Goal: Transaction & Acquisition: Book appointment/travel/reservation

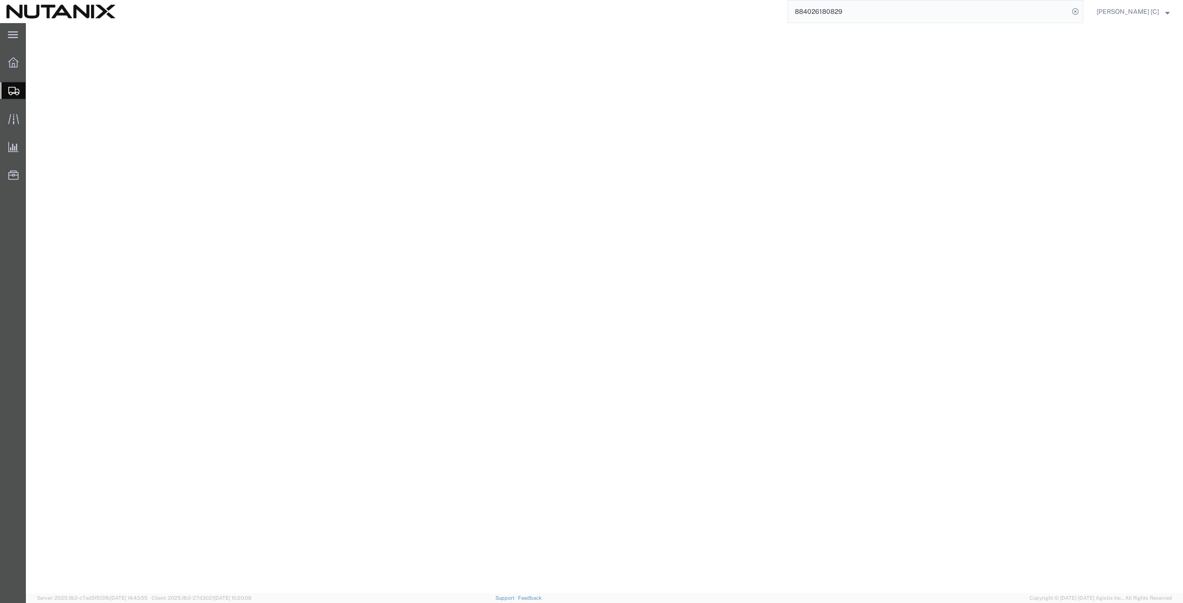
select select
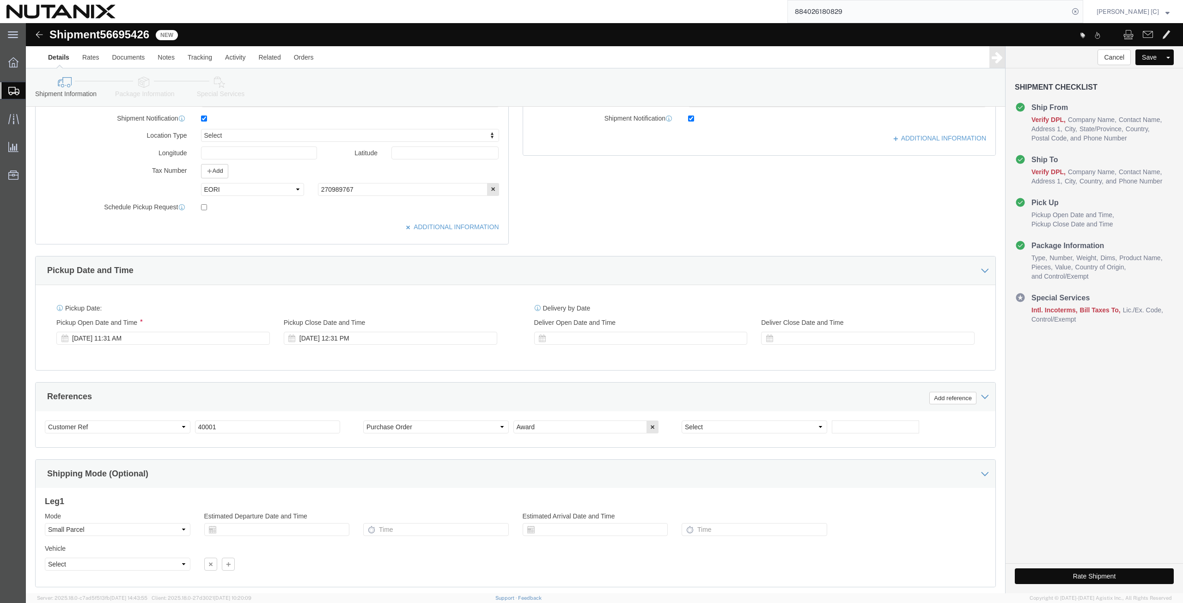
scroll to position [312, 0]
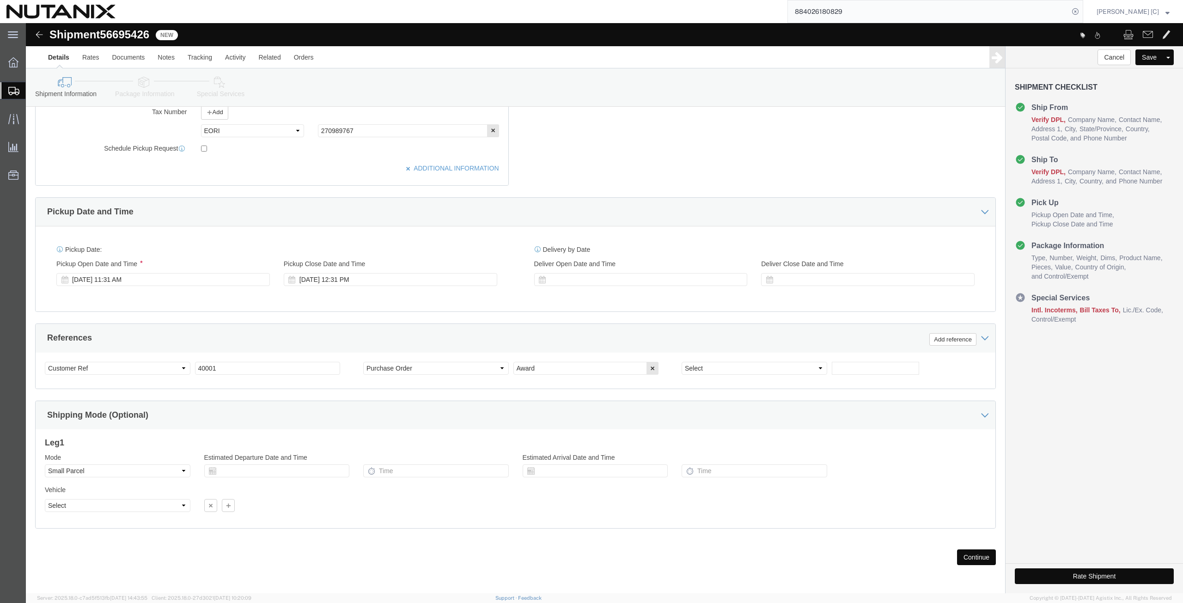
click button "Continue"
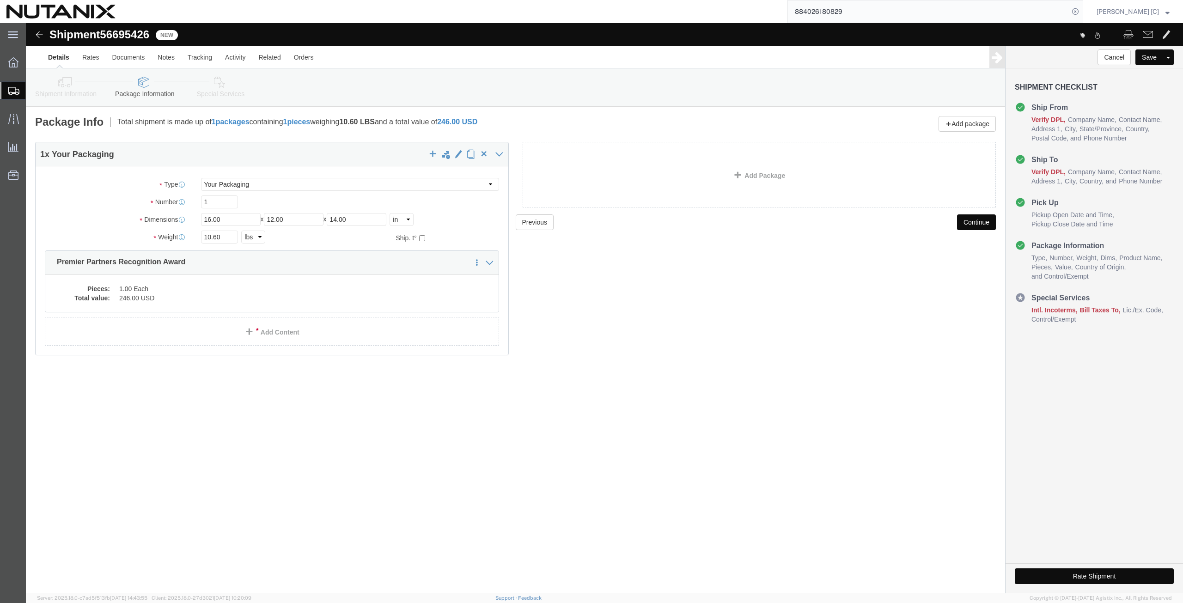
scroll to position [0, 0]
click link "Details"
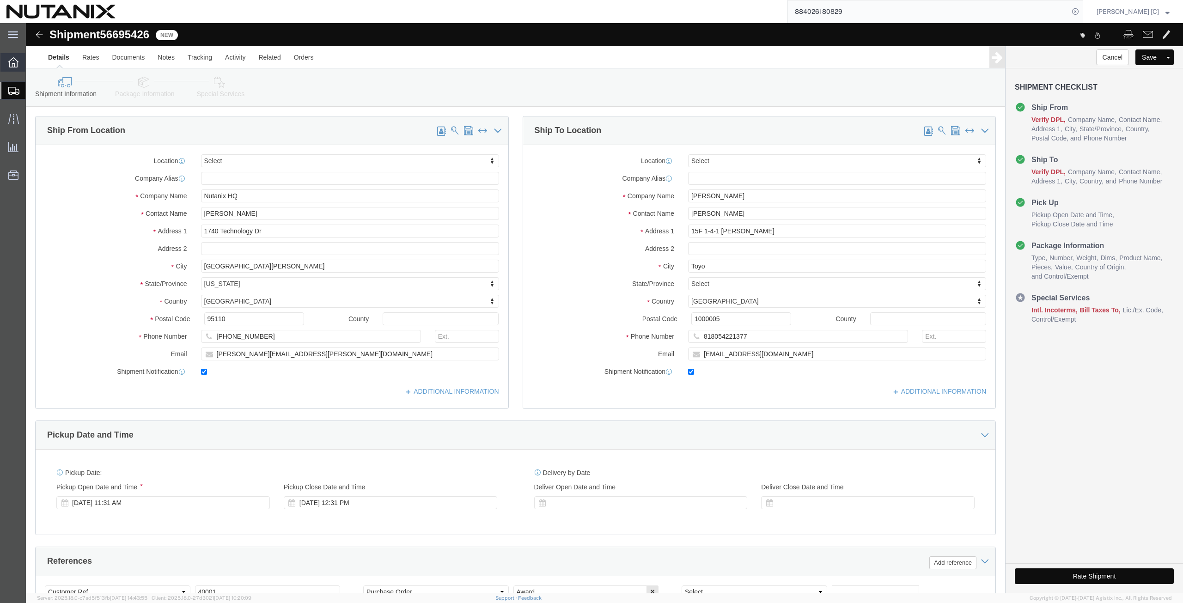
click at [13, 63] on icon at bounding box center [13, 62] width 10 height 10
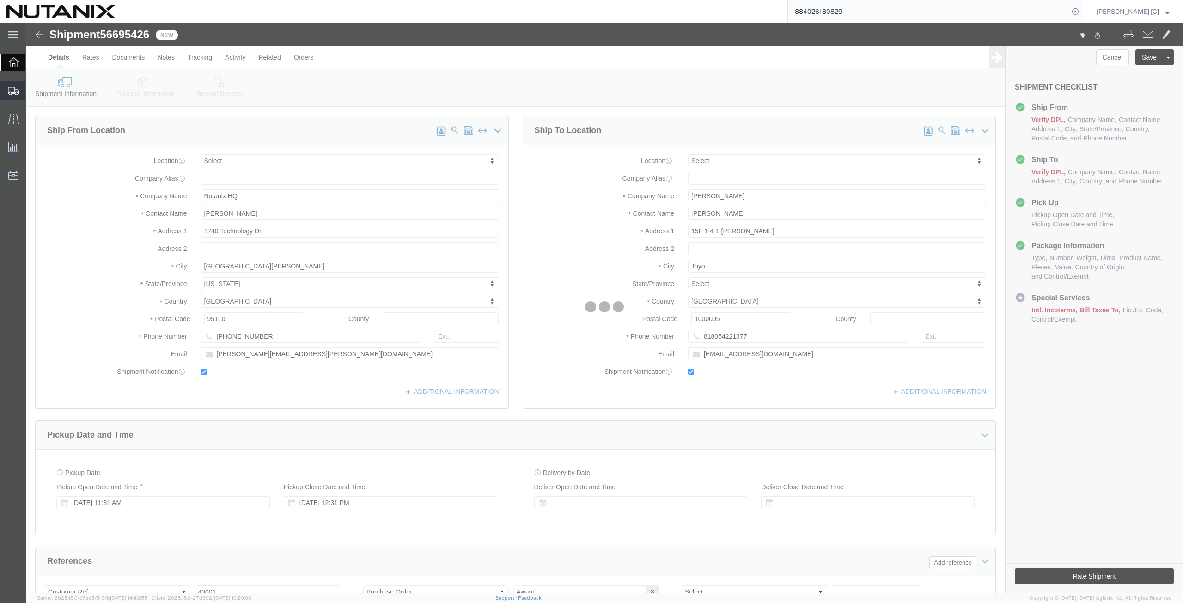
click at [11, 91] on icon at bounding box center [13, 91] width 11 height 8
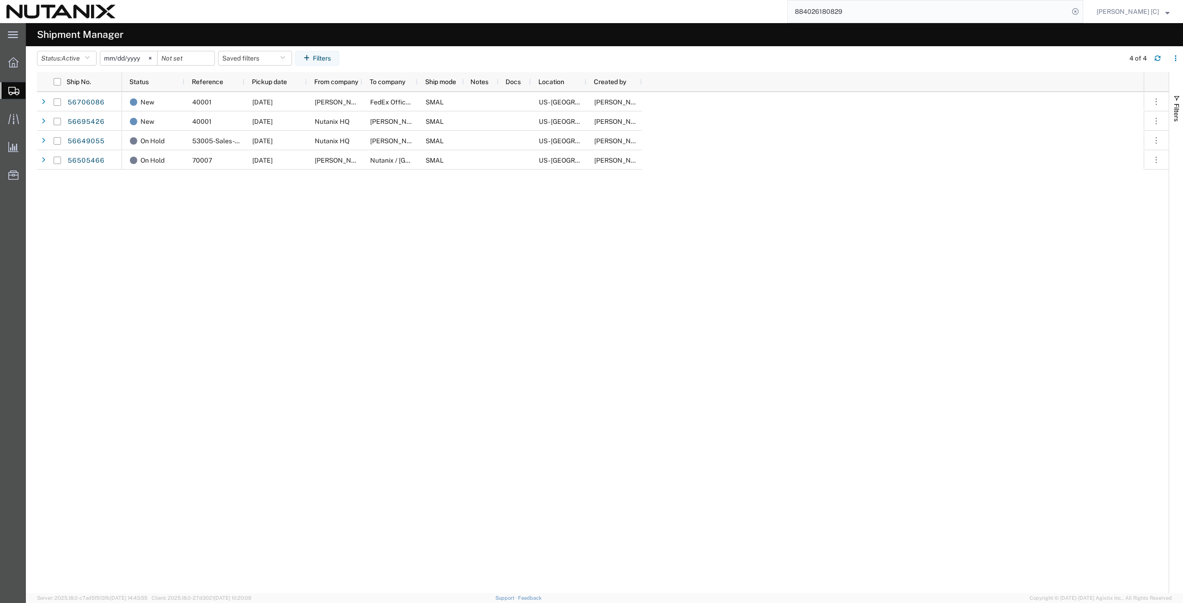
click at [0, 0] on span "Create from Template" at bounding box center [0, 0] width 0 height 0
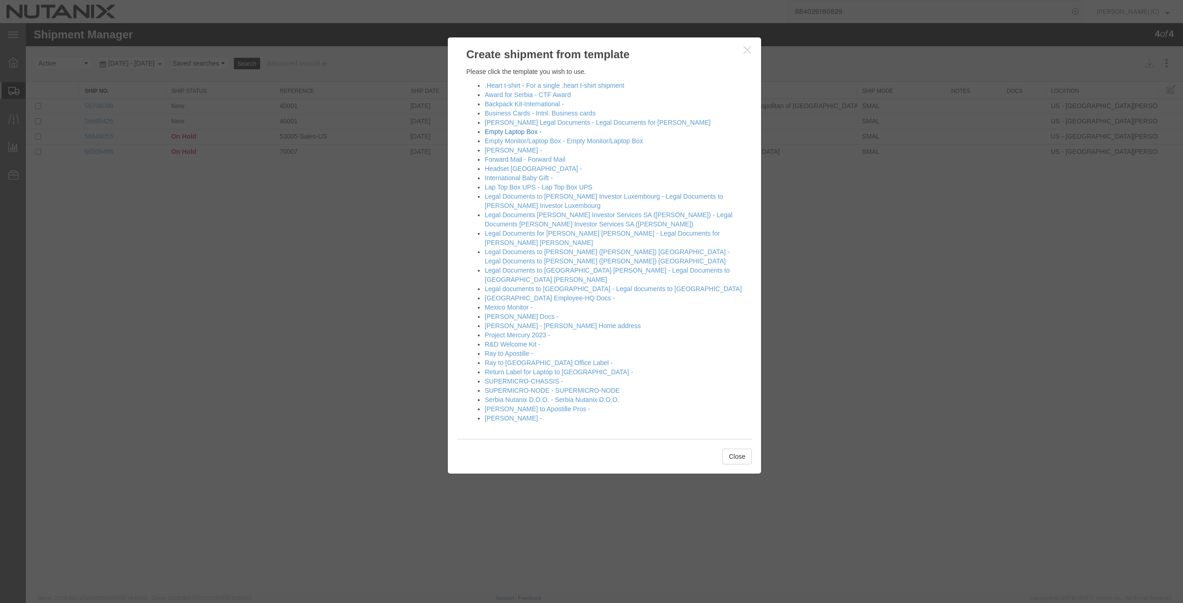
click at [513, 130] on link "Empty Laptop Box -" at bounding box center [513, 131] width 57 height 7
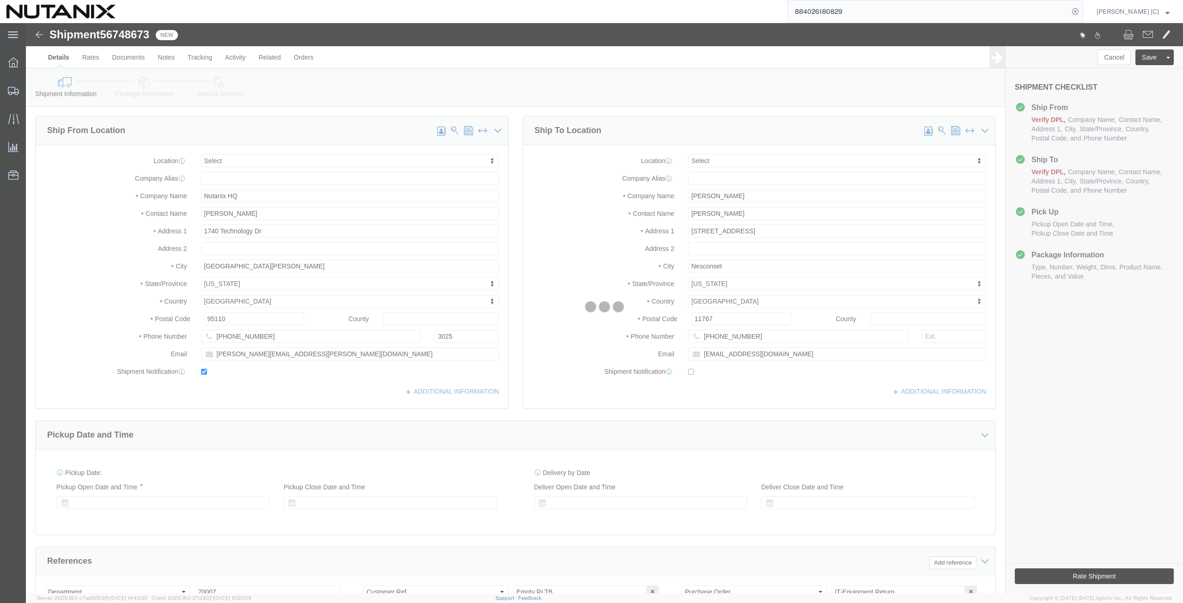
select select
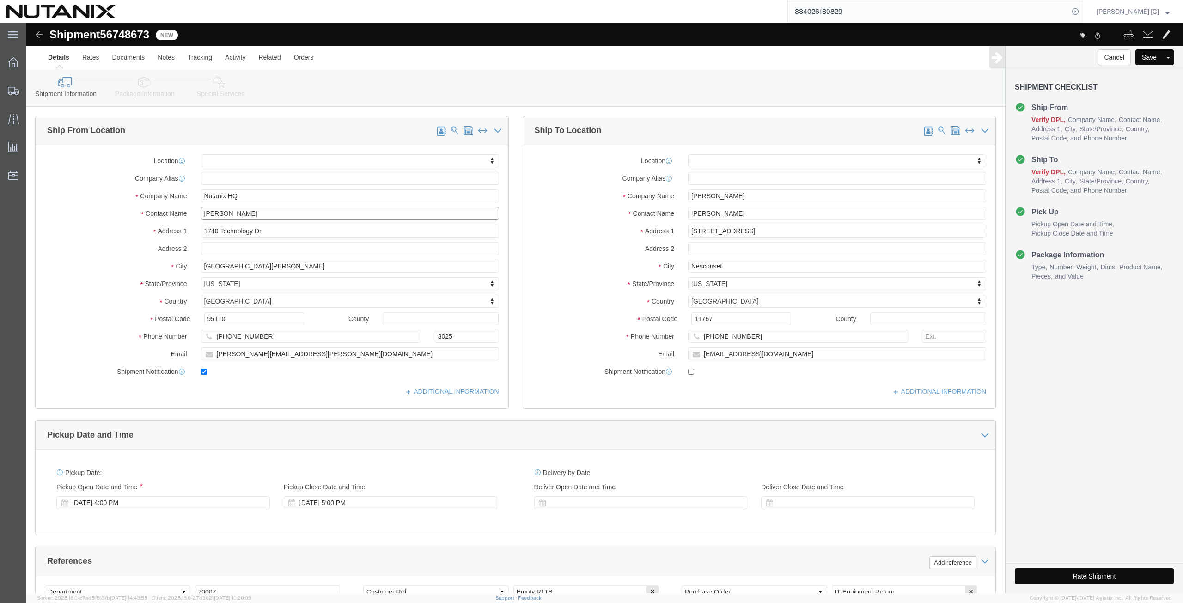
drag, startPoint x: 246, startPoint y: 189, endPoint x: 69, endPoint y: 183, distance: 176.6
click div "Location My Profile Location [GEOGRAPHIC_DATA] - [GEOGRAPHIC_DATA] [GEOGRAPHIC_…"
type input "art"
click p "- Nutanix HQ - ([PERSON_NAME]) [STREET_ADDRESS]"
select select
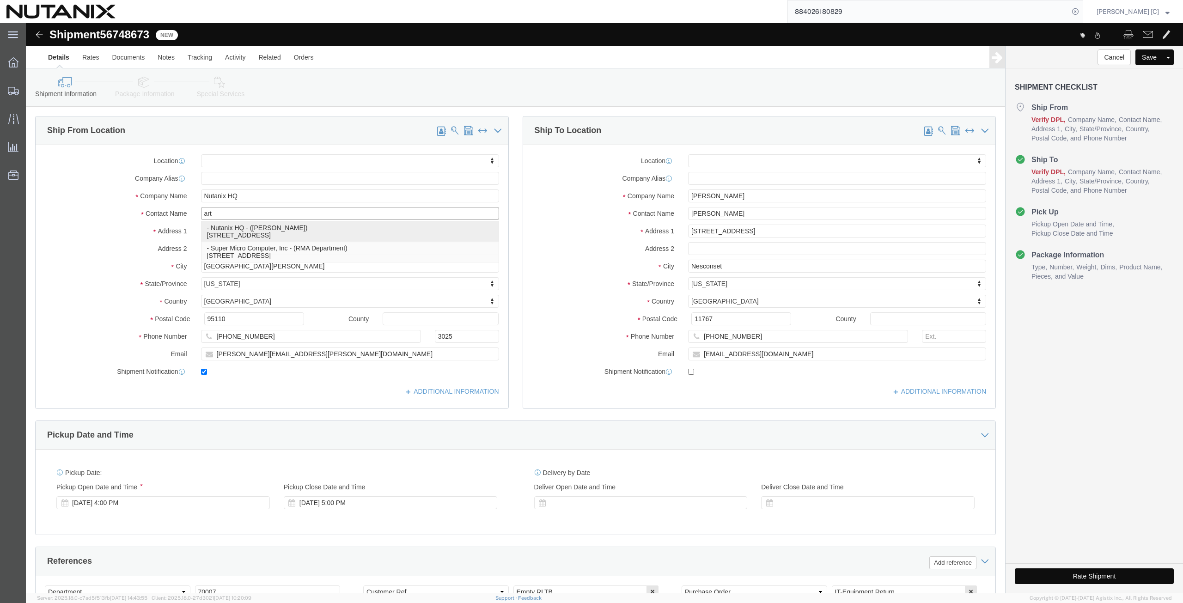
type input "[PERSON_NAME]"
type input "[PHONE_NUMBER]"
type input "[PERSON_NAME][EMAIL_ADDRESS][PERSON_NAME][DOMAIN_NAME]"
select select "CA"
type input "[PERSON_NAME]"
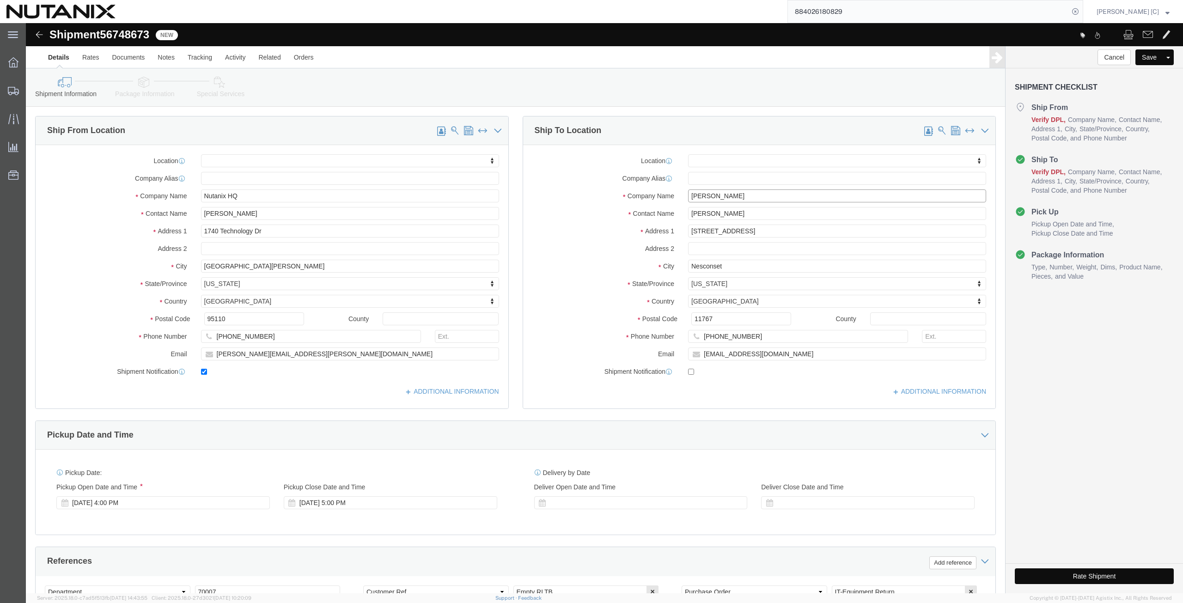
drag, startPoint x: 714, startPoint y: 173, endPoint x: 635, endPoint y: 163, distance: 80.2
click div "Location My Profile Location [GEOGRAPHIC_DATA] - [GEOGRAPHIC_DATA] [GEOGRAPHIC_…"
paste input "[PERSON_NAME]"
type input "[PERSON_NAME]"
drag, startPoint x: 719, startPoint y: 190, endPoint x: 578, endPoint y: 195, distance: 142.0
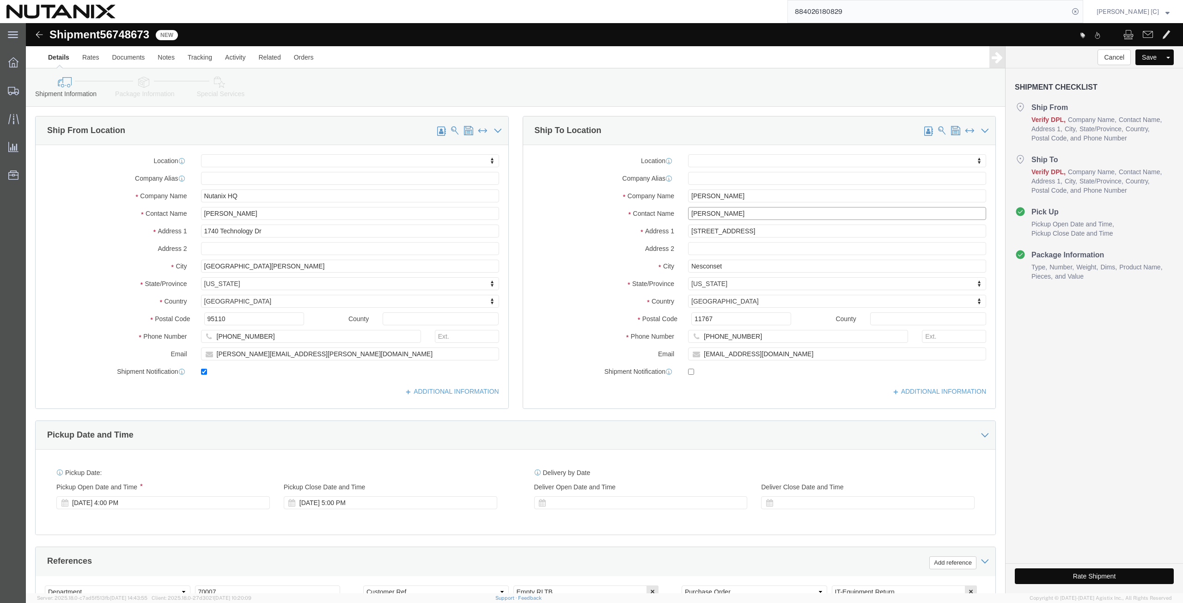
click div "Contact Name [PERSON_NAME]"
paste input "[PERSON_NAME]"
type input "[PERSON_NAME]"
drag, startPoint x: 717, startPoint y: 206, endPoint x: 629, endPoint y: 232, distance: 91.4
click div "Location My Profile Location [GEOGRAPHIC_DATA] - [GEOGRAPHIC_DATA] [GEOGRAPHIC_…"
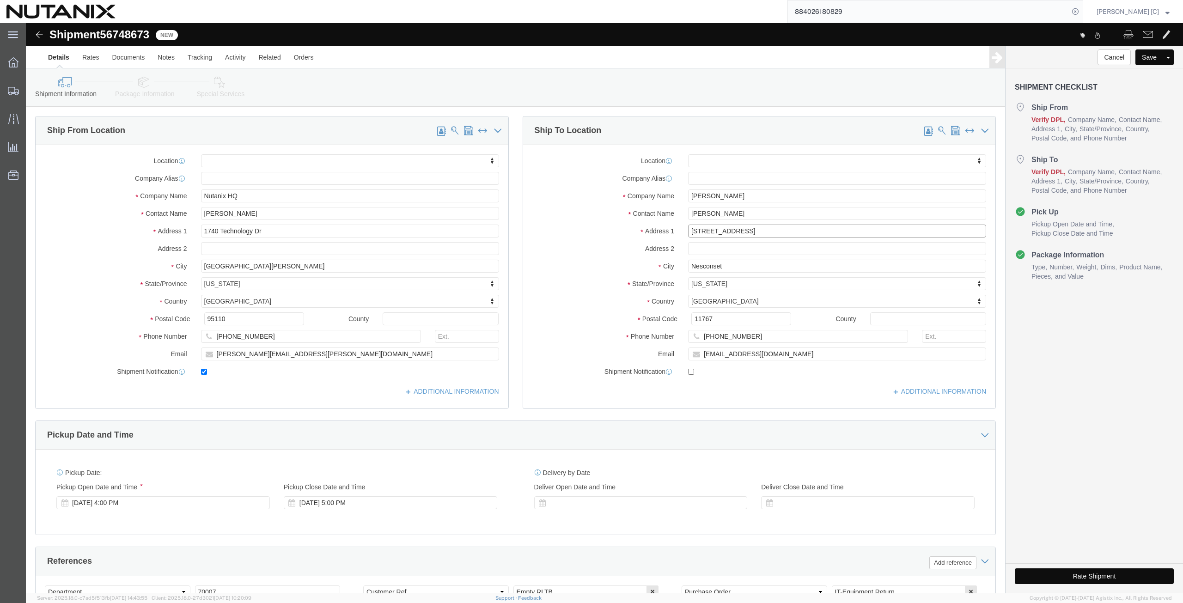
paste input "[STREET_ADDRESS]"
type input "[STREET_ADDRESS]"
select select
drag, startPoint x: 697, startPoint y: 241, endPoint x: 548, endPoint y: 247, distance: 149.4
click div "City Nesconset"
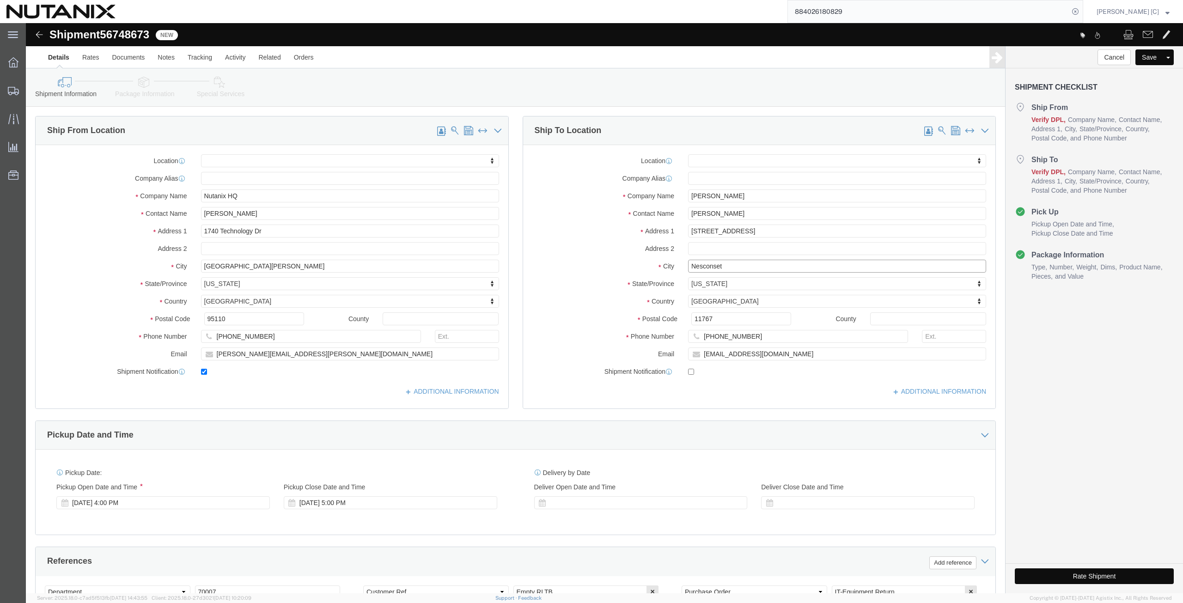
paste input "[GEOGRAPHIC_DATA]"
type input "[GEOGRAPHIC_DATA]"
select select
type input "[GEOGRAPHIC_DATA]"
select select
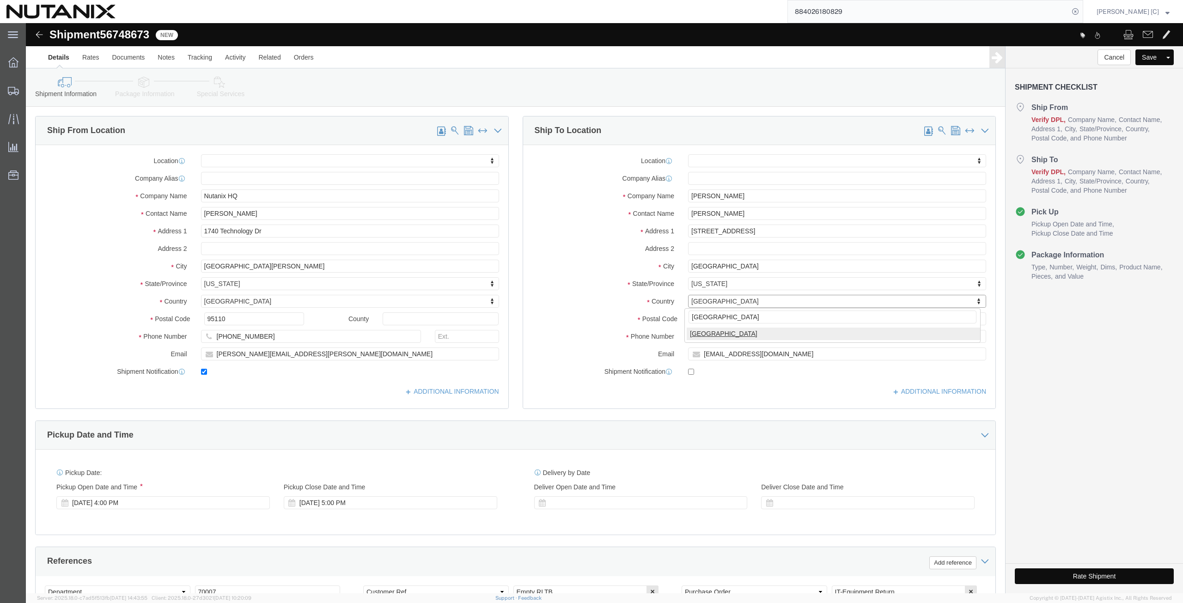
select select "CA"
select select
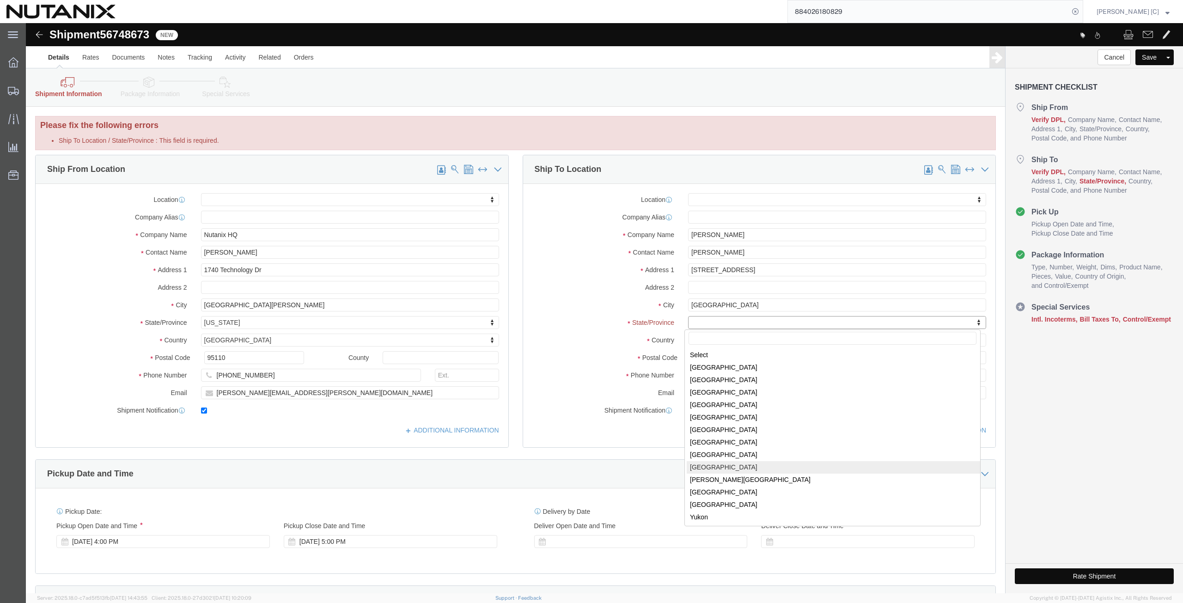
select select
select select "ON"
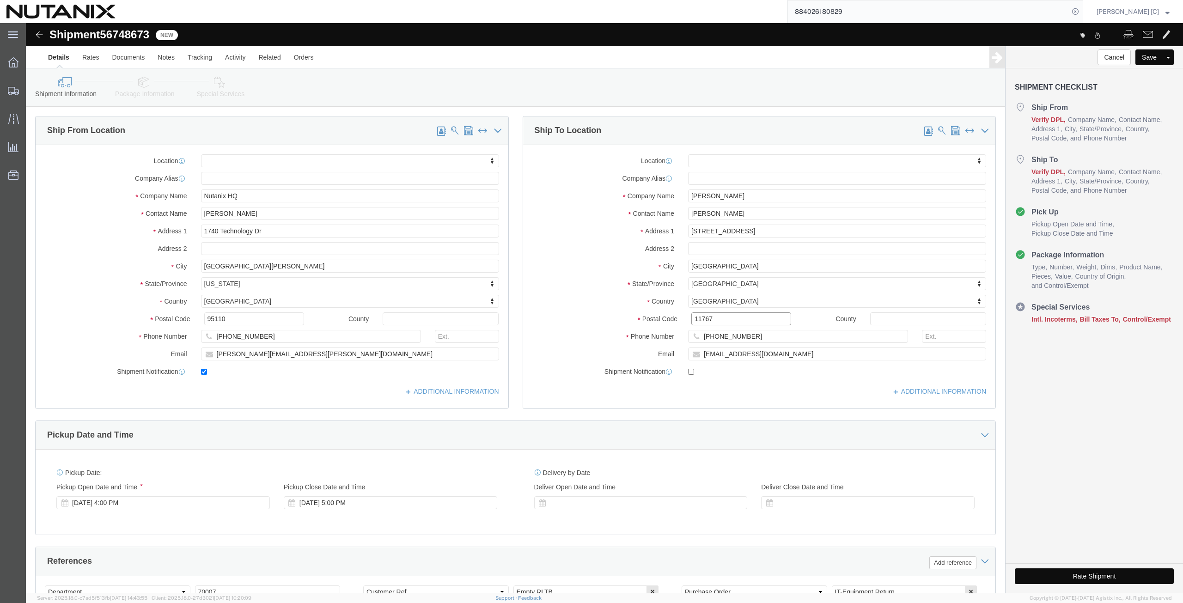
drag, startPoint x: 694, startPoint y: 296, endPoint x: 595, endPoint y: 305, distance: 99.7
click div "Postal Code 11767"
paste input "L1C 7E8"
type input "L1C 7E8"
select select
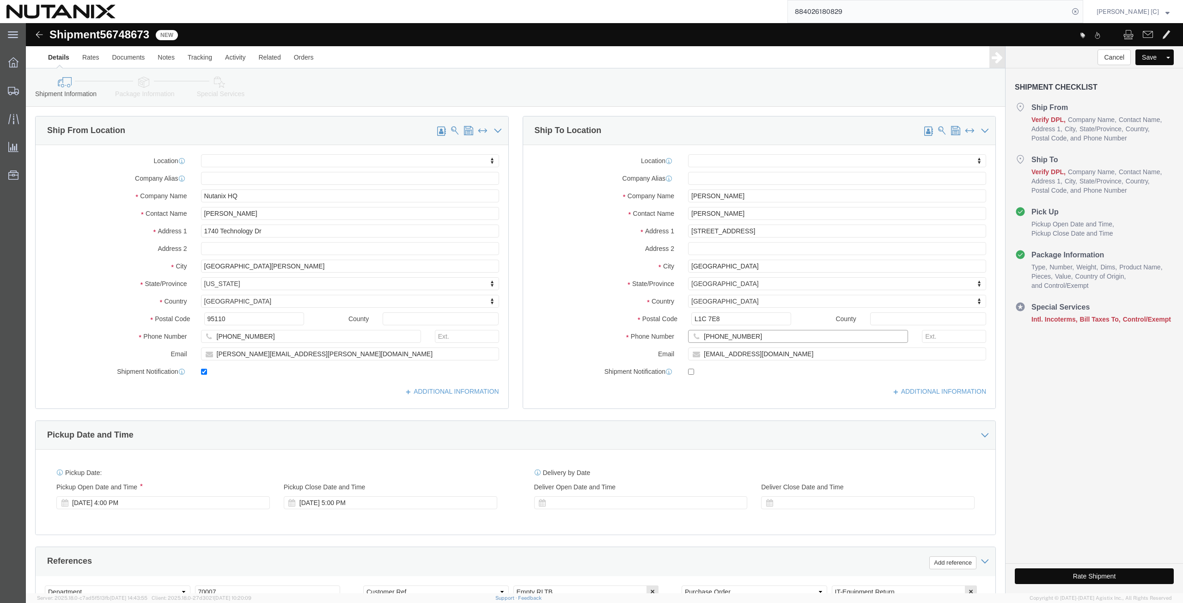
drag, startPoint x: 726, startPoint y: 315, endPoint x: 645, endPoint y: 319, distance: 81.9
click div "Phone Number [PHONE_NUMBER]"
drag, startPoint x: 744, startPoint y: 332, endPoint x: 613, endPoint y: 345, distance: 131.0
click div "Location My Profile Location [GEOGRAPHIC_DATA] - [GEOGRAPHIC_DATA] [GEOGRAPHIC_…"
paste input "divyadharshini.v@nutanix"
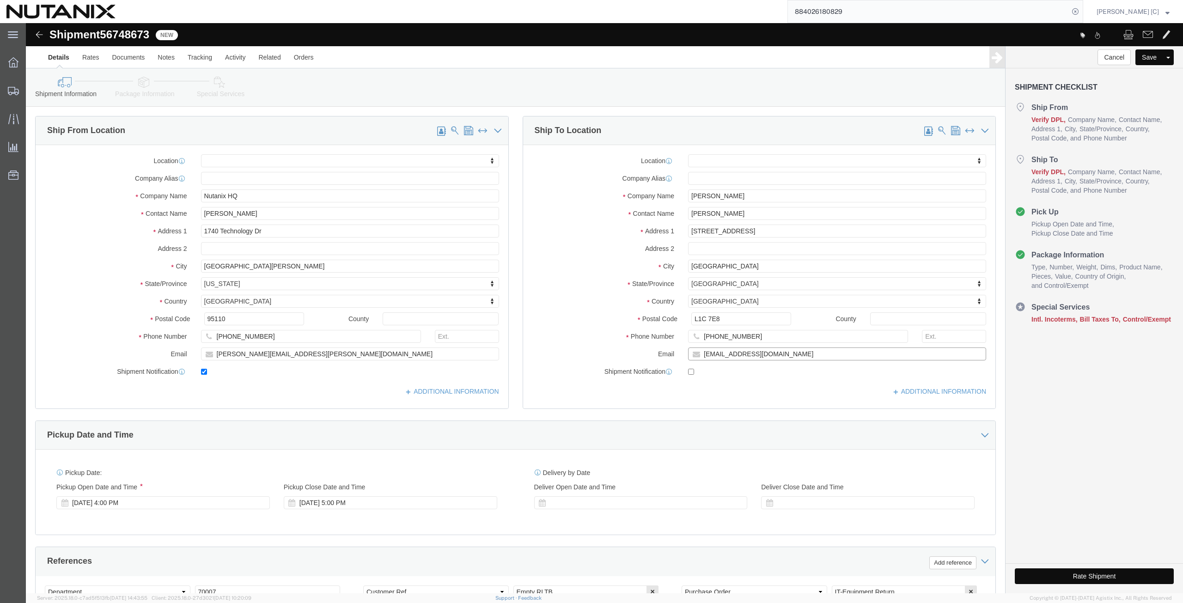
type input "[EMAIL_ADDRESS][DOMAIN_NAME]"
click input "checkbox"
checkbox input "true"
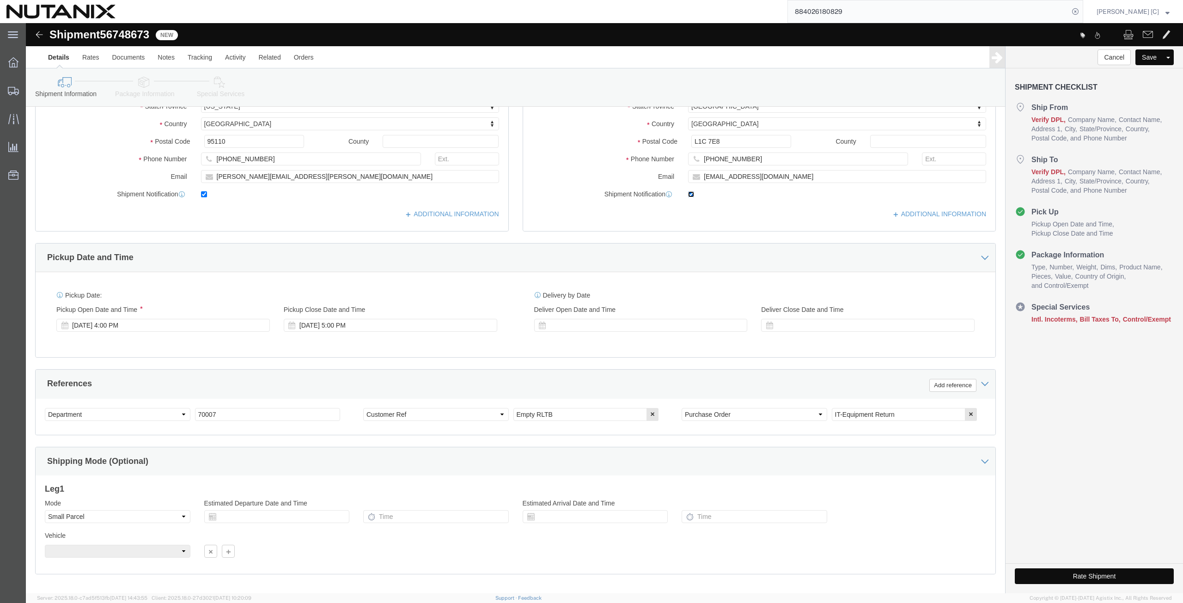
scroll to position [216, 0]
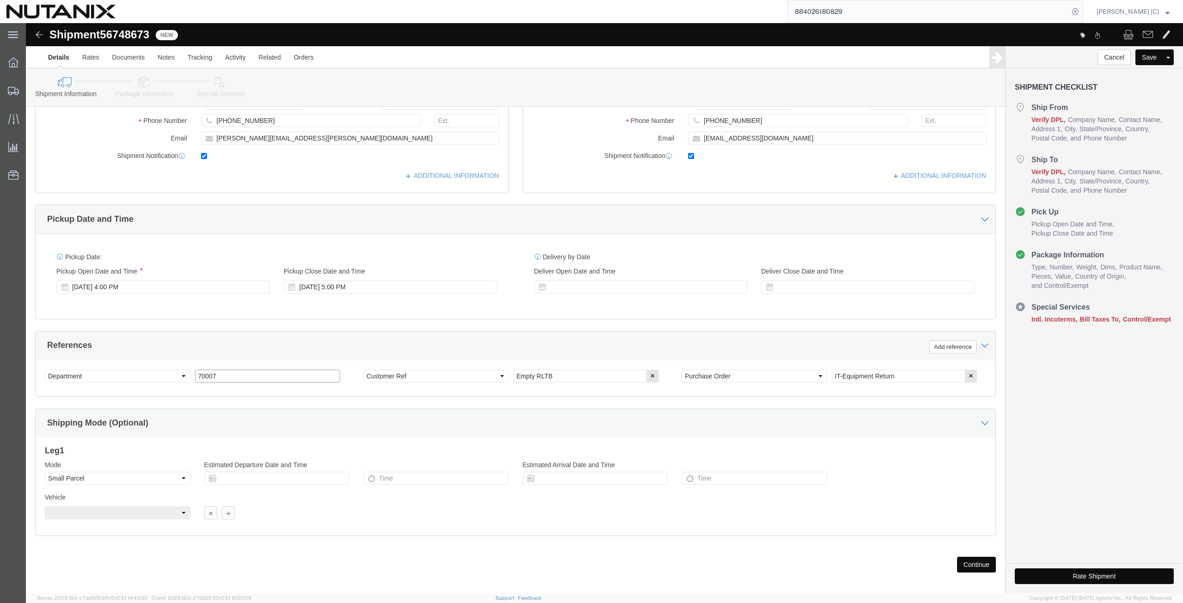
drag, startPoint x: 197, startPoint y: 353, endPoint x: 140, endPoint y: 358, distance: 57.5
click div "Select Account Type Activity ID Airline Appointment Number ASN Batch Request # …"
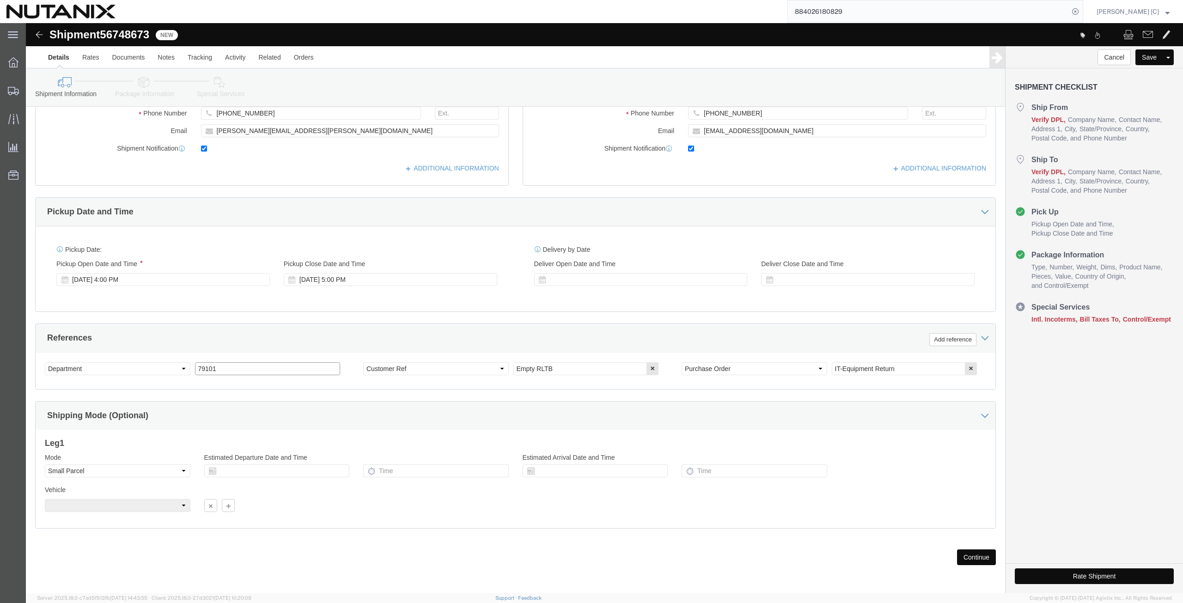
type input "79101"
click button "Continue"
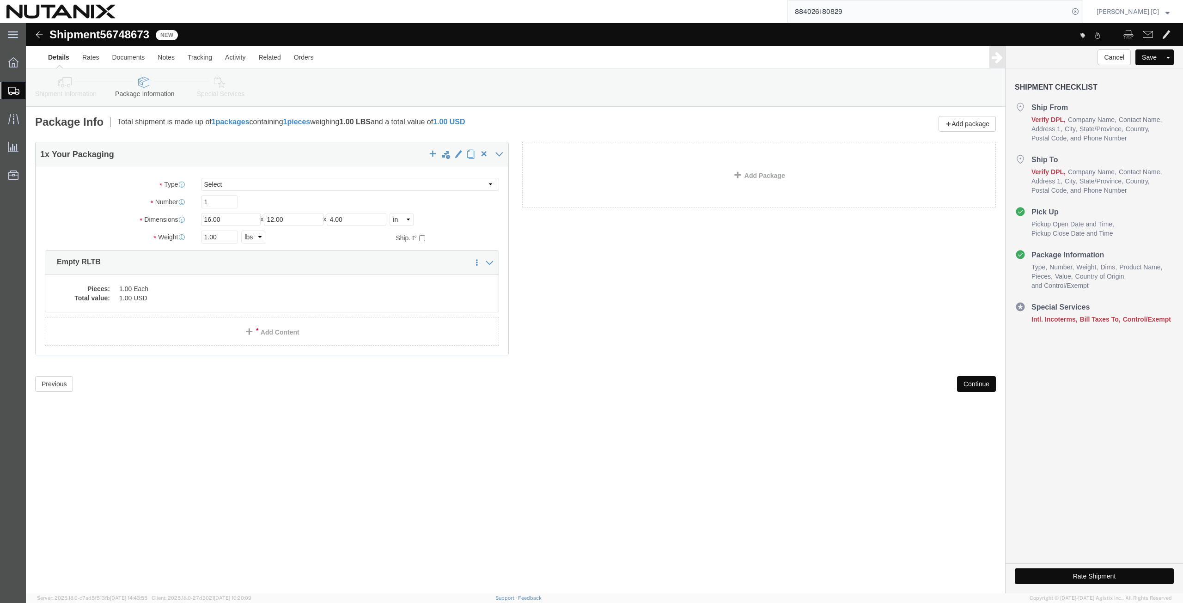
click button "Continue"
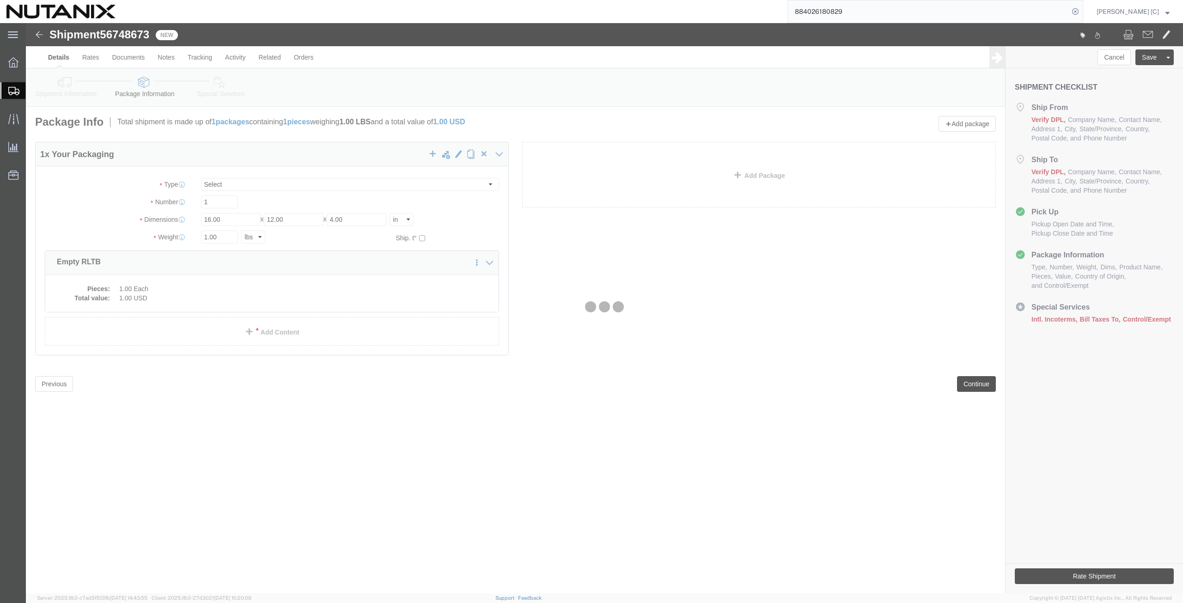
select select
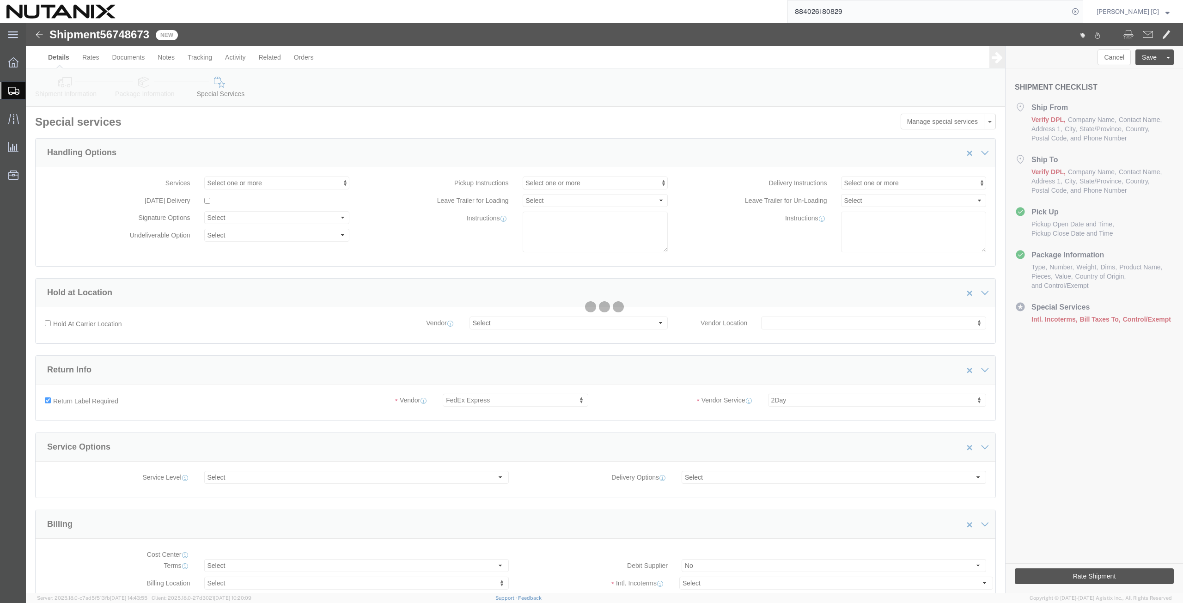
select select "COSTCENTER"
select select "59656"
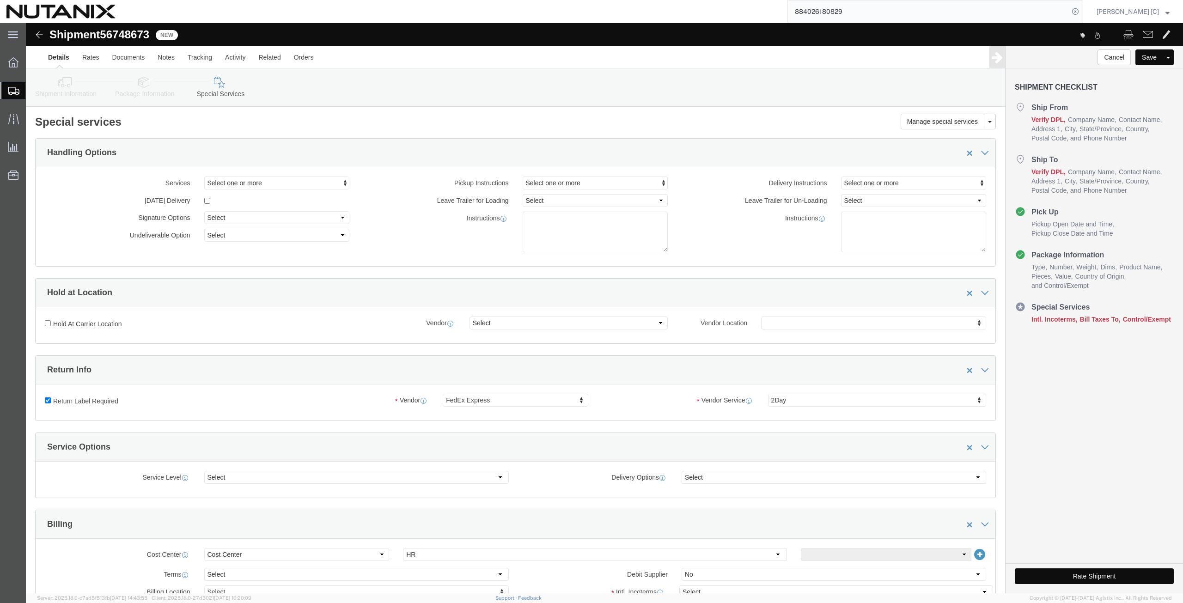
click label "Return Label Required"
click input "Return Label Required"
checkbox input "false"
select select
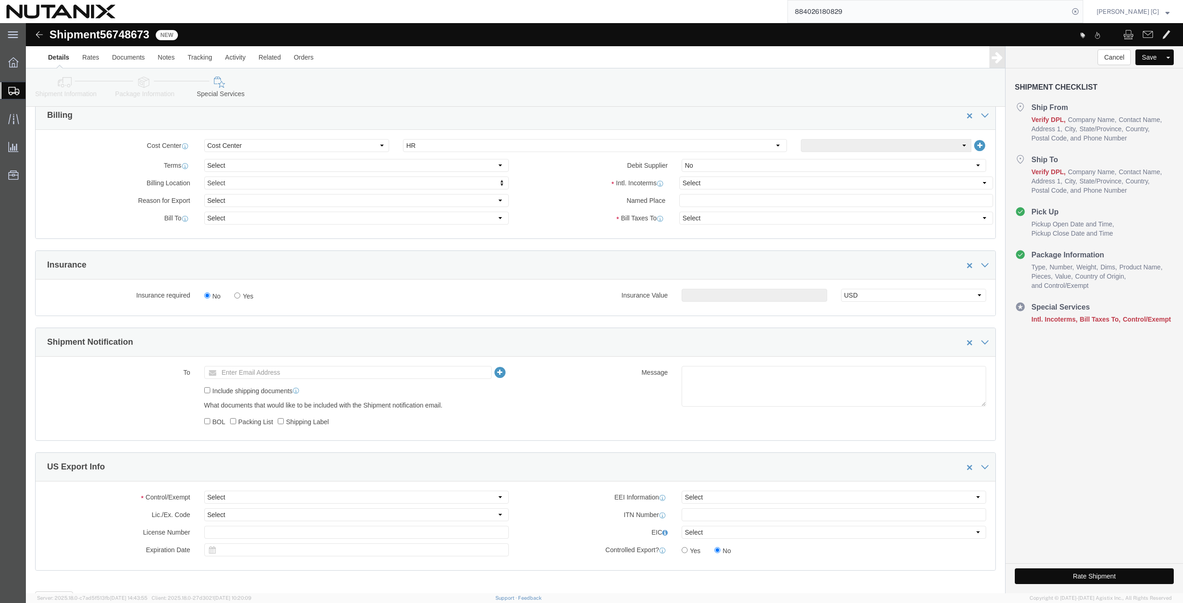
scroll to position [451, 0]
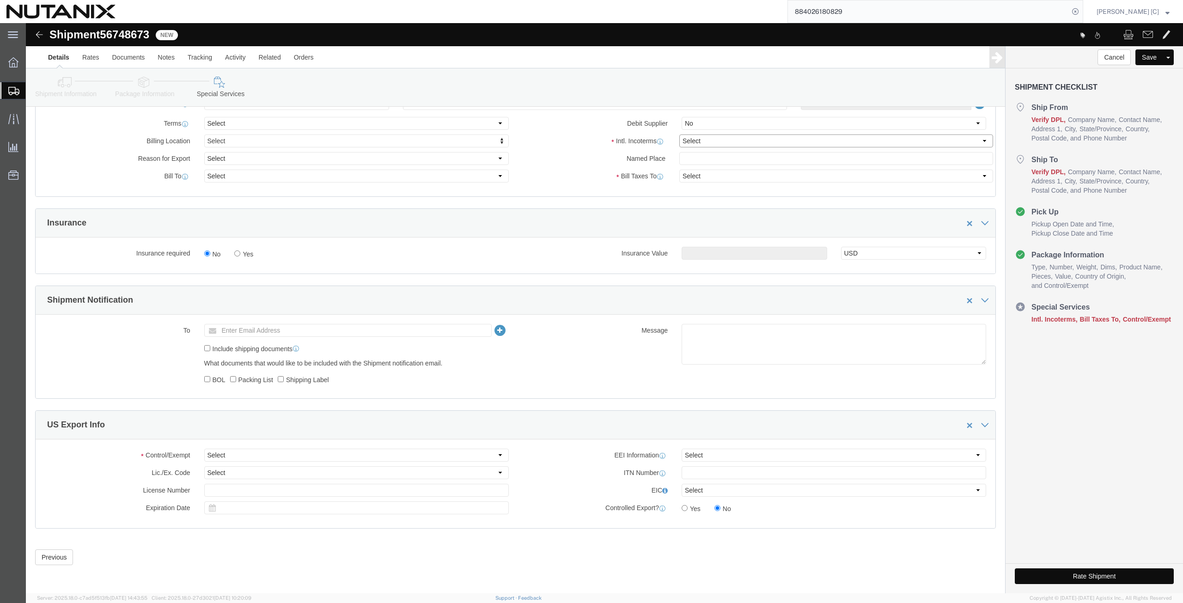
click select "Select Carriage Insurance Paid Carriage Paid To Cost and Freight Cost Insurance…"
select select "DDP"
click select "Select Carriage Insurance Paid Carriage Paid To Cost and Freight Cost Insurance…"
select select "SHIP"
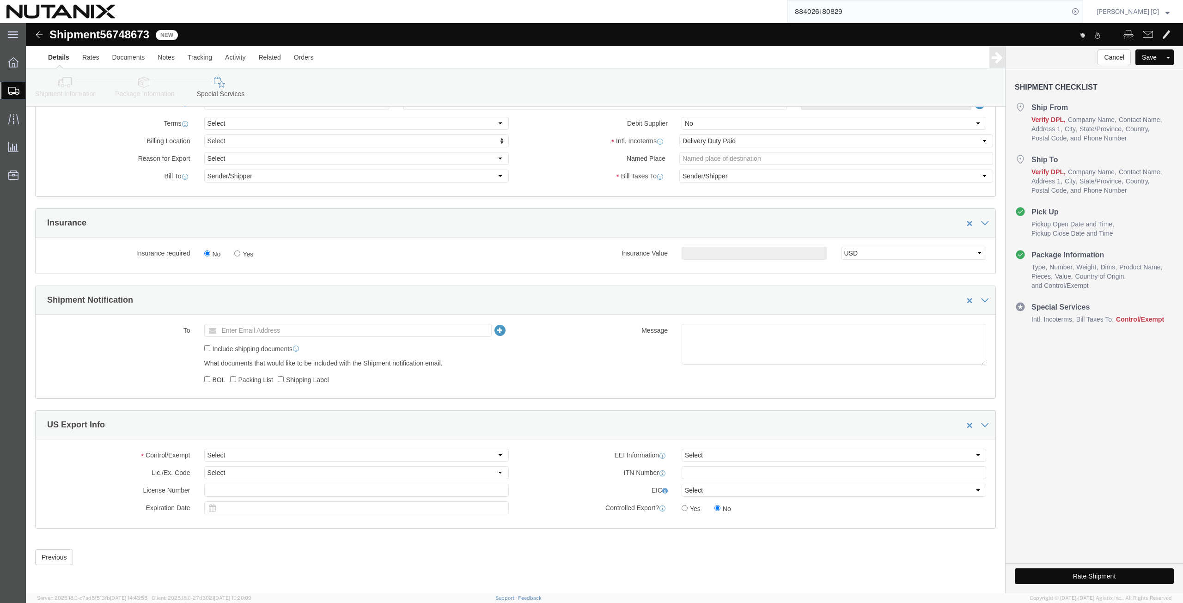
click button "Rate Shipment"
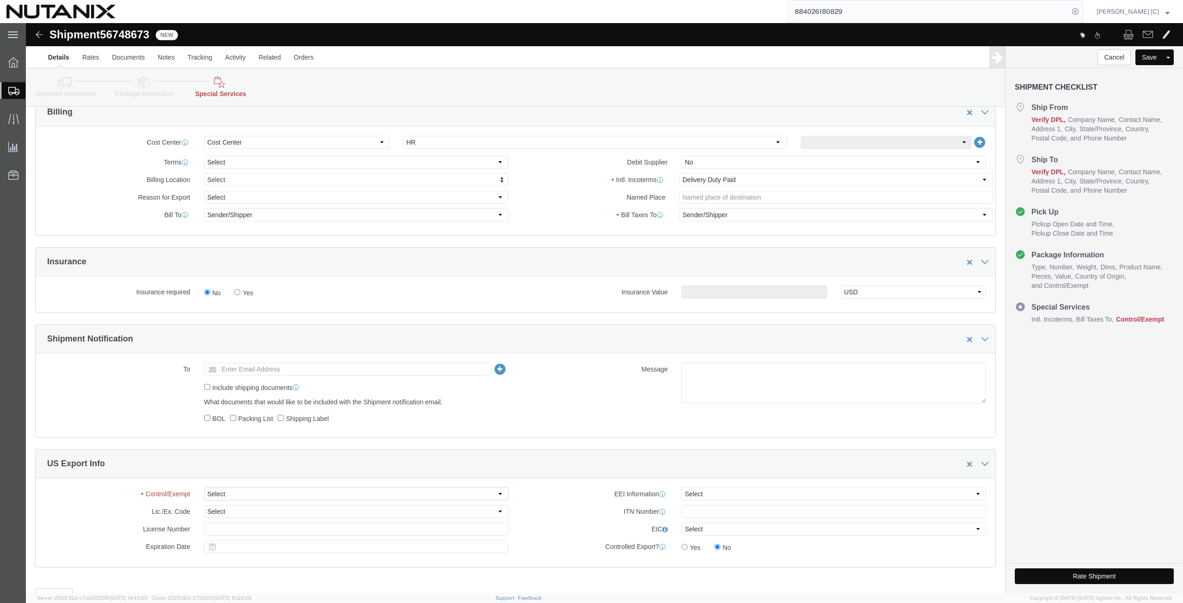
scroll to position [490, 0]
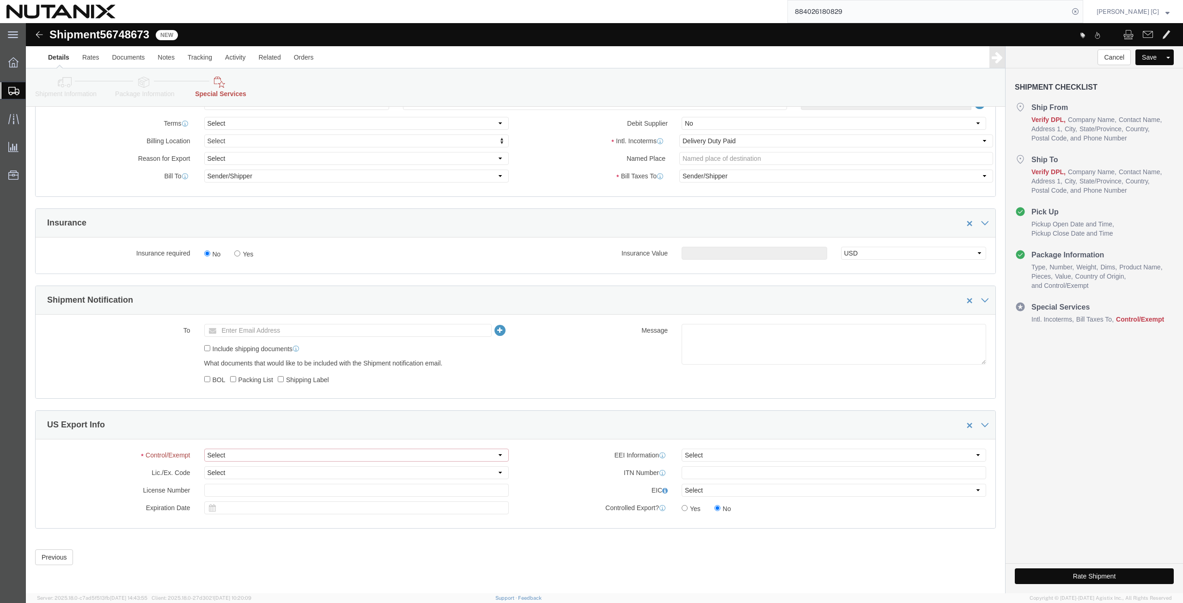
click select "Select ATF BIS DEA EPA FDA FTR ITAR OFAC Other (OPA)"
select select "FTR"
click select "Select ATF BIS DEA EPA FDA FTR ITAR OFAC Other (OPA)"
click select "Select 30.2(d)(2) 30.36 30.37(a) 30.37(f) 30.37(g) 30.37(h) 30.37(i) 30.37(j) 3…"
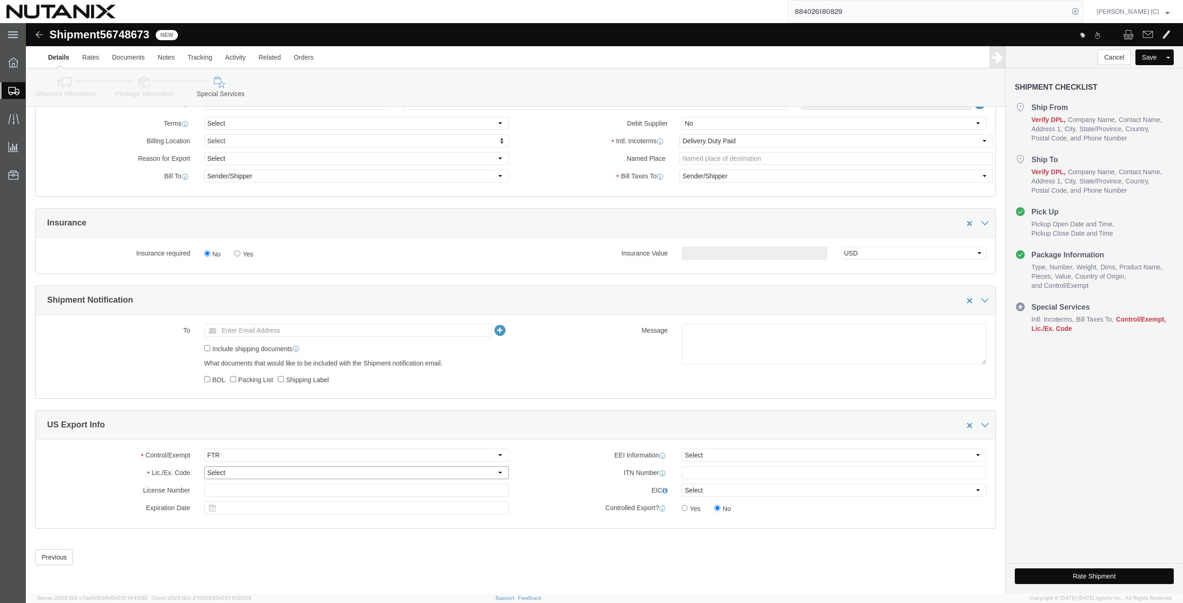
select select "30.37(a)"
click select "Select 30.2(d)(2) 30.36 30.37(a) 30.37(f) 30.37(g) 30.37(h) 30.37(i) 30.37(j) 3…"
click button "Rate Shipment"
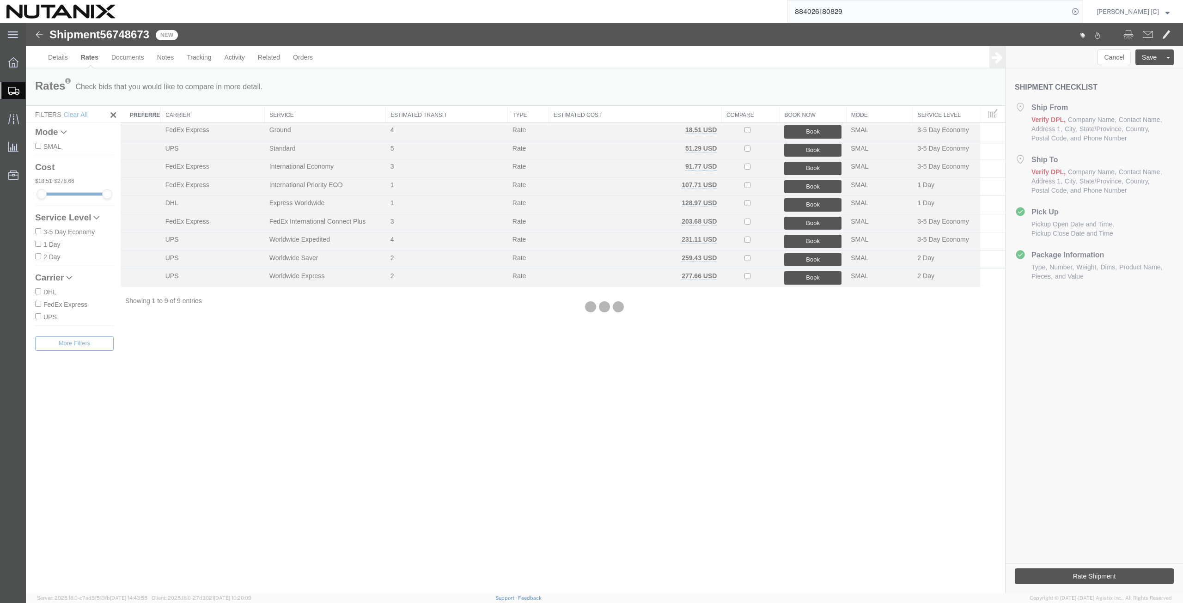
scroll to position [0, 0]
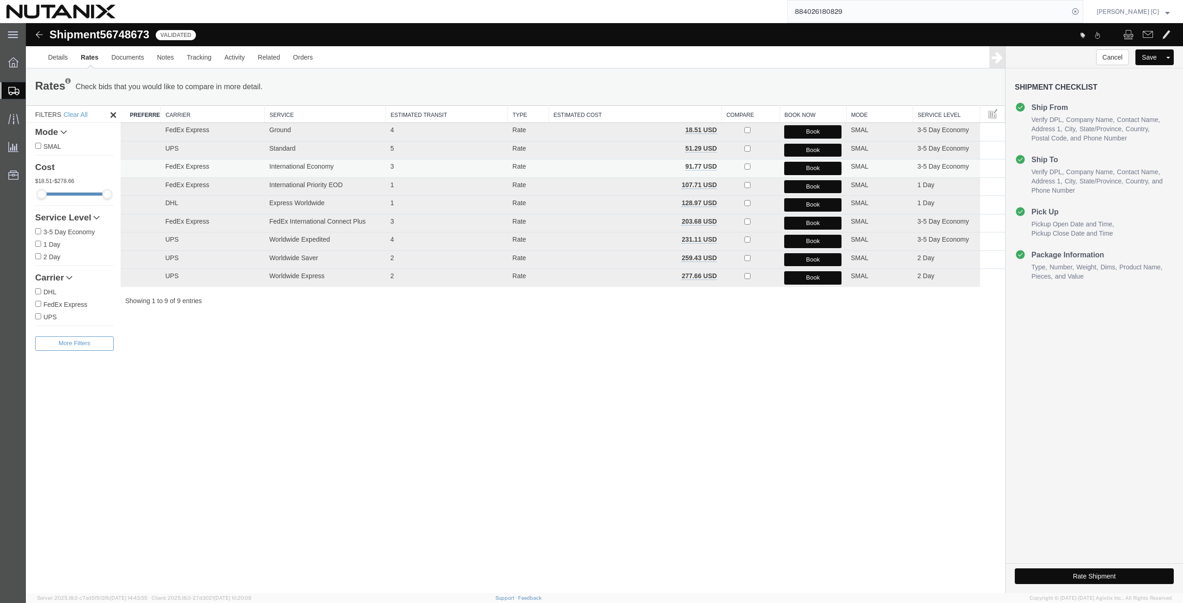
click at [795, 168] on button "Book" at bounding box center [812, 168] width 57 height 13
click at [794, 168] on button "Book" at bounding box center [812, 168] width 57 height 13
click at [56, 58] on link "Details" at bounding box center [58, 57] width 33 height 22
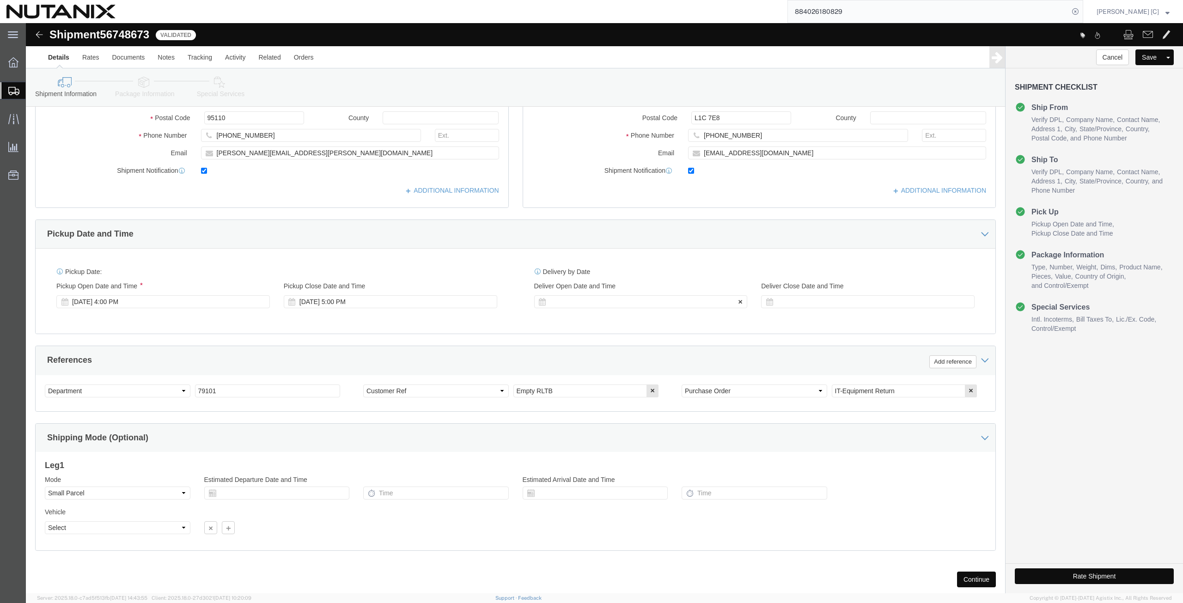
scroll to position [216, 0]
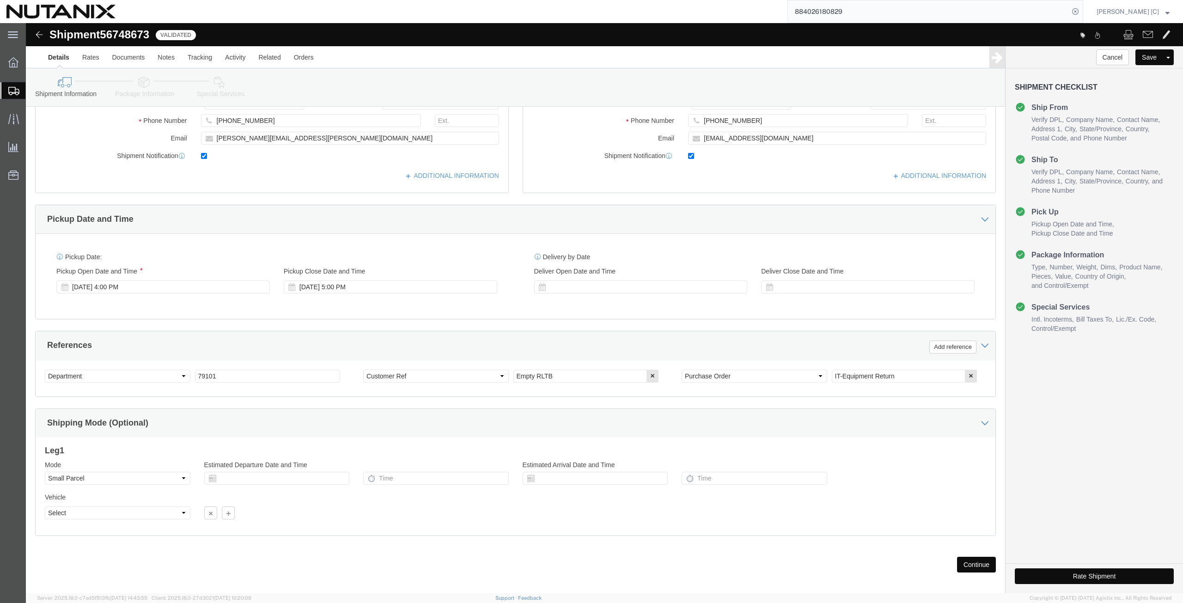
click button "Continue"
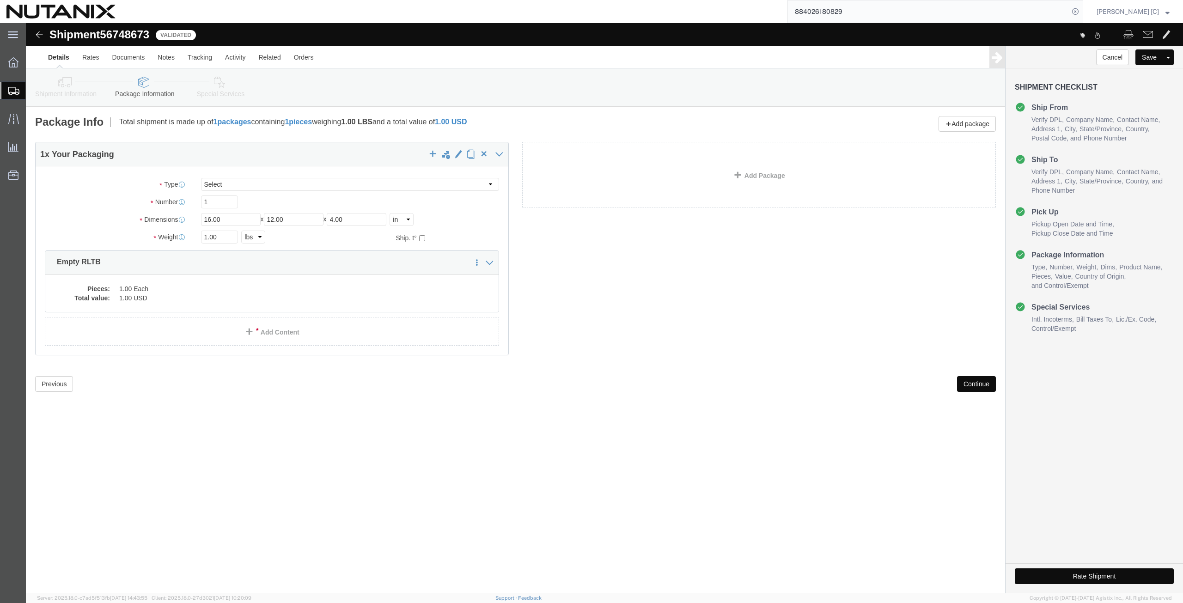
scroll to position [0, 0]
click div "1 x Your Packaging Package Type Select Envelope Large Box Medium Box PAK Rack S…"
click div
click dd "1.00 Each"
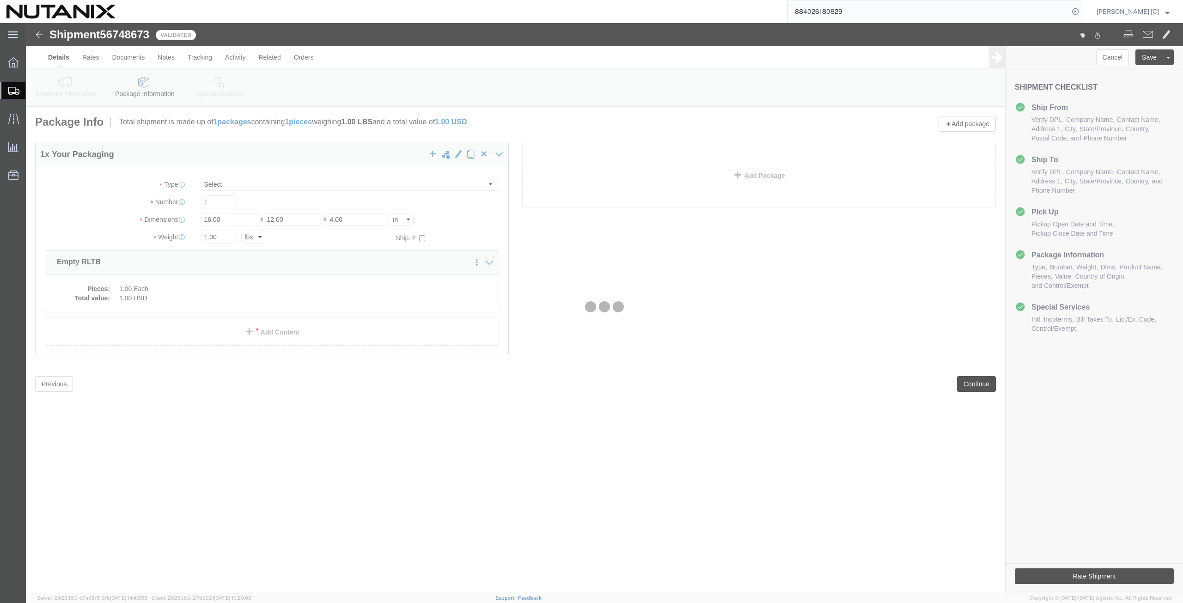
click at [283, 289] on div at bounding box center [604, 308] width 1157 height 570
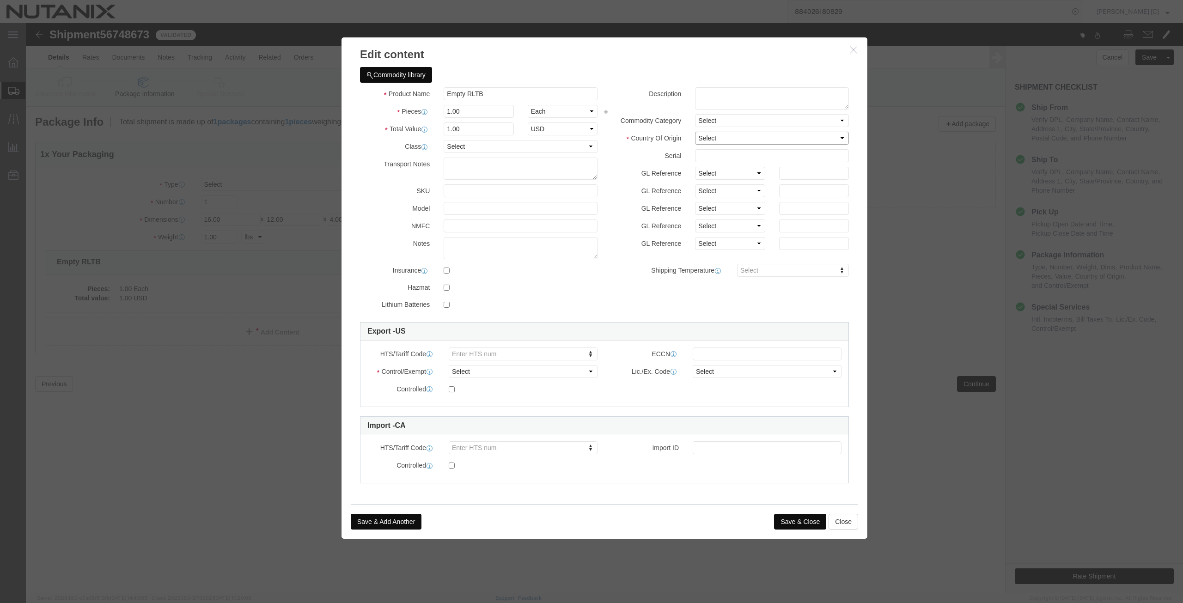
click select "Select [GEOGRAPHIC_DATA] [GEOGRAPHIC_DATA] [GEOGRAPHIC_DATA] [GEOGRAPHIC_DATA] …"
select select "US"
click select "Select [GEOGRAPHIC_DATA] [GEOGRAPHIC_DATA] [GEOGRAPHIC_DATA] [GEOGRAPHIC_DATA] …"
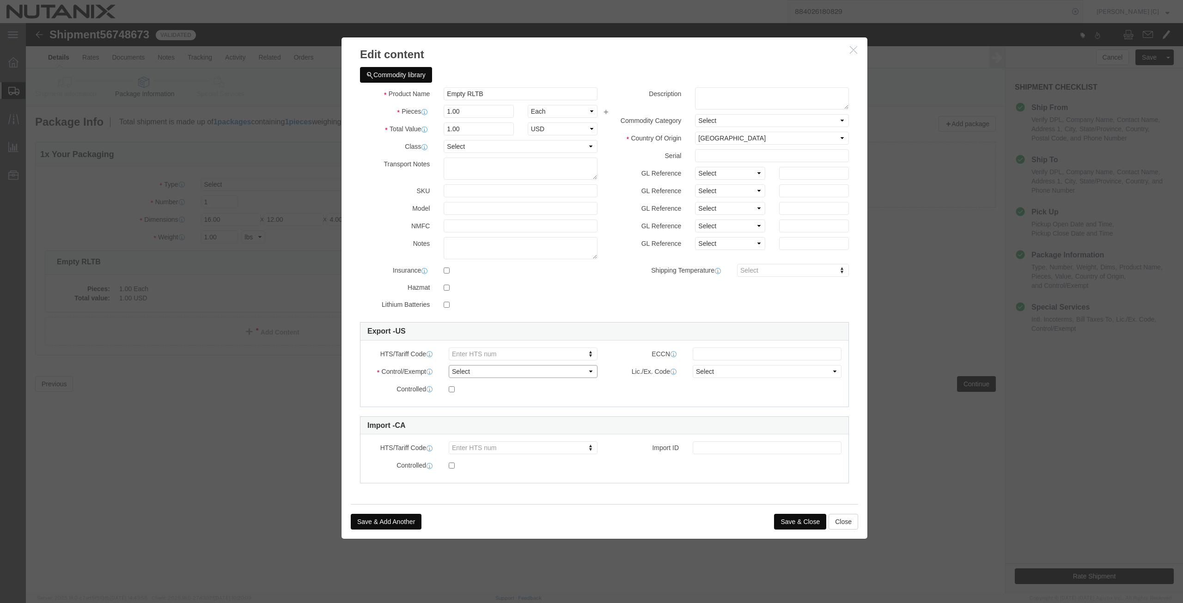
click select "Select ATF BIS DEA EPA FDA FTR ITAR OFAC Other (OPA)"
select select "FTR"
click select "Select ATF BIS DEA EPA FDA FTR ITAR OFAC Other (OPA)"
click select "Select 30.2(d)(2) 30.36 30.37(a) 30.37(f) 30.37(g) 30.37(h) 30.37(i) 30.37(j) 3…"
select select "30.37(a)"
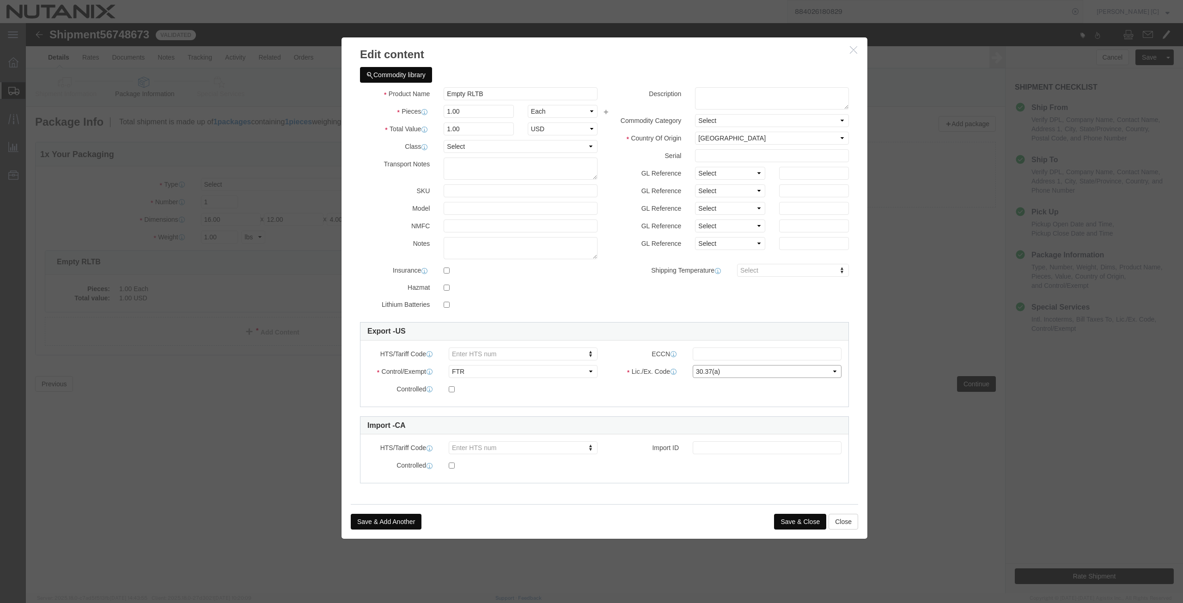
click select "Select 30.2(d)(2) 30.36 30.37(a) 30.37(f) 30.37(g) 30.37(h) 30.37(i) 30.37(j) 3…"
click button "Save & Close"
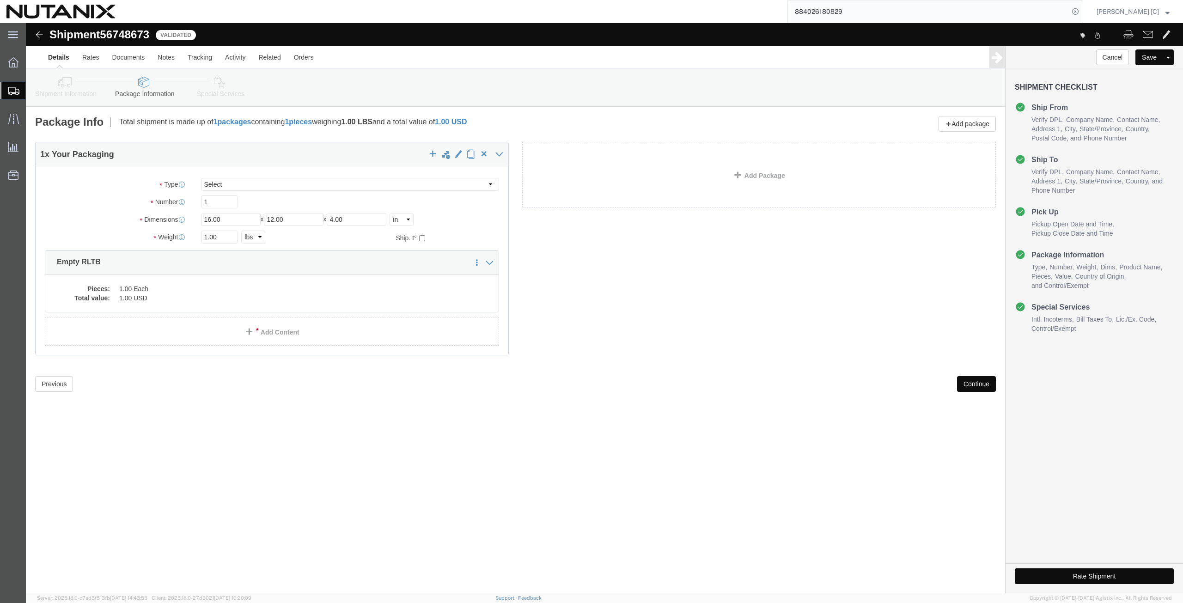
click button "Continue"
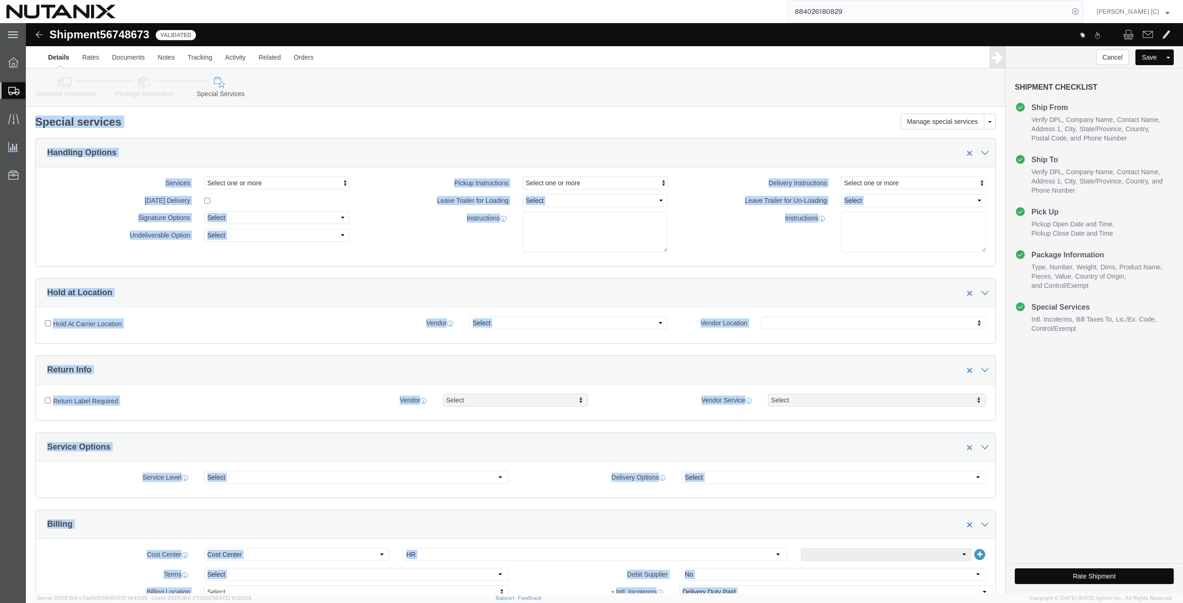
click div "Handling Options"
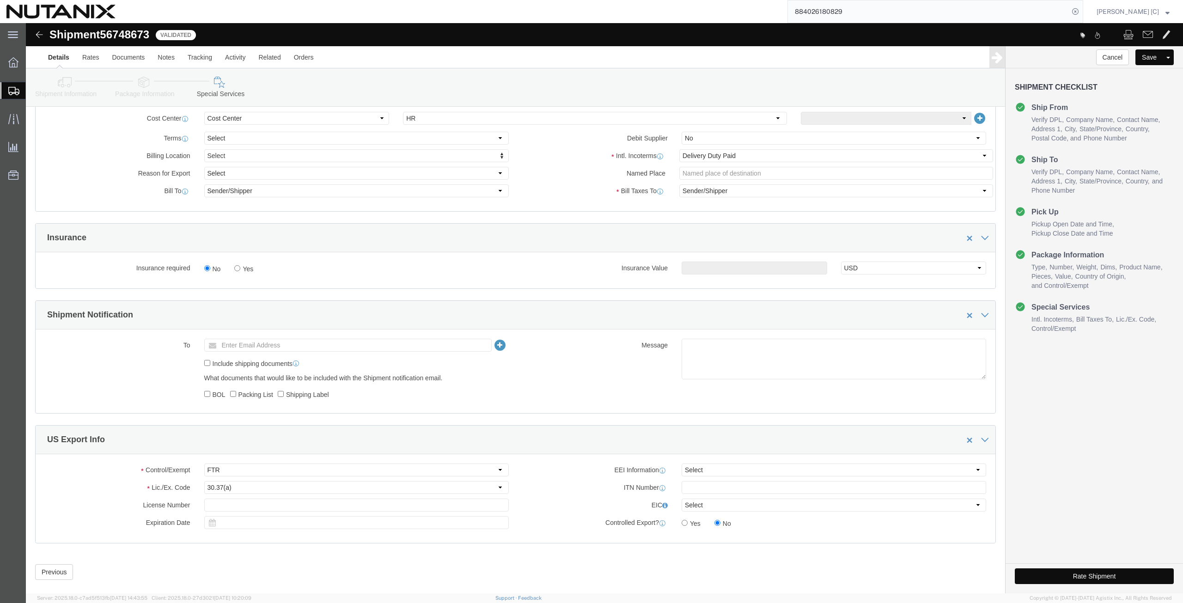
scroll to position [451, 0]
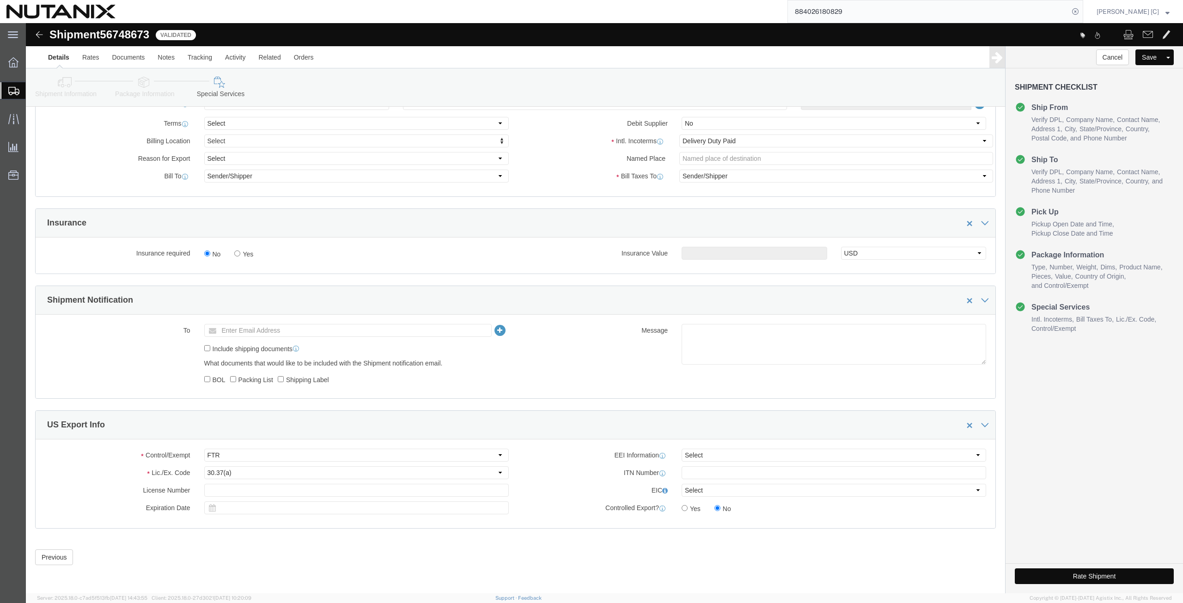
click button "Rate Shipment"
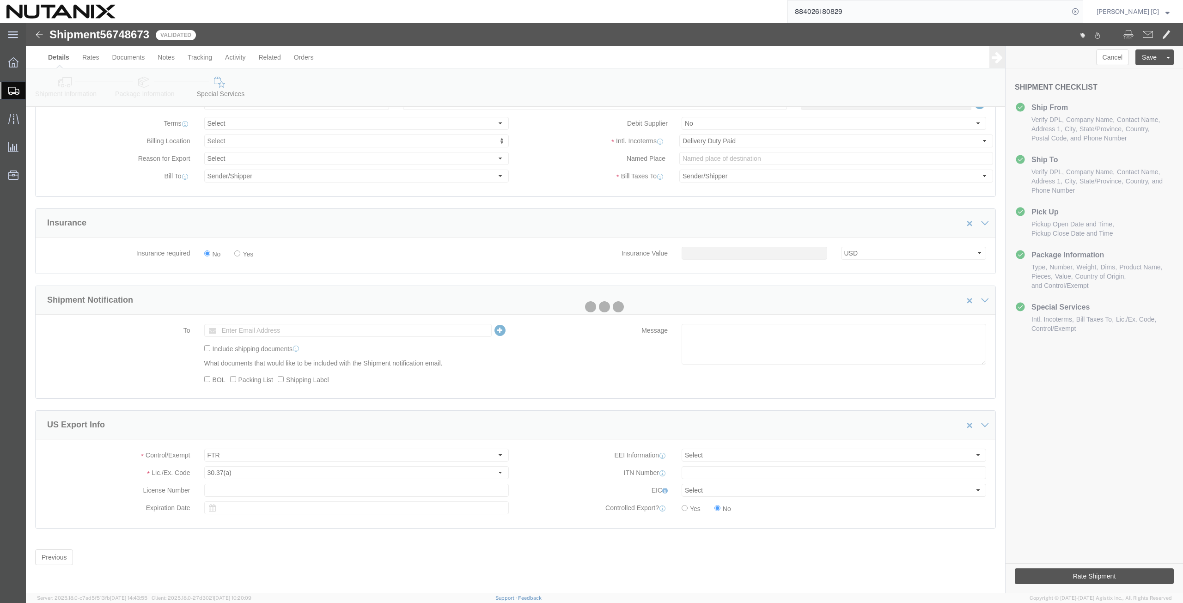
scroll to position [0, 0]
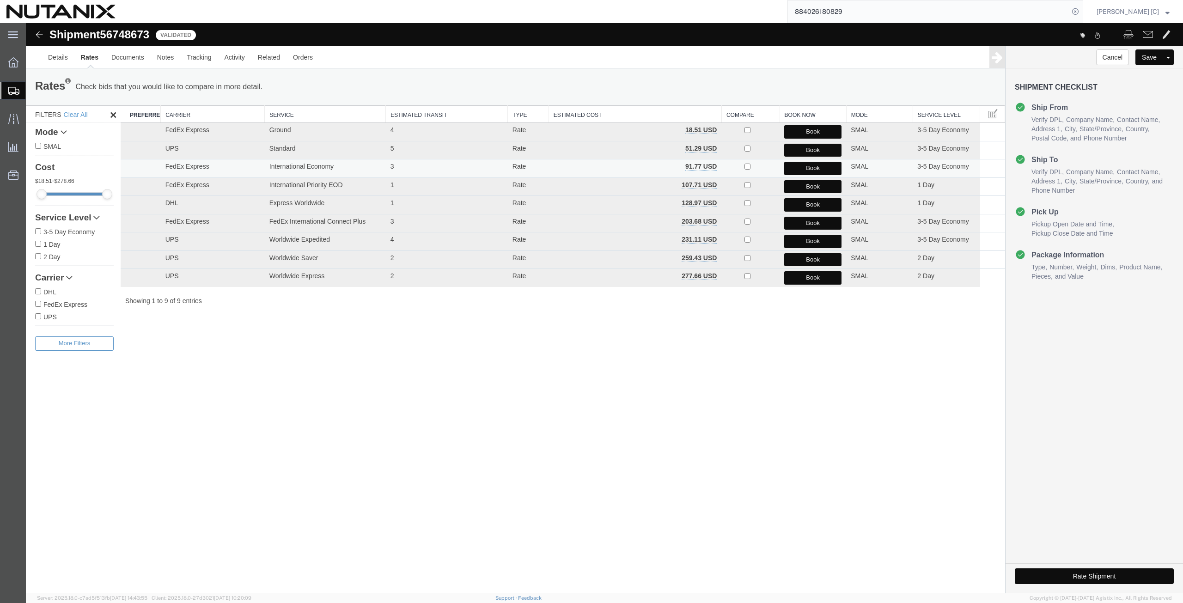
click at [796, 171] on button "Book" at bounding box center [812, 168] width 57 height 13
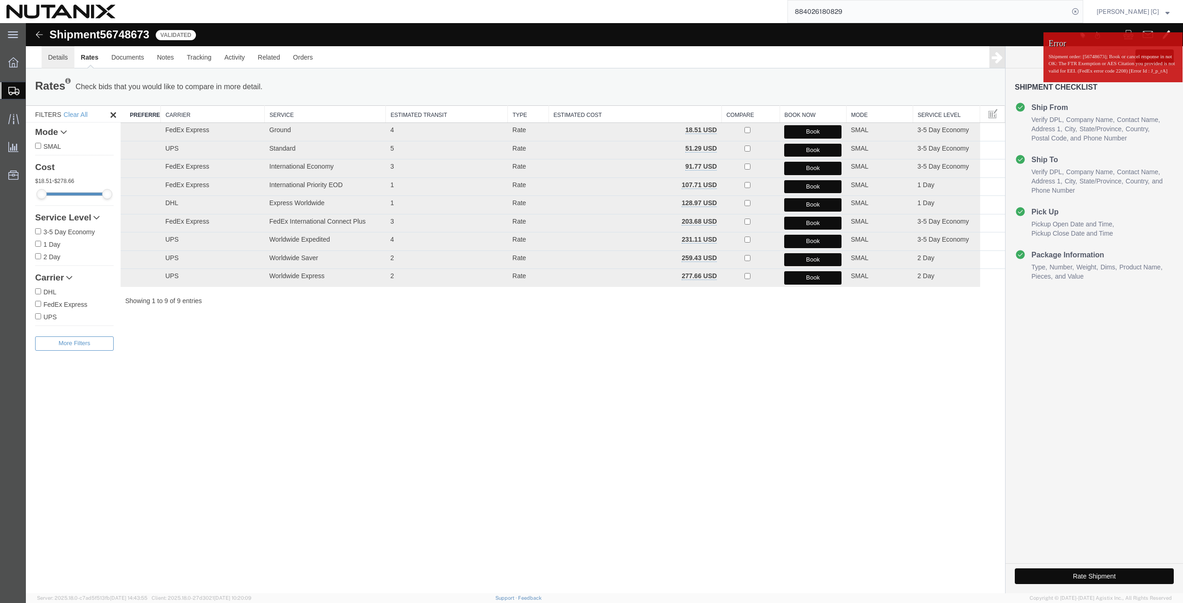
click at [58, 61] on link "Details" at bounding box center [58, 57] width 33 height 22
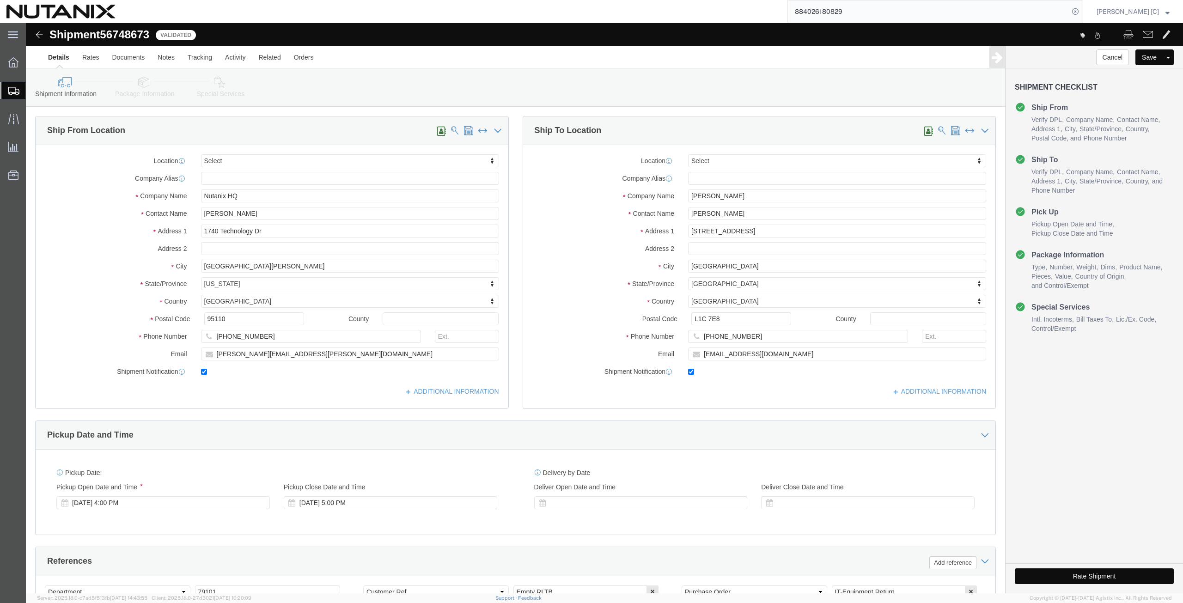
scroll to position [223, 0]
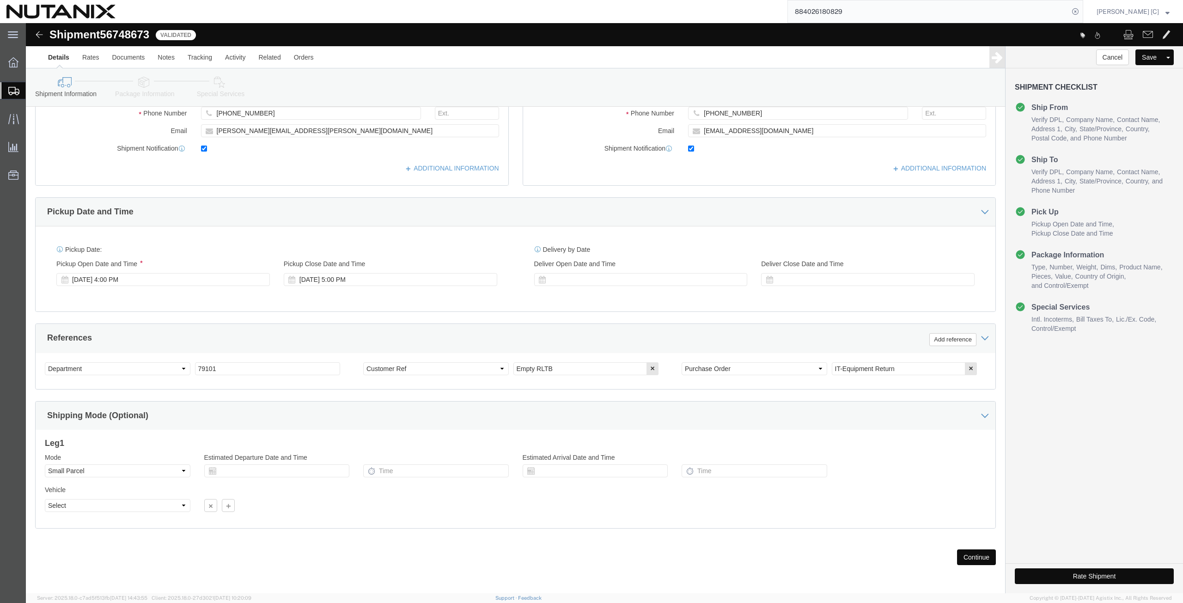
drag, startPoint x: 931, startPoint y: 532, endPoint x: 926, endPoint y: 536, distance: 6.3
click button "Continue"
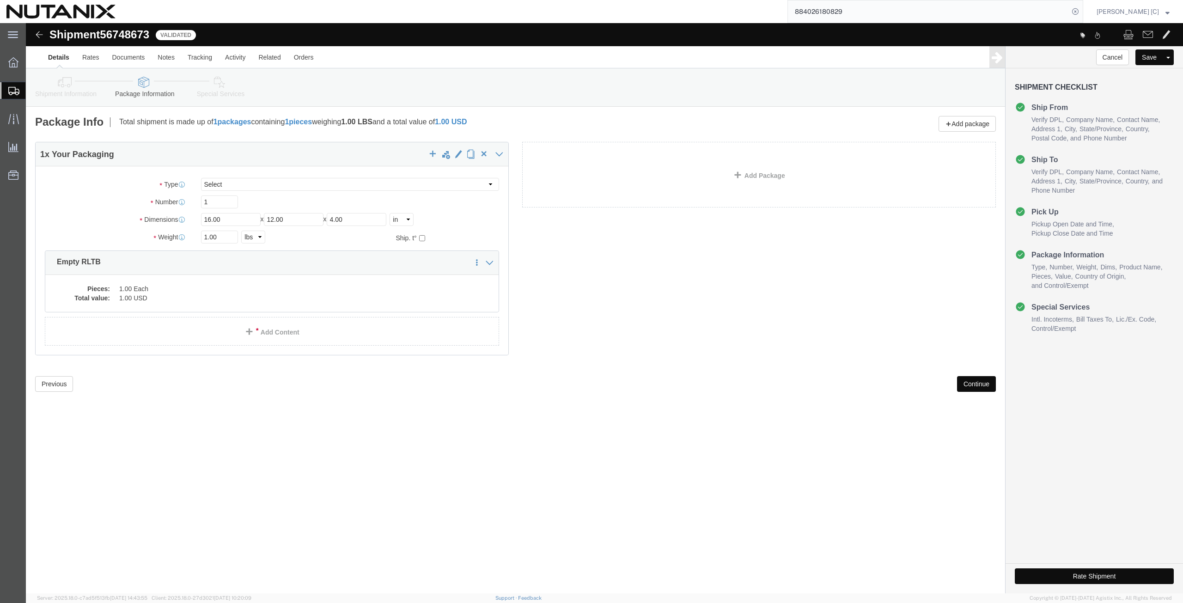
scroll to position [0, 0]
click dd "1.00 USD"
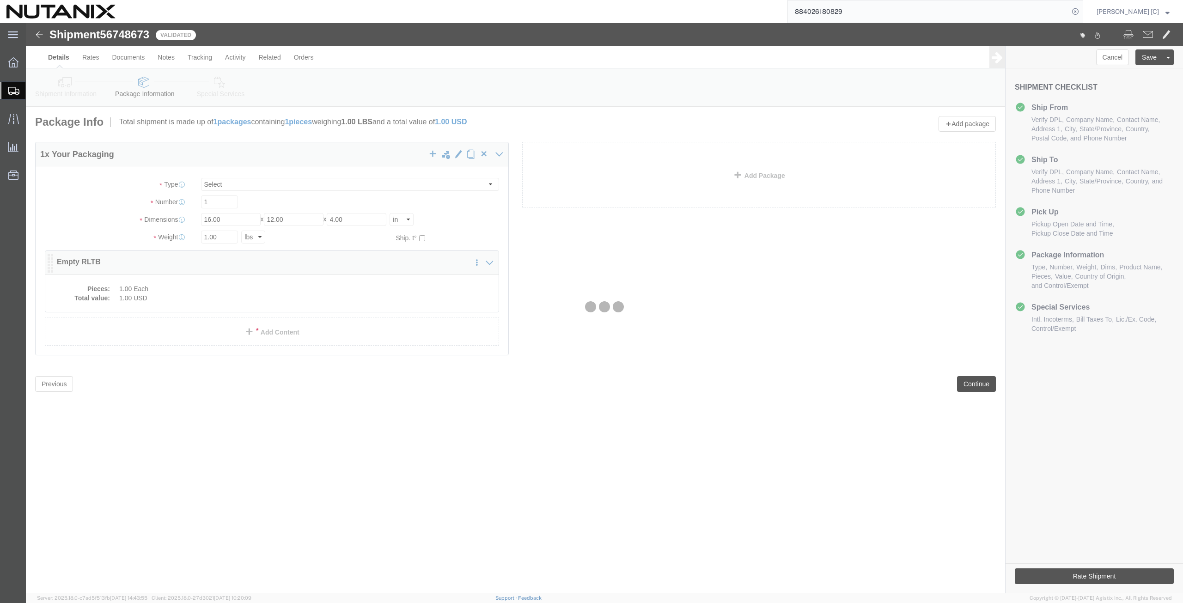
click div
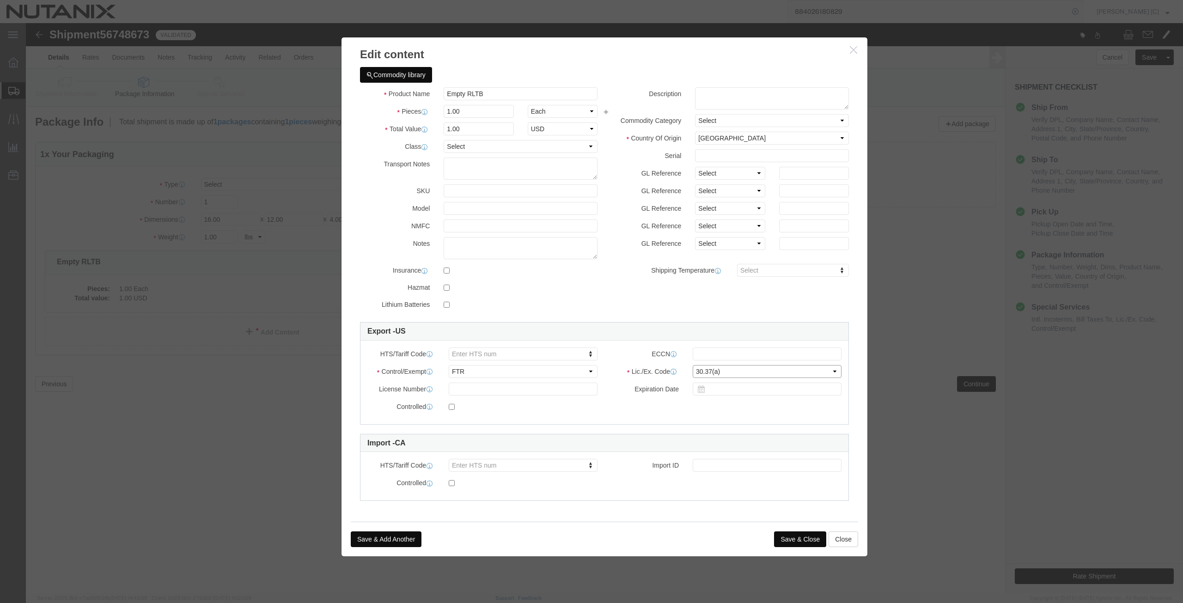
click select "Select 30.2(d)(2) 30.36 30.37(a) 30.37(f) 30.37(g) 30.37(h) 30.37(i) 30.37(j) 3…"
select select "30.37(f)"
click select "Select 30.2(d)(2) 30.36 30.37(a) 30.37(f) 30.37(g) 30.37(h) 30.37(i) 30.37(j) 3…"
click button "Save & Close"
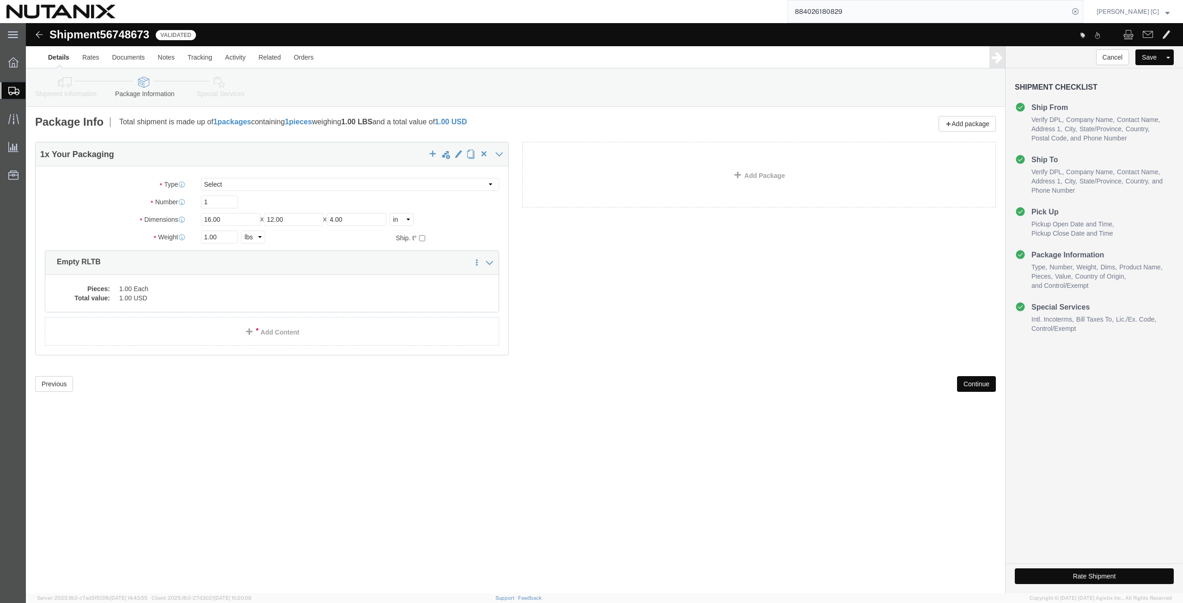
click button "Continue"
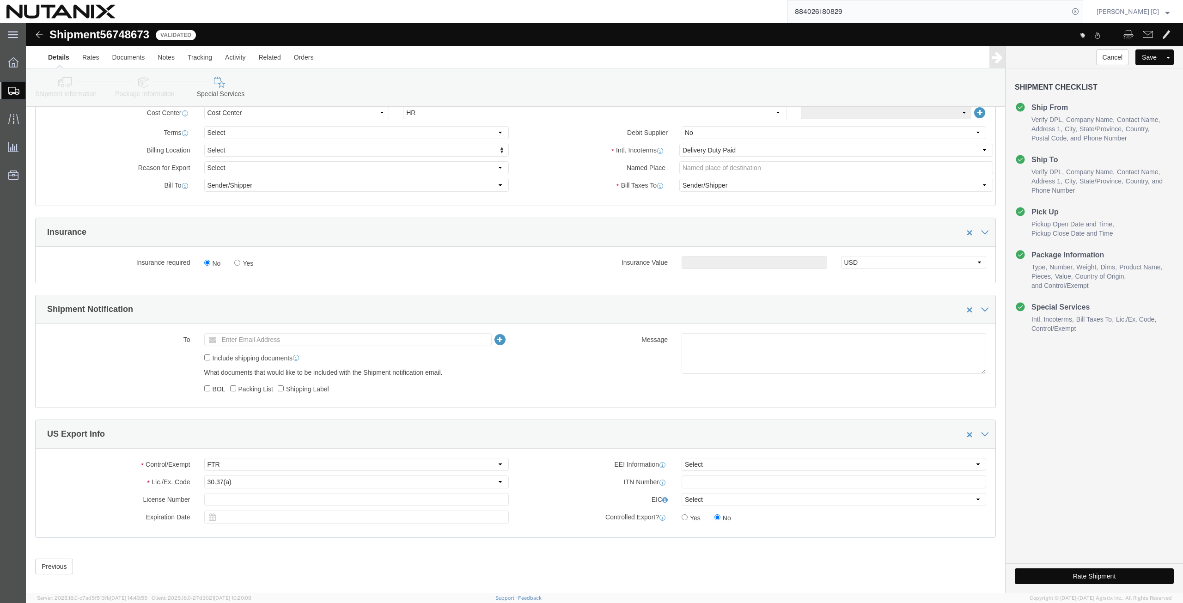
scroll to position [451, 0]
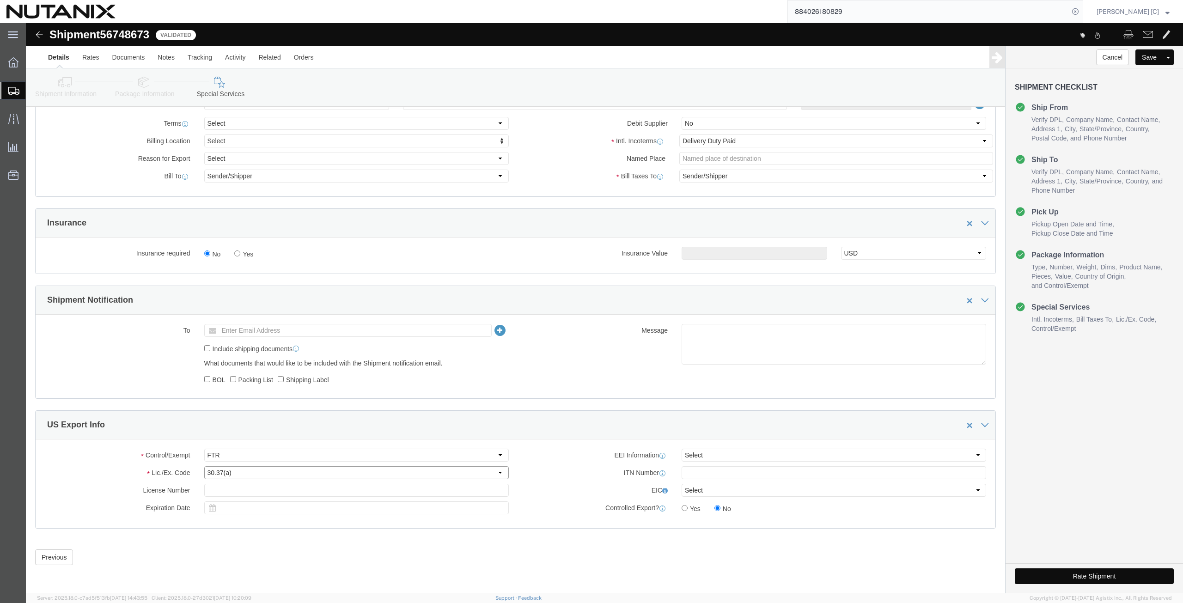
click select "Select 30.2(d)(2) 30.36 30.37(a) 30.37(f) 30.37(g) 30.37(h) 30.37(i) 30.37(j) 3…"
select select "30.37(f)"
click select "Select 30.2(d)(2) 30.36 30.37(a) 30.37(f) 30.37(g) 30.37(h) 30.37(i) 30.37(j) 3…"
click icon
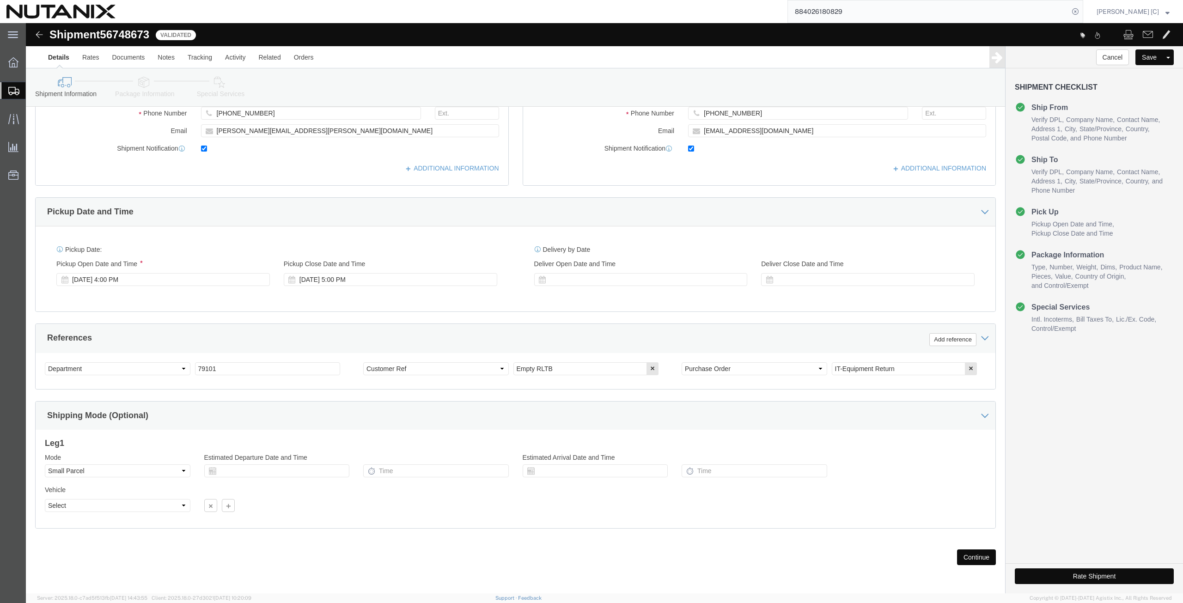
scroll to position [223, 0]
click button "Continue"
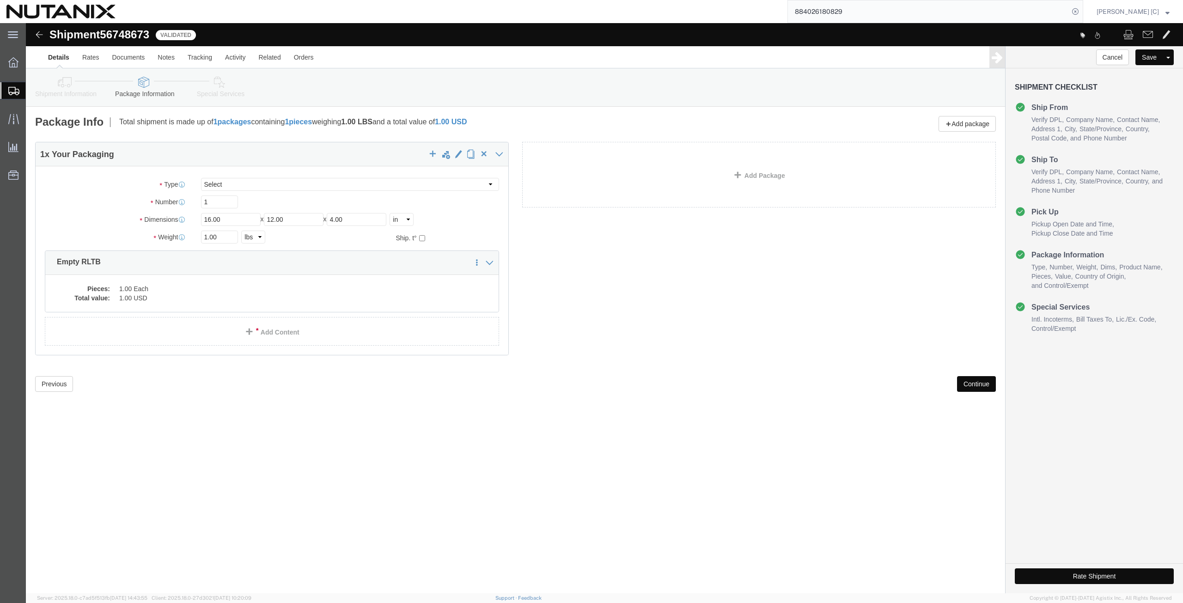
scroll to position [0, 0]
click button "Continue"
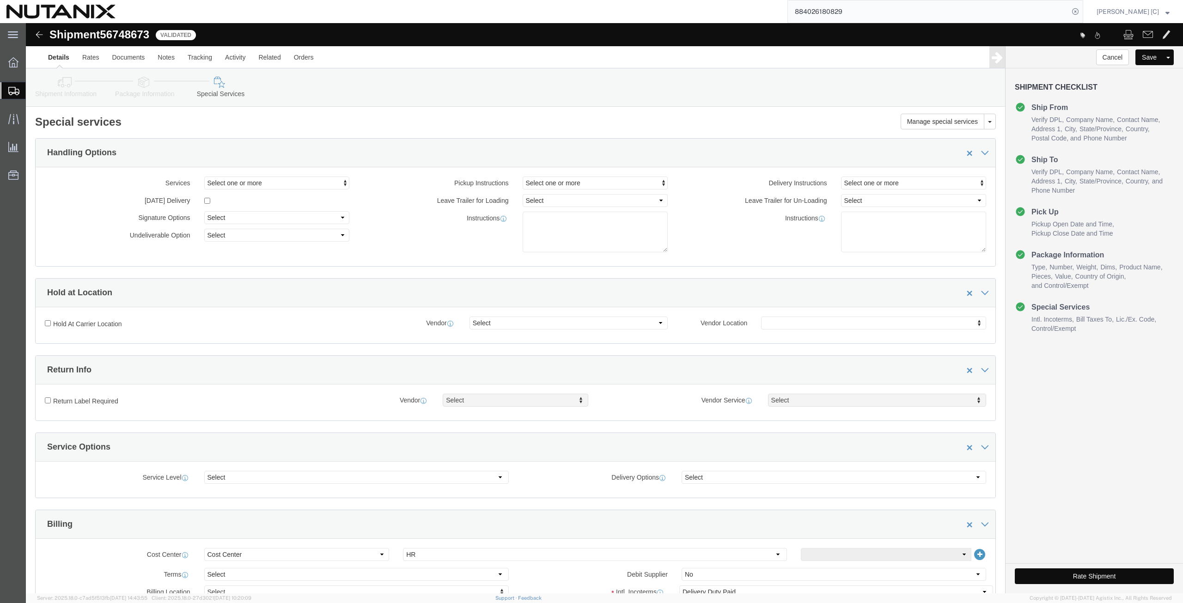
click button "Rate Shipment"
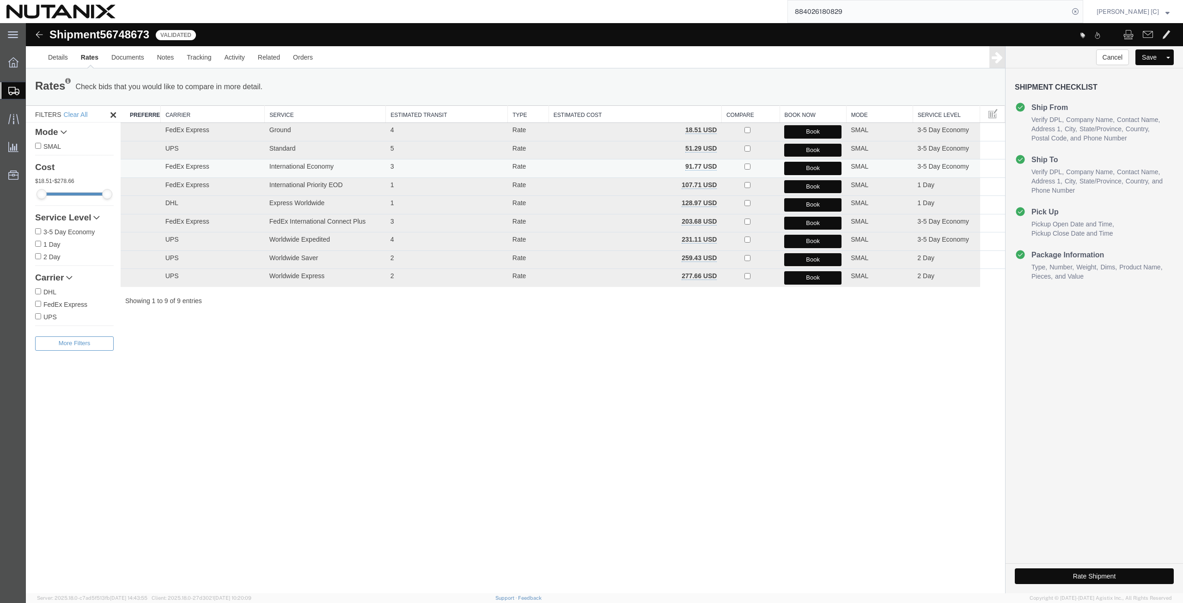
click at [800, 167] on button "Book" at bounding box center [812, 168] width 57 height 13
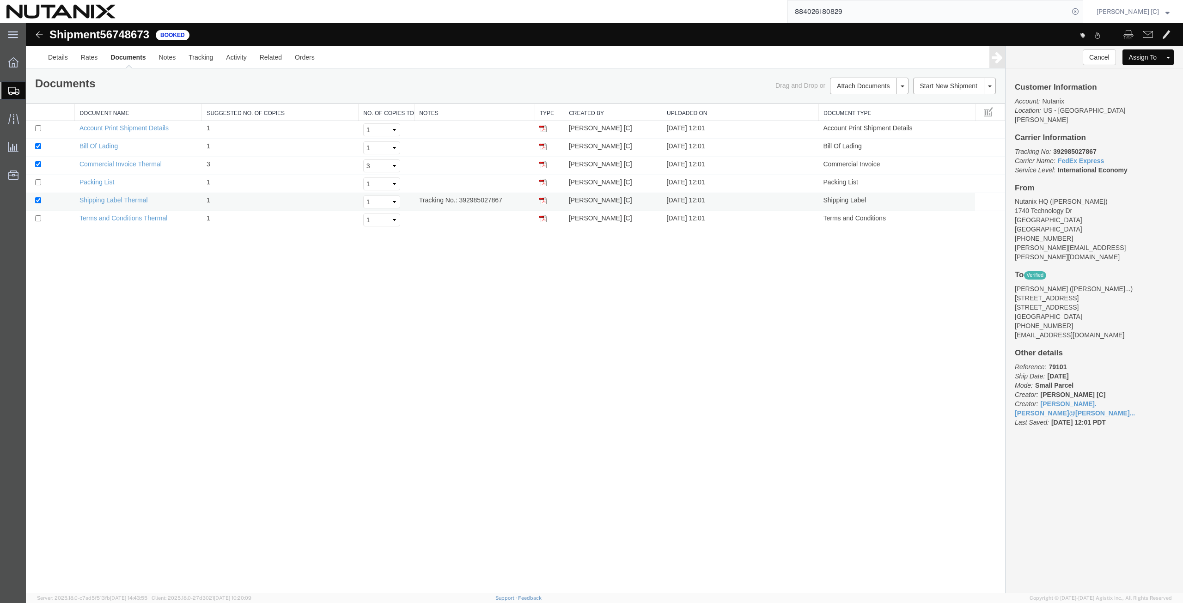
click at [544, 200] on img at bounding box center [542, 200] width 7 height 7
drag, startPoint x: 1095, startPoint y: 143, endPoint x: 1054, endPoint y: 137, distance: 42.1
click at [1054, 137] on div "Customer Information Account: Nutanix Location: [GEOGRAPHIC_DATA] - [GEOGRAPHIC…" at bounding box center [1094, 259] width 177 height 382
copy b "392985027867"
click at [0, 0] on span "Create from Template" at bounding box center [0, 0] width 0 height 0
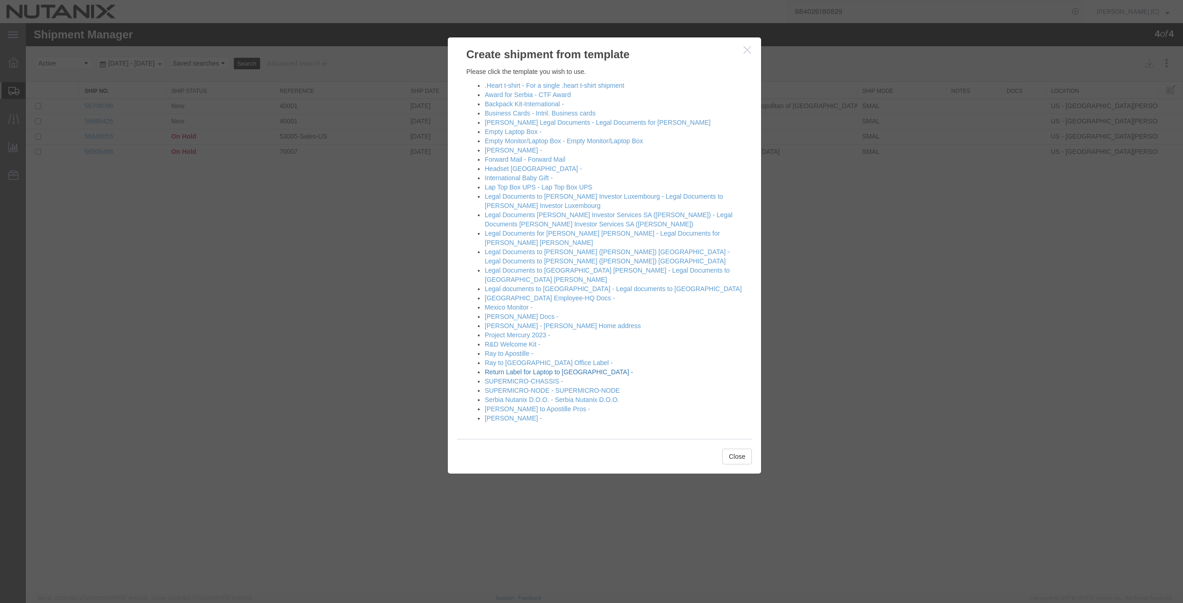
click at [523, 368] on link "Return Label for Laptop to [GEOGRAPHIC_DATA] -" at bounding box center [559, 371] width 148 height 7
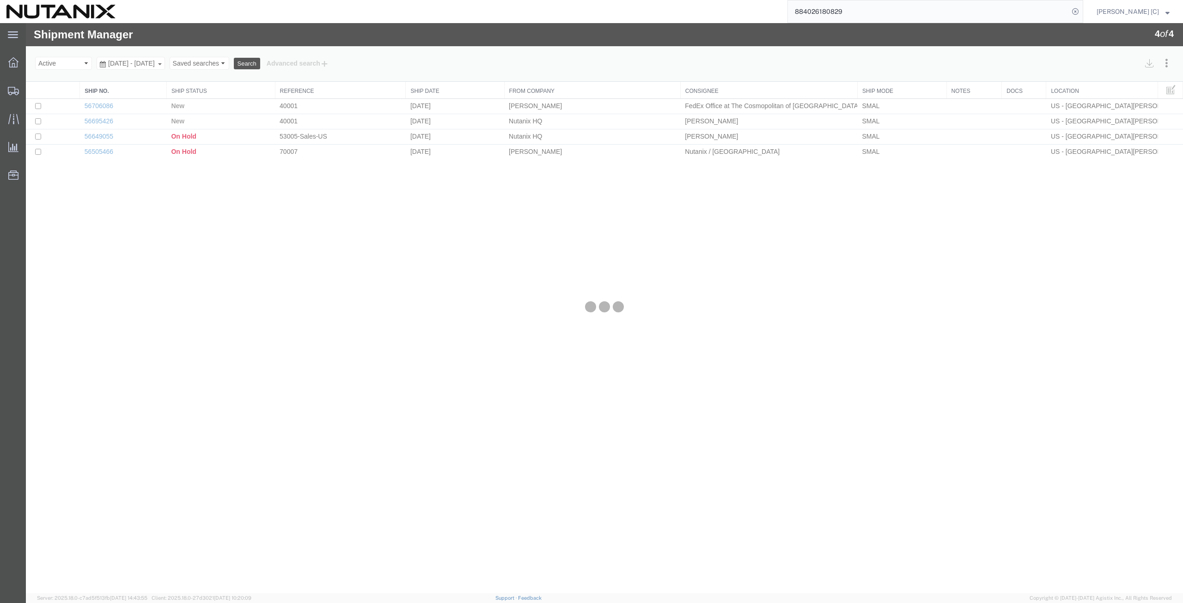
select select "46554"
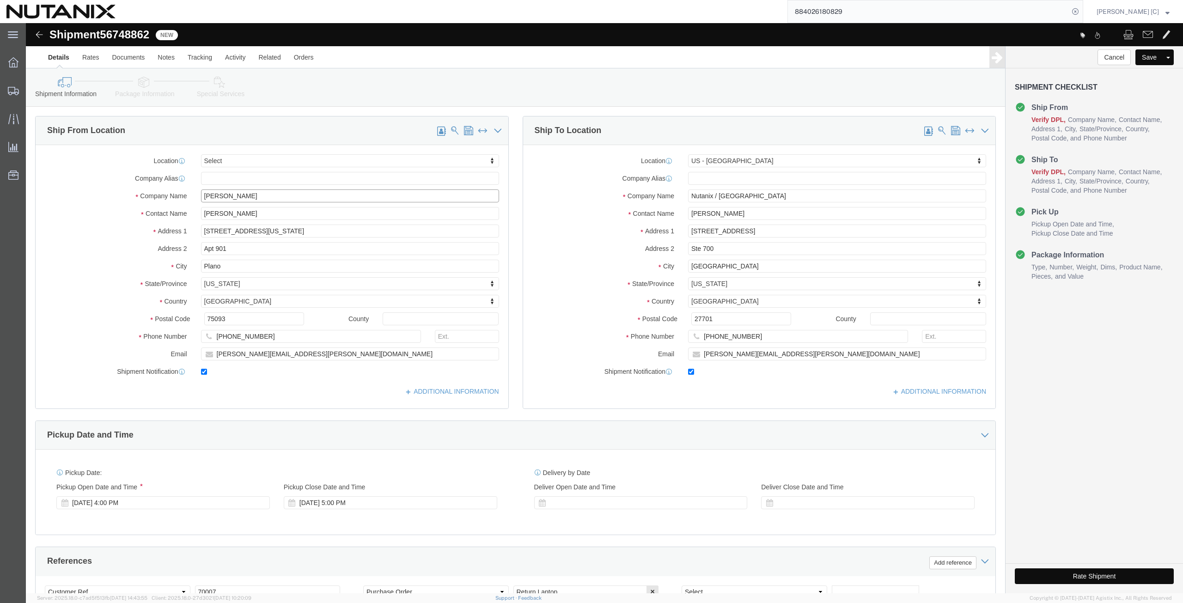
click div "Location Select Select My Profile Location [GEOGRAPHIC_DATA] - [GEOGRAPHIC_DATA…"
paste input "[PERSON_NAME]"
type input "[PERSON_NAME]"
drag, startPoint x: 223, startPoint y: 189, endPoint x: 151, endPoint y: 191, distance: 72.1
click div "Contact Name [PERSON_NAME]"
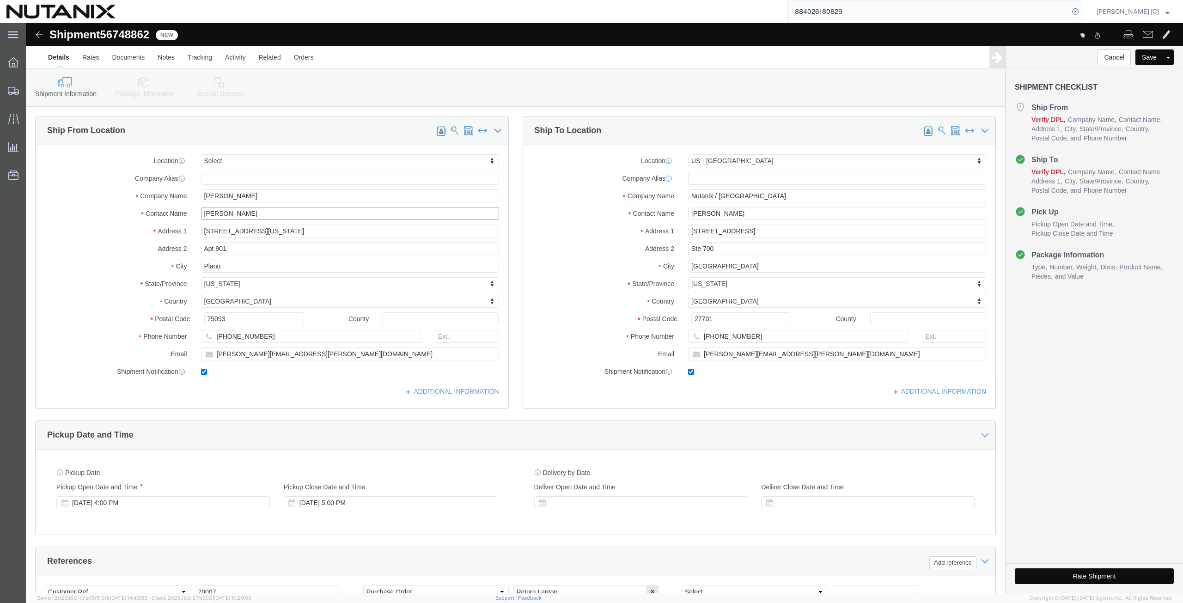
paste input "[PERSON_NAME]"
type input "[PERSON_NAME]"
drag, startPoint x: 220, startPoint y: 210, endPoint x: 143, endPoint y: 217, distance: 77.5
click div "Location Select Select My Profile Location [GEOGRAPHIC_DATA] - [GEOGRAPHIC_DATA…"
paste input "[STREET_ADDRESS]"
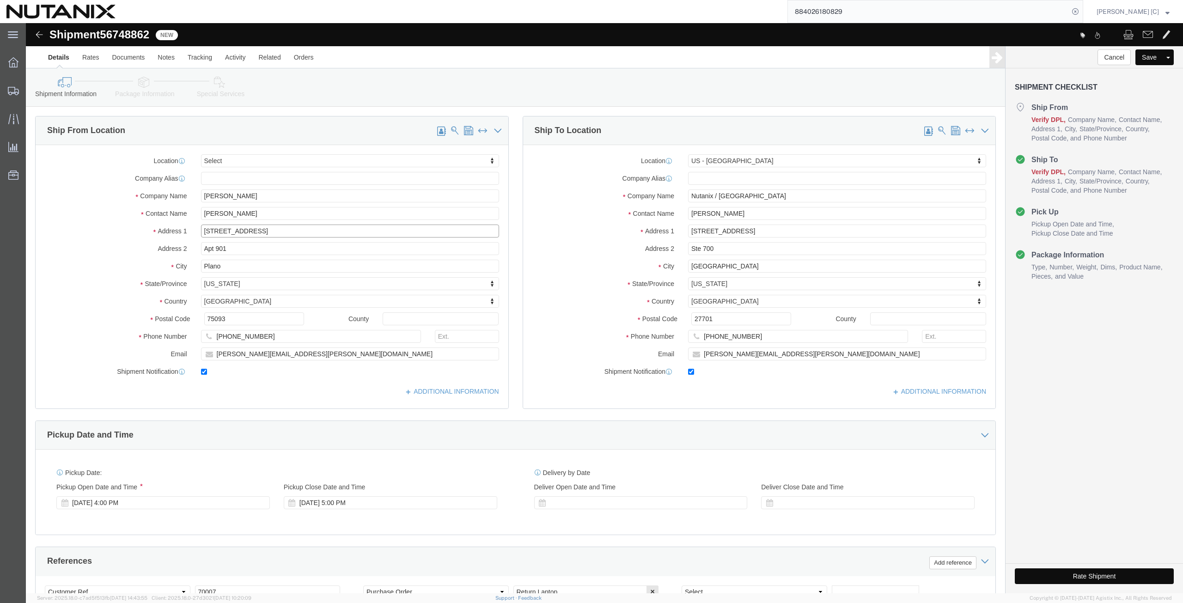
type input "[STREET_ADDRESS]"
drag, startPoint x: 209, startPoint y: 226, endPoint x: 142, endPoint y: 216, distance: 67.8
click div "Location Select Select My Profile Location [GEOGRAPHIC_DATA] - [GEOGRAPHIC_DATA…"
click div "City Plano"
paste input "[GEOGRAPHIC_DATA]"
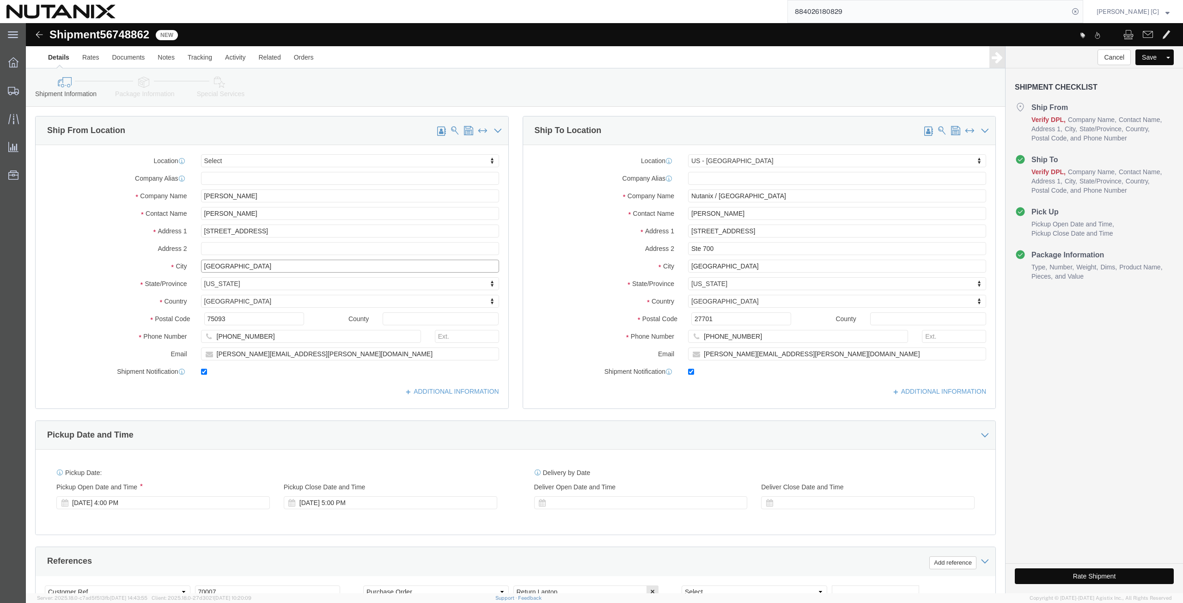
type input "[GEOGRAPHIC_DATA]"
select select "CA"
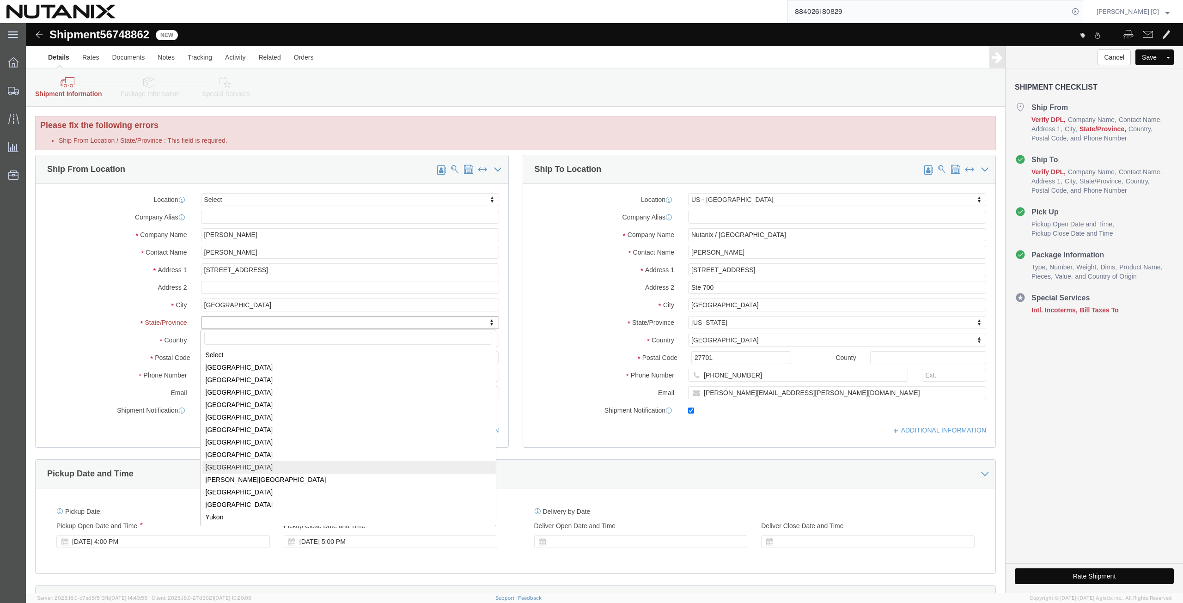
select select "ON"
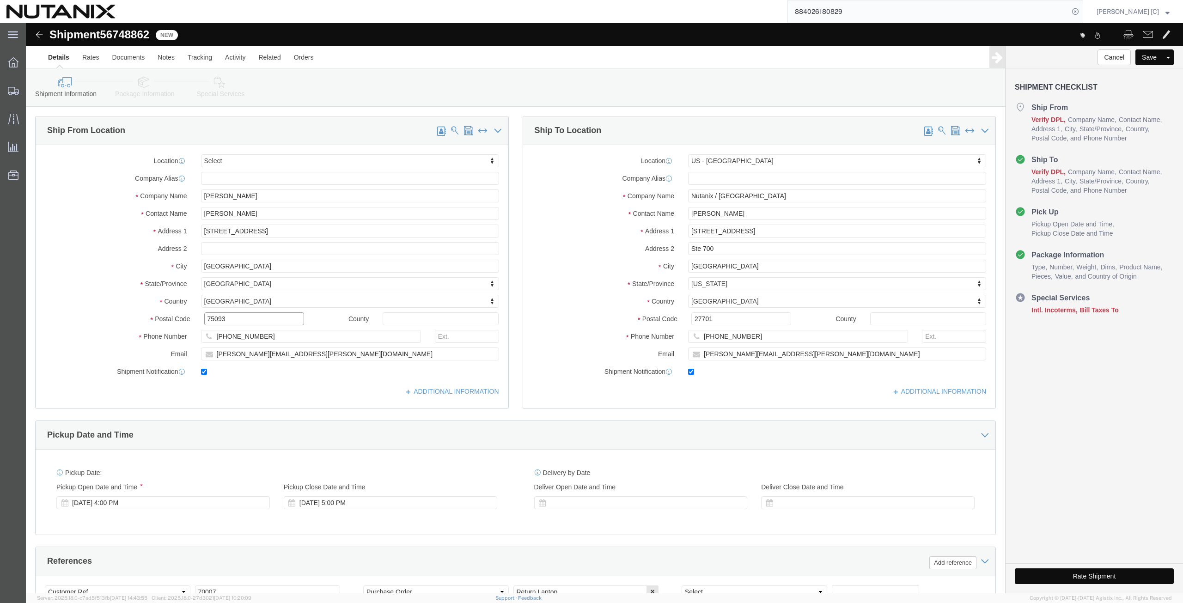
drag, startPoint x: 201, startPoint y: 295, endPoint x: 73, endPoint y: 287, distance: 128.7
click div "Location Select Select My Profile Location [GEOGRAPHIC_DATA] - [GEOGRAPHIC_DATA…"
paste input "L1C 7E8"
type input "L1C 7E8"
drag, startPoint x: 236, startPoint y: 313, endPoint x: 75, endPoint y: 314, distance: 160.8
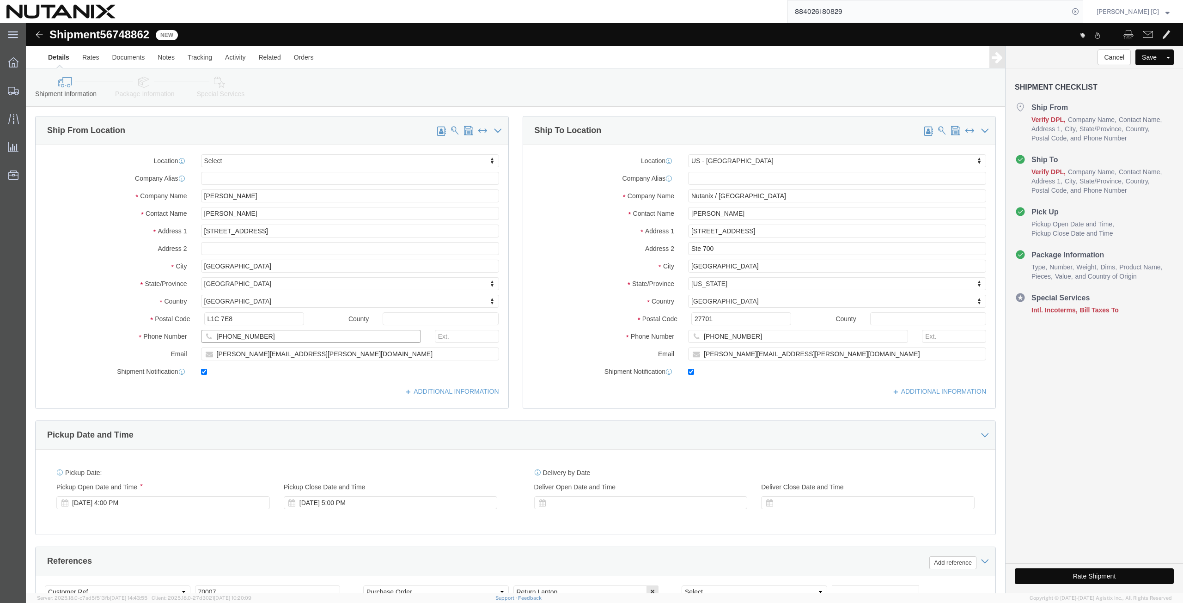
click div "Phone Number [PHONE_NUMBER]"
paste input "[PHONE_NUMBER]"
type input "[PHONE_NUMBER]"
drag, startPoint x: 273, startPoint y: 332, endPoint x: 141, endPoint y: 355, distance: 133.2
click div "Location Select Select My Profile Location [GEOGRAPHIC_DATA] - [GEOGRAPHIC_DATA…"
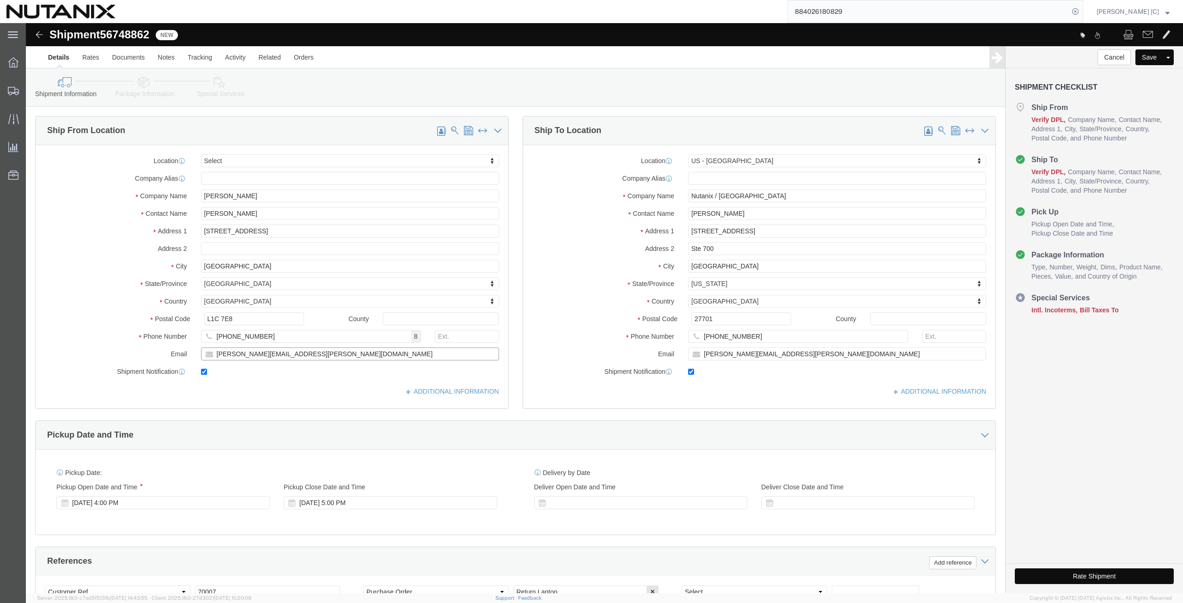
paste input "divyadharshini.v"
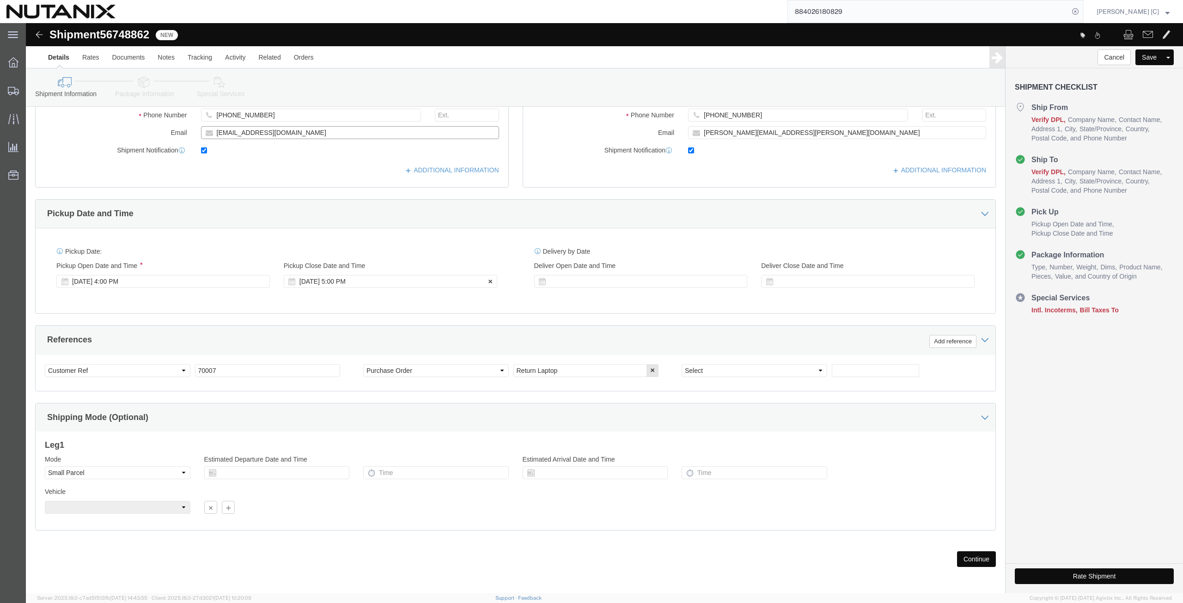
scroll to position [223, 0]
type input "[EMAIL_ADDRESS][DOMAIN_NAME]"
drag, startPoint x: 195, startPoint y: 347, endPoint x: 152, endPoint y: 350, distance: 43.1
click div "Select Account Type Activity ID Airline Appointment Number ASN Batch Request # …"
type input "79101"
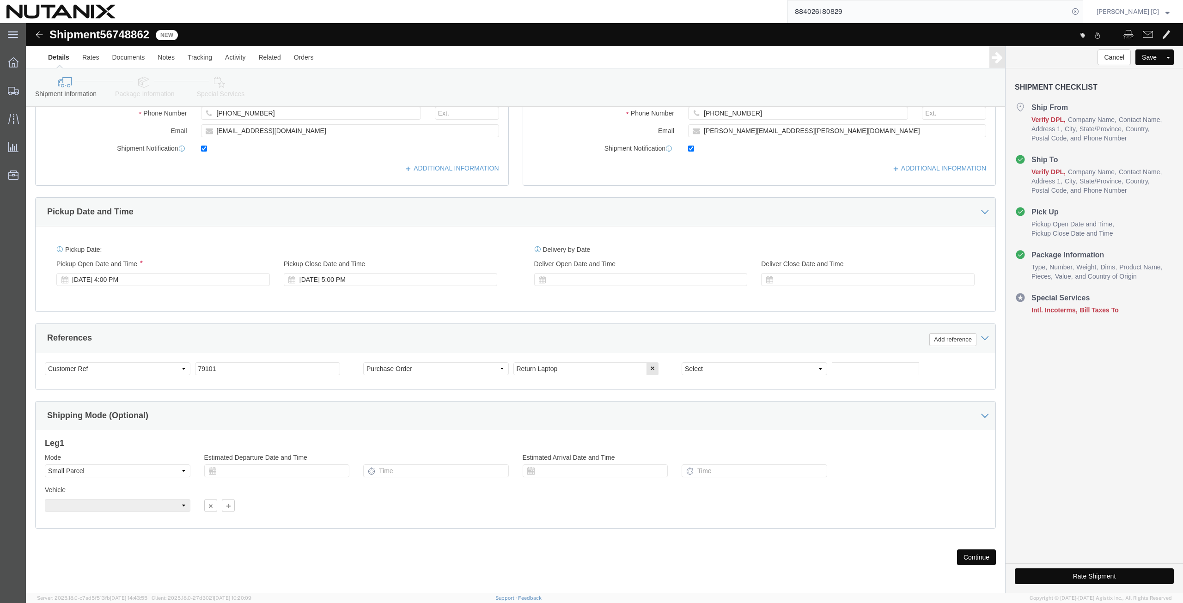
click button "Continue"
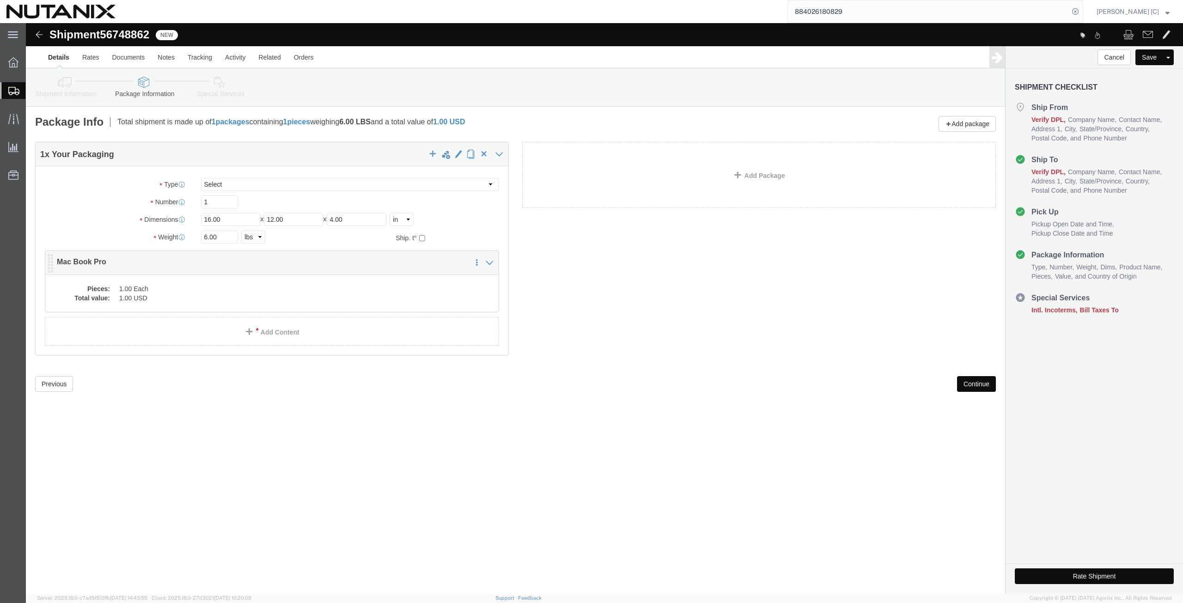
click dd "1.00 USD"
click div
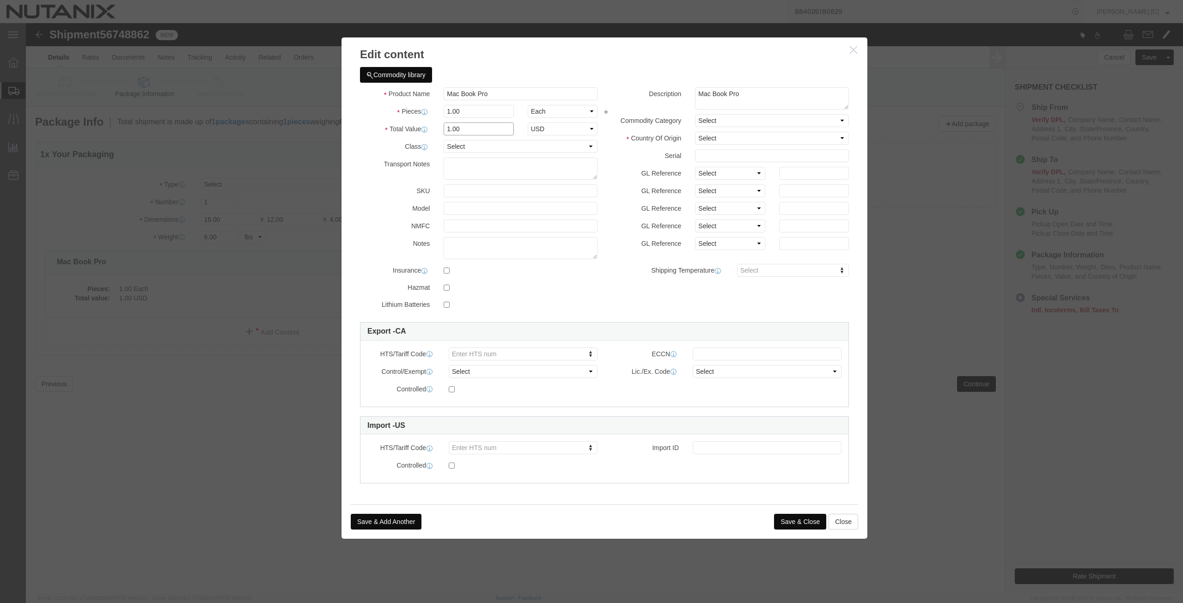
drag, startPoint x: 437, startPoint y: 108, endPoint x: 373, endPoint y: 118, distance: 64.1
click div "Product Name Mac Book Pro Pieces 1.00 Select Bag Barrels 100Board Feet Bottle B…"
type input "1000"
click select "Select [GEOGRAPHIC_DATA] [GEOGRAPHIC_DATA] [GEOGRAPHIC_DATA] [GEOGRAPHIC_DATA] …"
select select "CN"
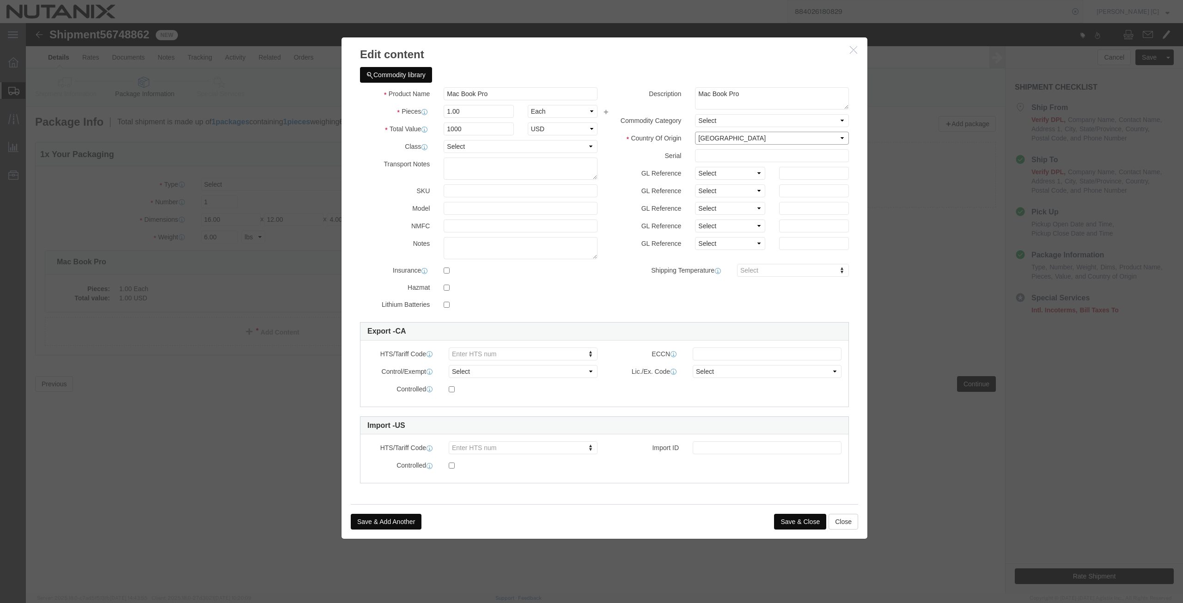
click select "Select [GEOGRAPHIC_DATA] [GEOGRAPHIC_DATA] [GEOGRAPHIC_DATA] [GEOGRAPHIC_DATA] …"
click select "Select ATF BIS DEA EPA FDA FTR ITAR OFAC Other (OPA)"
select select "FTR"
click select "Select ATF BIS DEA EPA FDA FTR ITAR OFAC Other (OPA)"
click select "Select 30.2(d)(2) 30.36 30.37(a) 30.37(f) 30.37(g) 30.37(h) 30.37(i) 30.37(j) 3…"
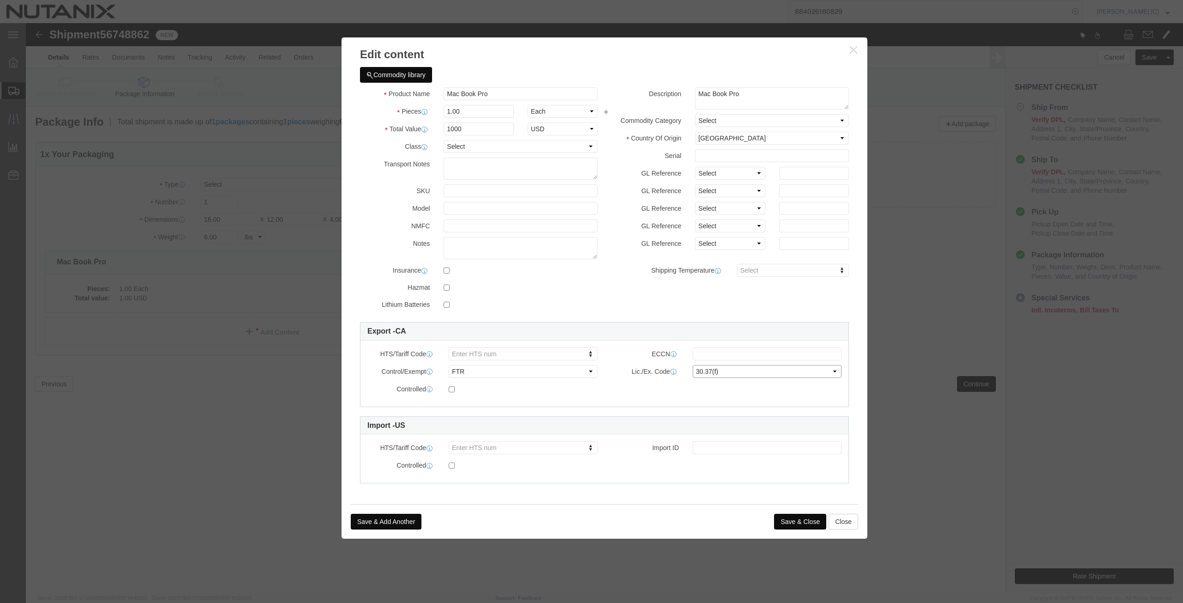
click select "Select 30.2(d)(2) 30.36 30.37(a) 30.37(f) 30.37(g) 30.37(h) 30.37(i) 30.37(j) 3…"
select select "30.37(a)"
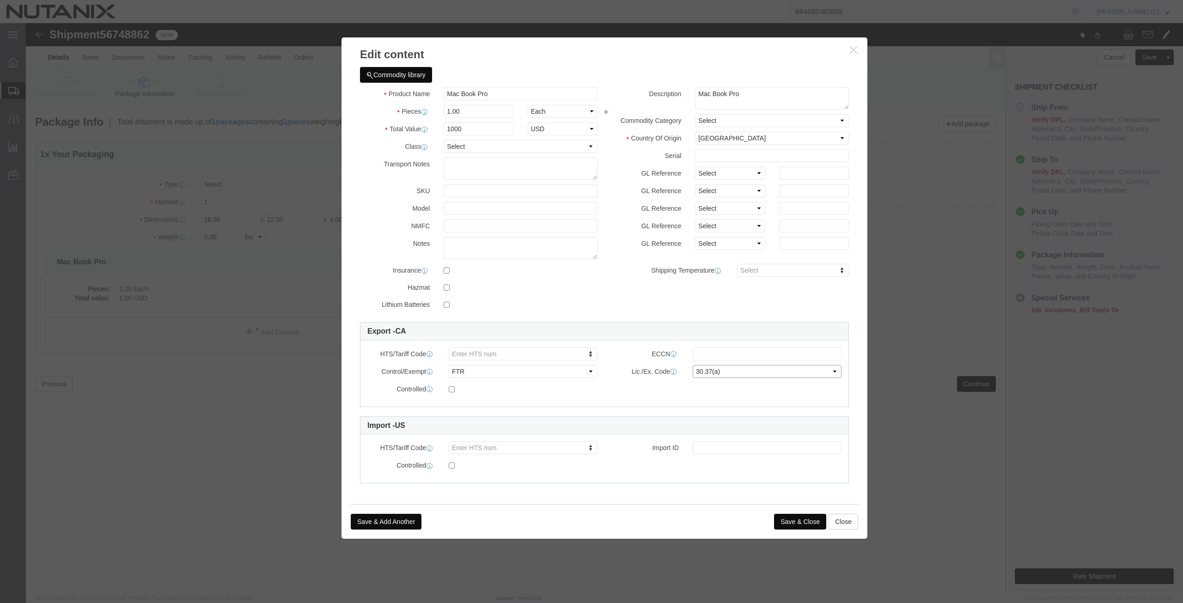
click select "Select 30.2(d)(2) 30.36 30.37(a) 30.37(f) 30.37(g) 30.37(h) 30.37(i) 30.37(j) 3…"
click button "Save & Close"
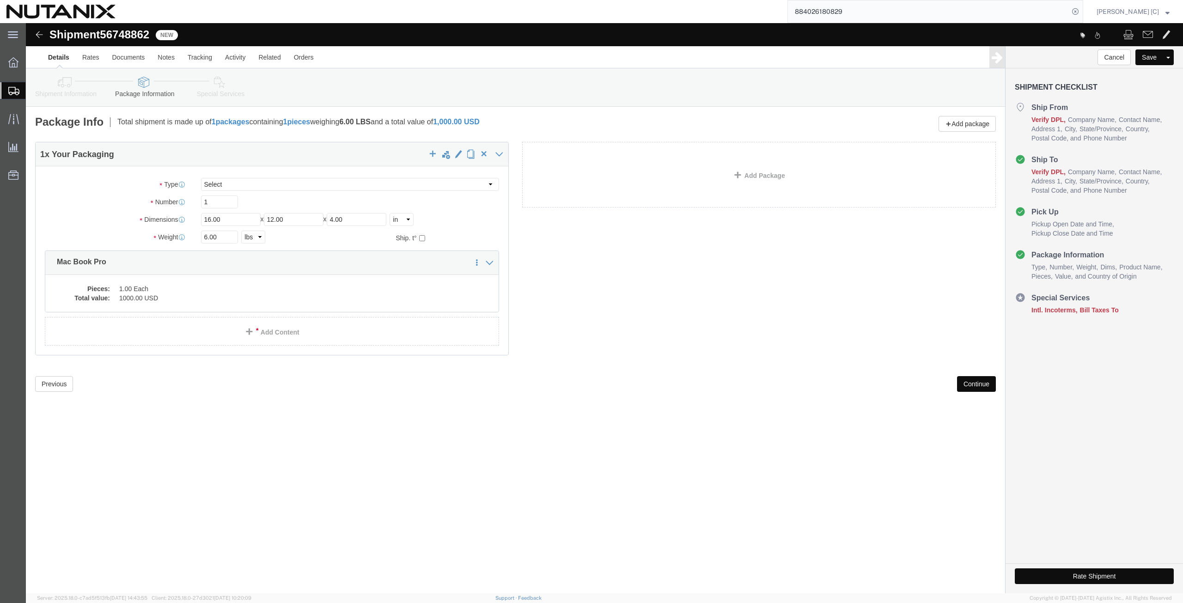
click button "Continue"
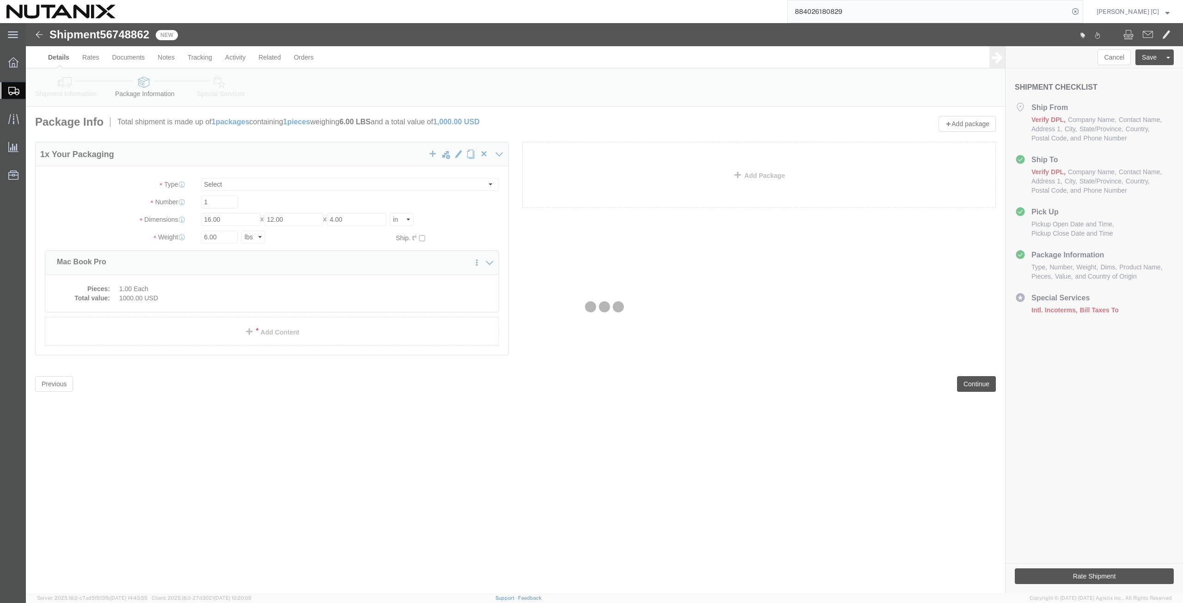
select select
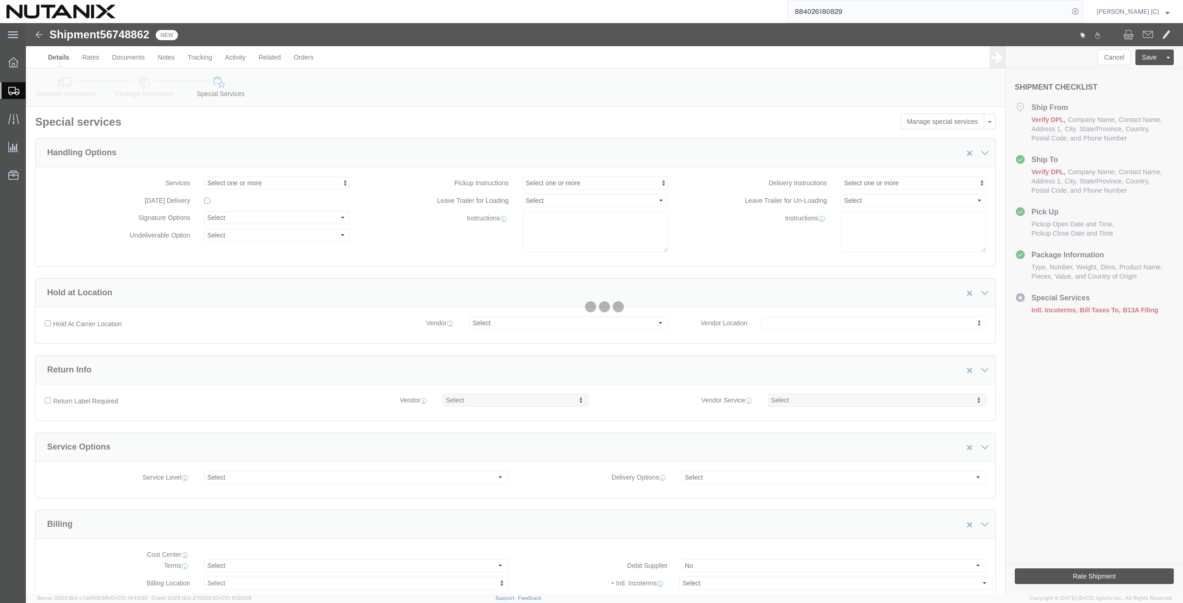
select select "COSTCENTER"
select select "48694"
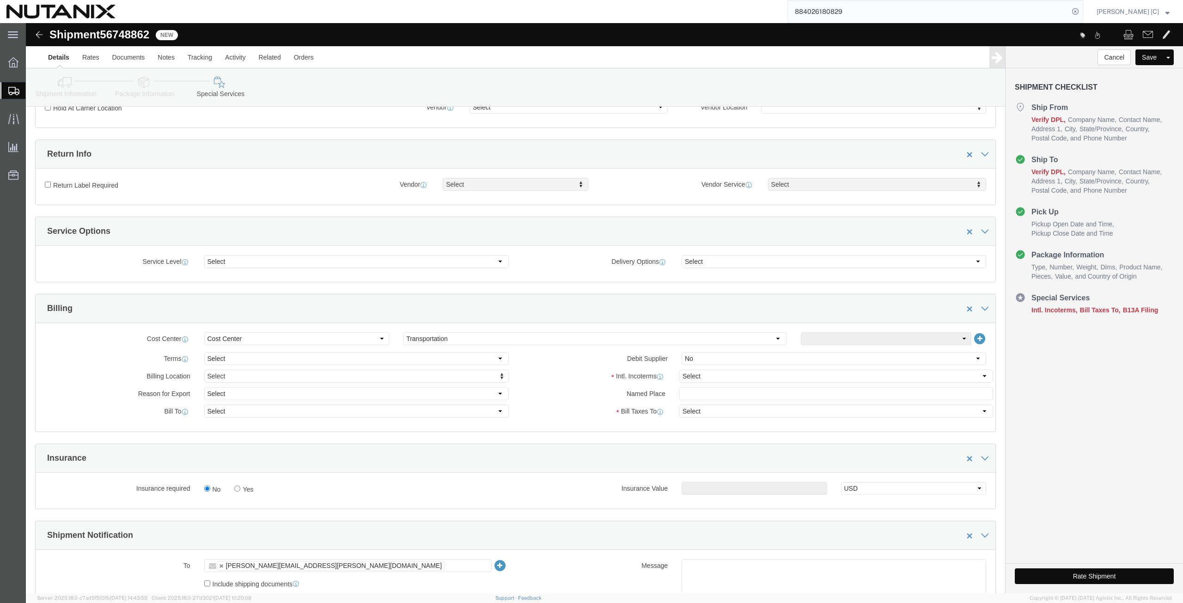
scroll to position [398, 0]
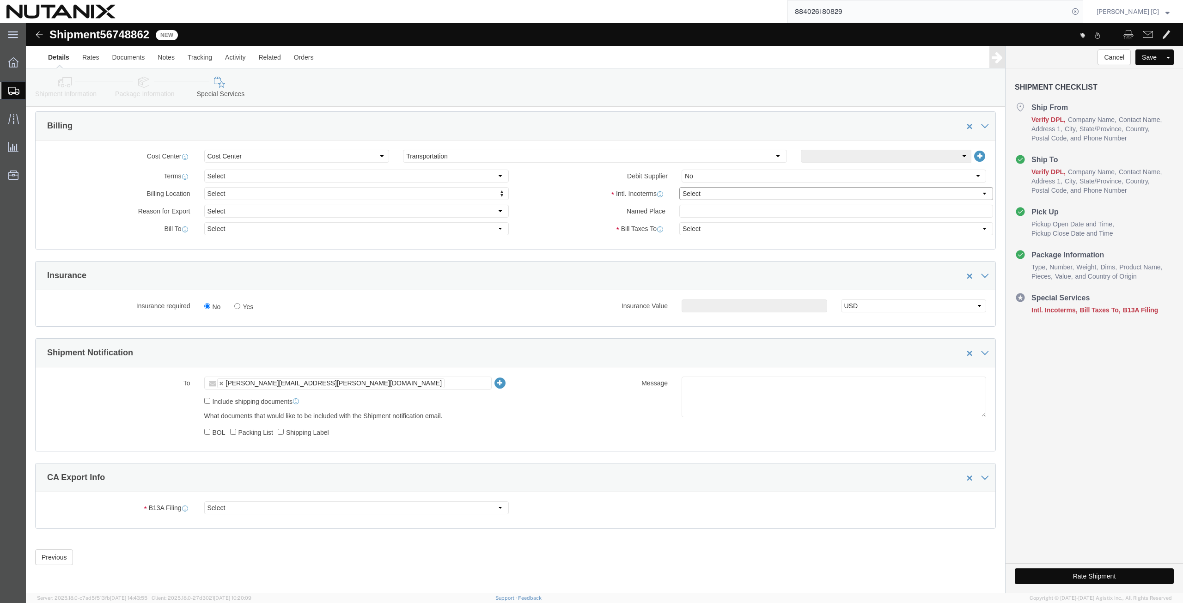
click select "Select Carriage Insurance Paid Carriage Paid To Cost and Freight Cost Insurance…"
select select "DDP"
click select "Select Carriage Insurance Paid Carriage Paid To Cost and Freight Cost Insurance…"
select select "SHIP"
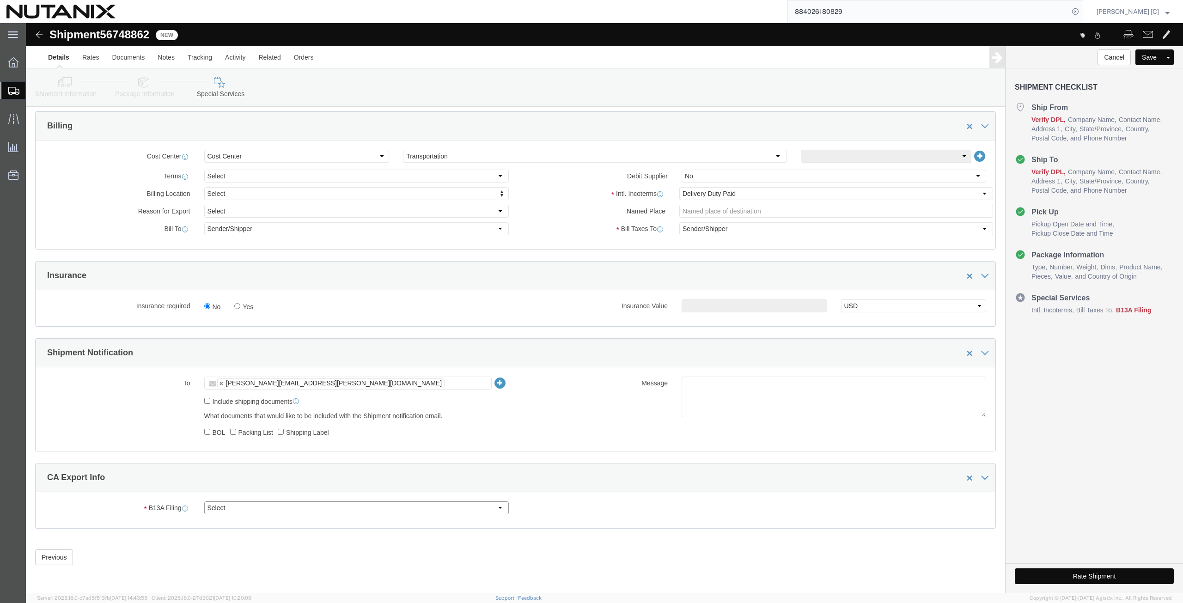
click select "Select Filed Electronically Manually Attached Not Required Summary Reporting"
select select "NOT_REQUIRED"
click select "Select Filed Electronically Manually Attached Not Required Summary Reporting"
click select "Select 01 02 03 04 05 06 07 08 10 11 12 13 14 15 16"
select select "01"
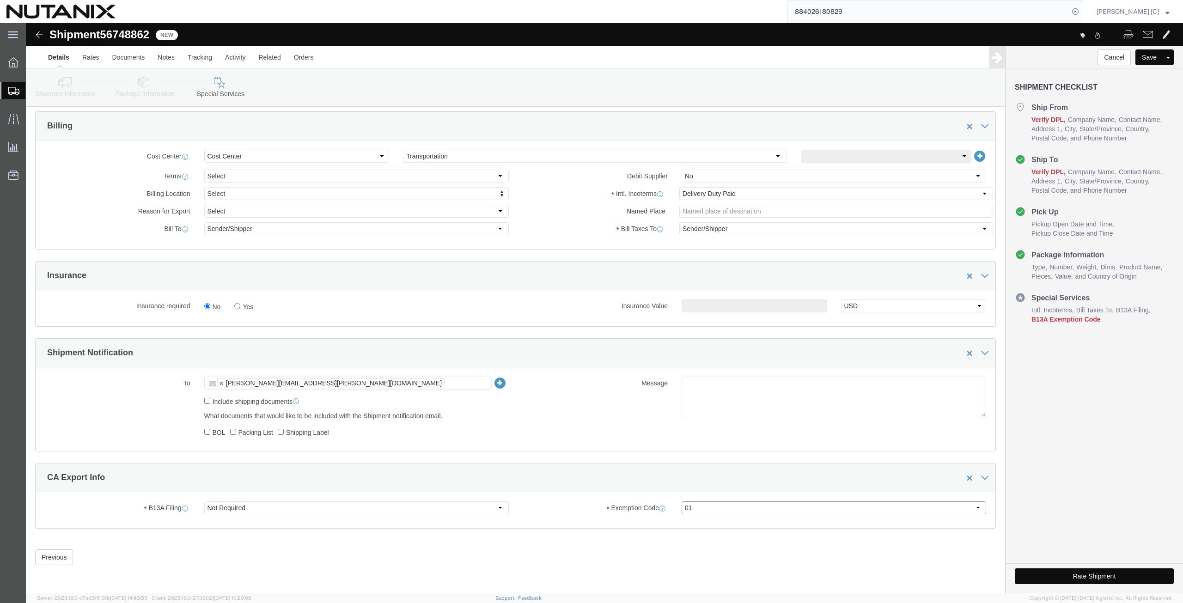
click select "Select 01 02 03 04 05 06 07 08 10 11 12 13 14 15 16"
click button "Rate Shipment"
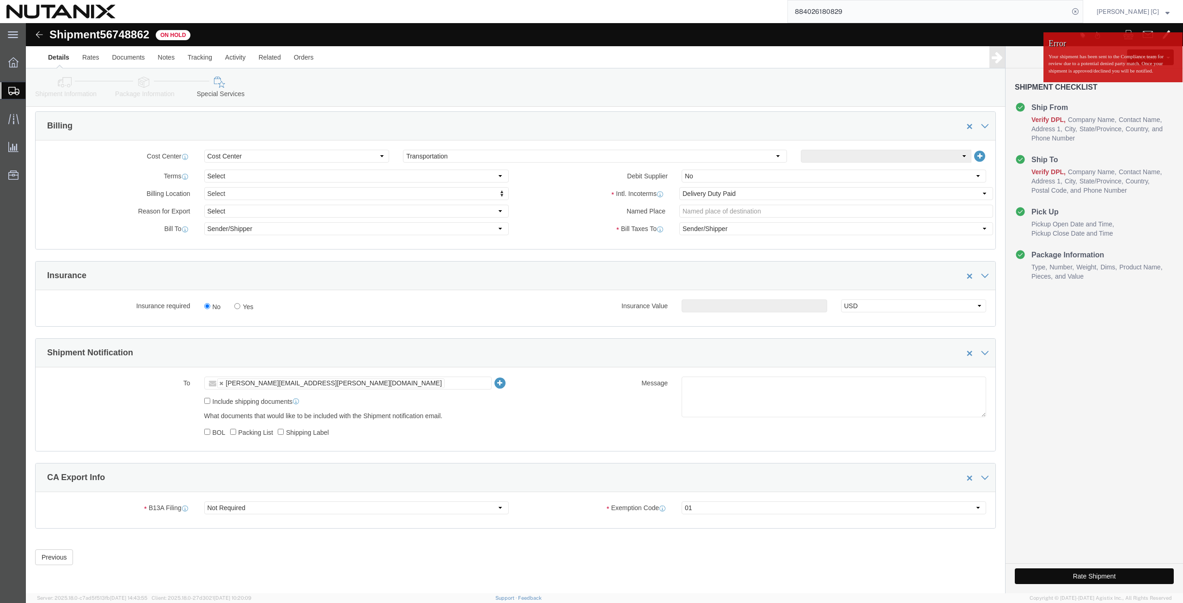
click button "Rate Shipment"
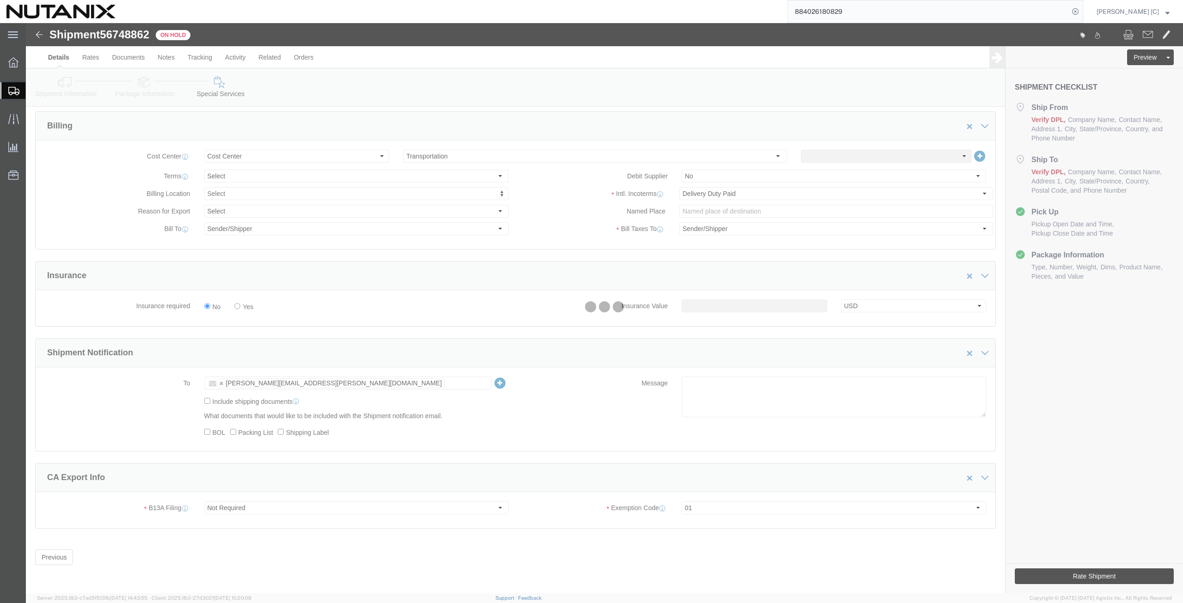
scroll to position [0, 0]
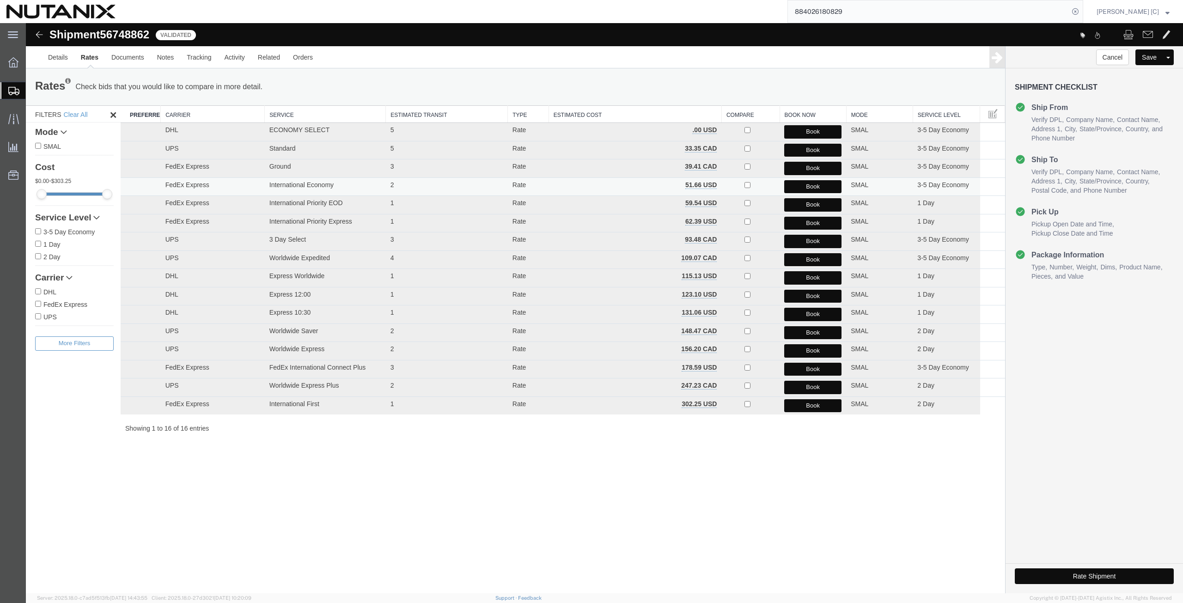
click at [800, 184] on button "Book" at bounding box center [812, 186] width 57 height 13
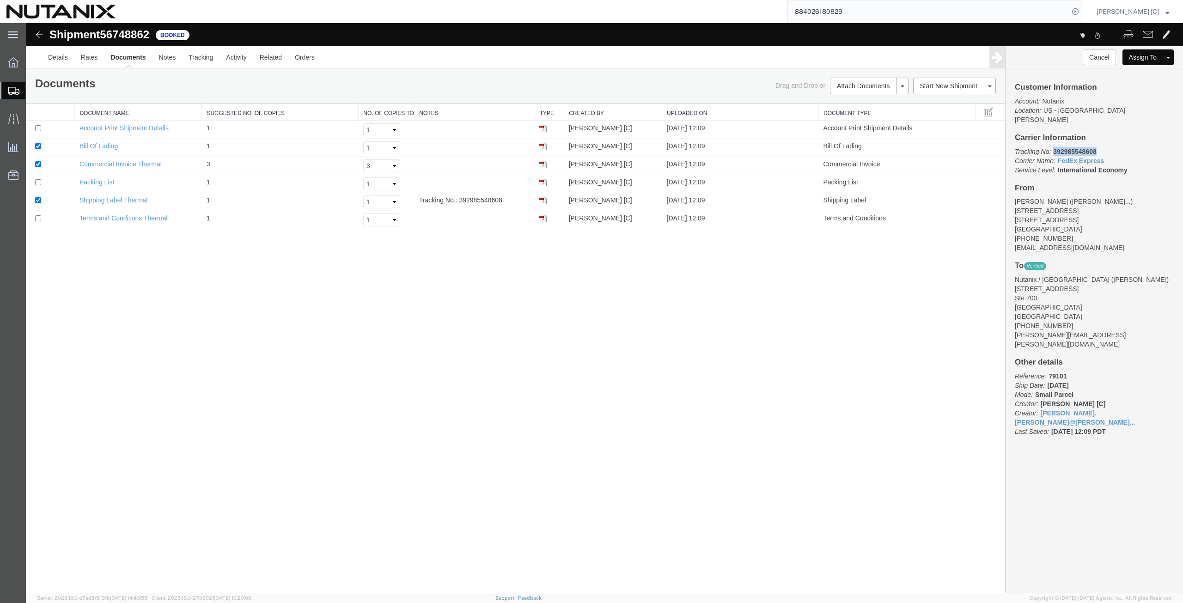
drag, startPoint x: 1100, startPoint y: 144, endPoint x: 1055, endPoint y: 143, distance: 45.3
click at [1055, 147] on p "Tracking No: 392985548608 Carrier Name: FedEx Express FedEx Express Service Lev…" at bounding box center [1094, 161] width 159 height 28
copy b "392985548608"
drag, startPoint x: 543, startPoint y: 199, endPoint x: 526, endPoint y: 210, distance: 20.6
click at [543, 199] on img at bounding box center [542, 200] width 7 height 7
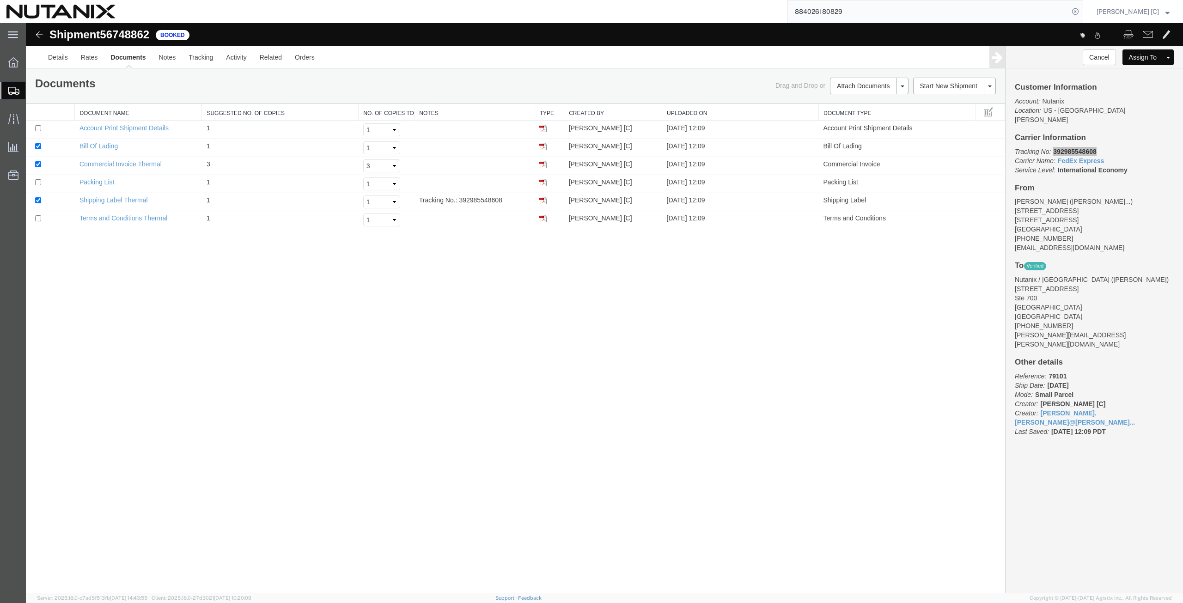
click at [0, 0] on span "Create from Template" at bounding box center [0, 0] width 0 height 0
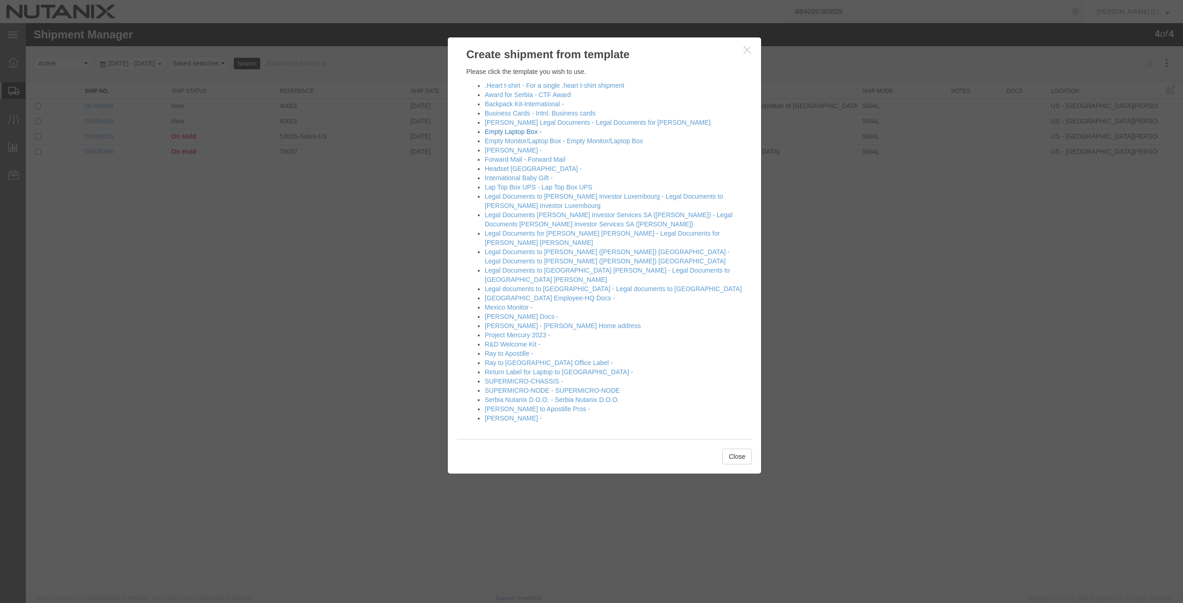
click at [511, 131] on link "Empty Laptop Box -" at bounding box center [513, 131] width 57 height 7
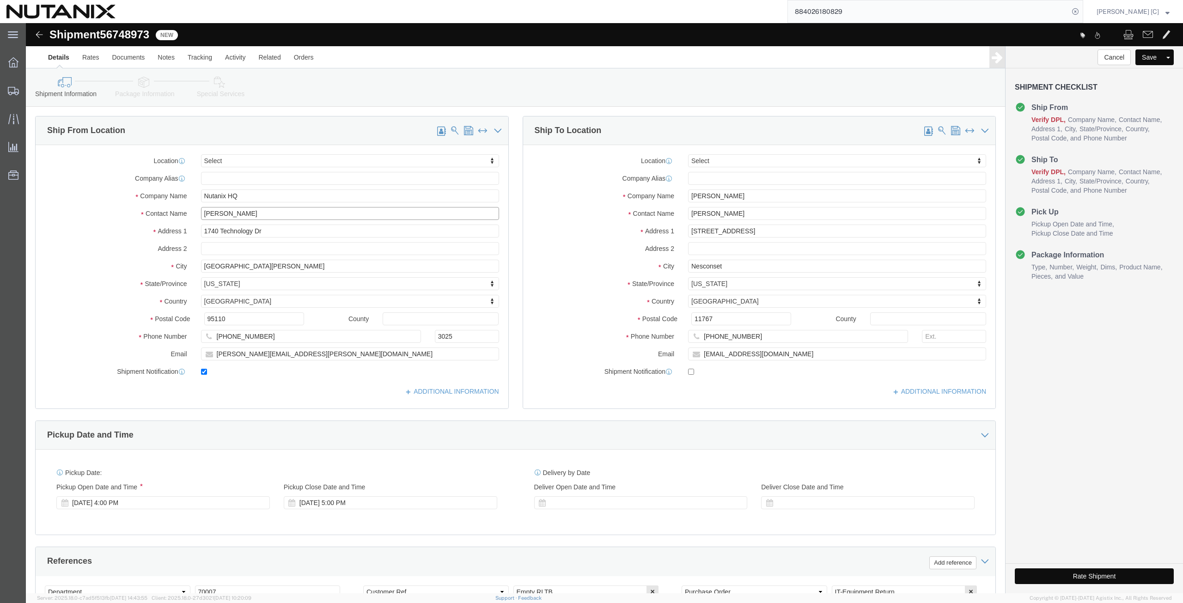
drag, startPoint x: 256, startPoint y: 194, endPoint x: 67, endPoint y: 218, distance: 190.6
click div "Location Select Select My Profile Location [GEOGRAPHIC_DATA] - [GEOGRAPHIC_DATA…"
click p "- Nutanix HQ - ([PERSON_NAME]) [STREET_ADDRESS]"
type input "[PERSON_NAME]"
type input "[PHONE_NUMBER]"
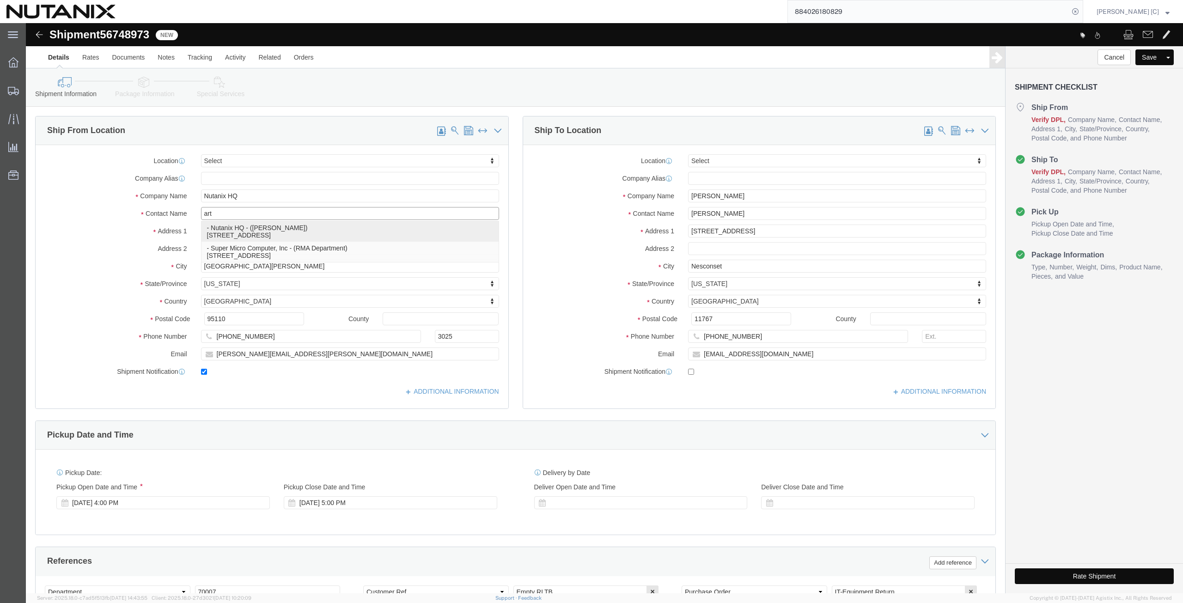
type input "[PERSON_NAME][EMAIL_ADDRESS][PERSON_NAME][DOMAIN_NAME]"
select select "CA"
type input "[PERSON_NAME]"
drag, startPoint x: 717, startPoint y: 174, endPoint x: 557, endPoint y: 201, distance: 161.7
click div "Location Select Select My Profile Location [GEOGRAPHIC_DATA] - [GEOGRAPHIC_DATA…"
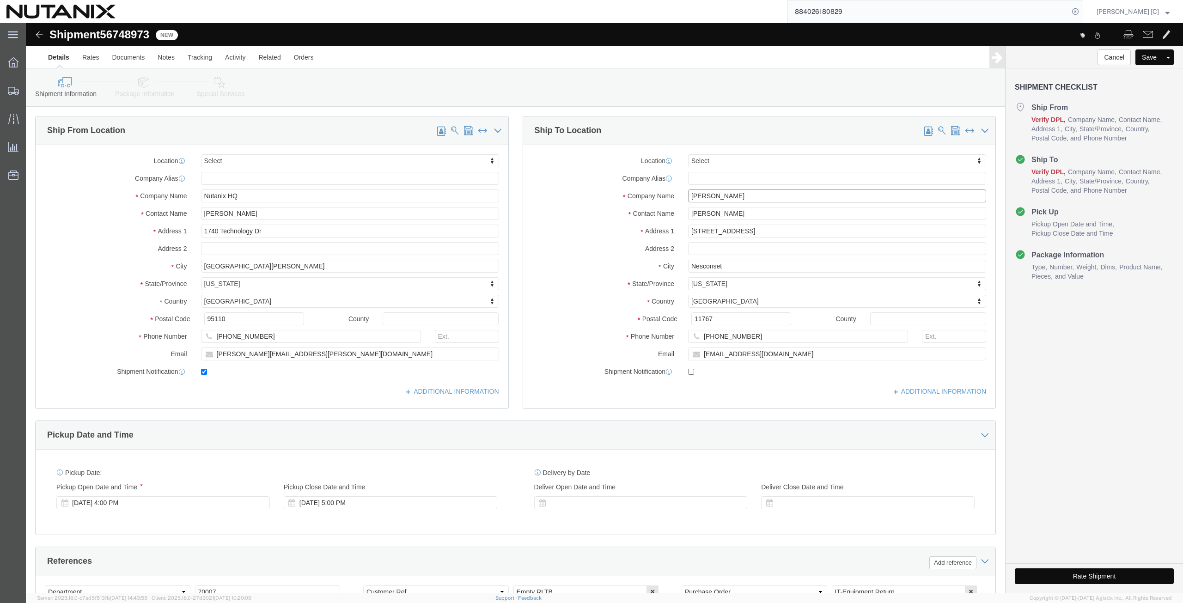
paste input "[PERSON_NAME]"
type input "[PERSON_NAME]"
drag, startPoint x: 730, startPoint y: 187, endPoint x: 446, endPoint y: 209, distance: 284.6
click div "Ship From Location Location Select Select My Profile Location [GEOGRAPHIC_DATA]…"
paste input "[PERSON_NAME]"
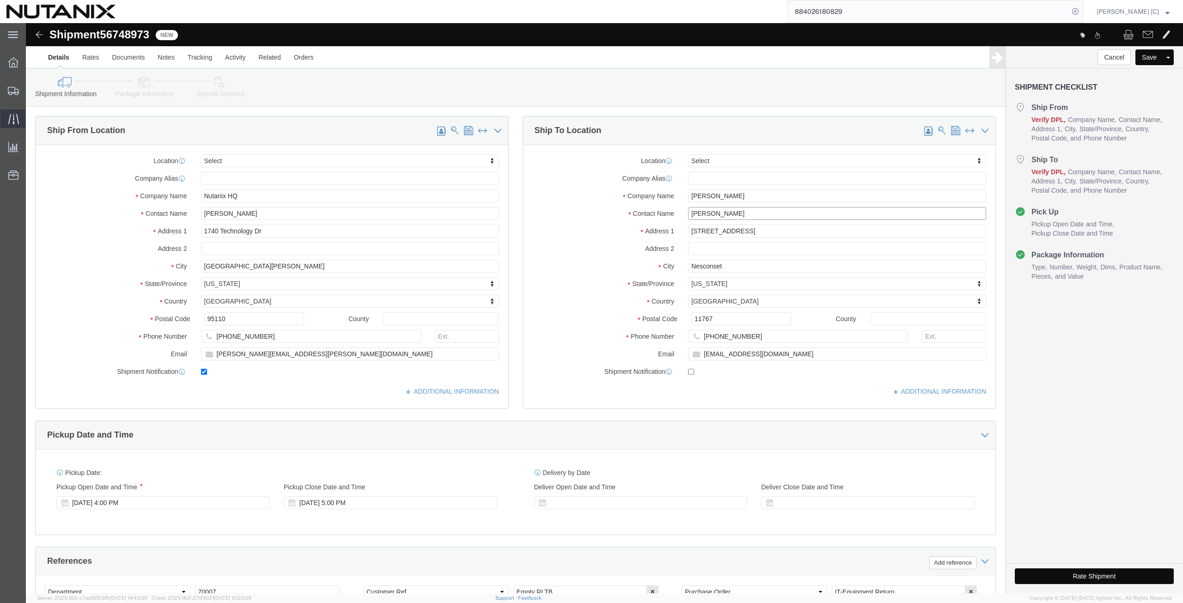
type input "[PERSON_NAME]"
drag, startPoint x: 724, startPoint y: 206, endPoint x: 577, endPoint y: 210, distance: 147.0
click div "Address [STREET_ADDRESS]"
paste input "0 [PERSON_NAME]"
type input "[STREET_ADDRESS][PERSON_NAME]"
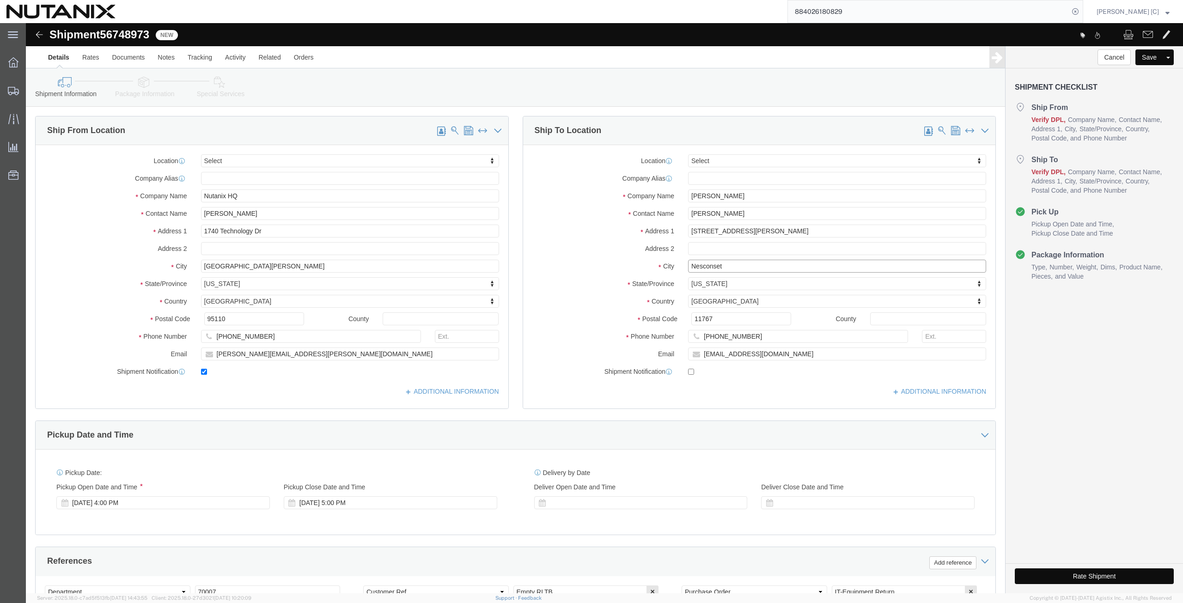
drag, startPoint x: 708, startPoint y: 242, endPoint x: 586, endPoint y: 239, distance: 122.0
click div "City Nesconset"
paste input "[GEOGRAPHIC_DATA]"
type input "[GEOGRAPHIC_DATA]"
type input "conn"
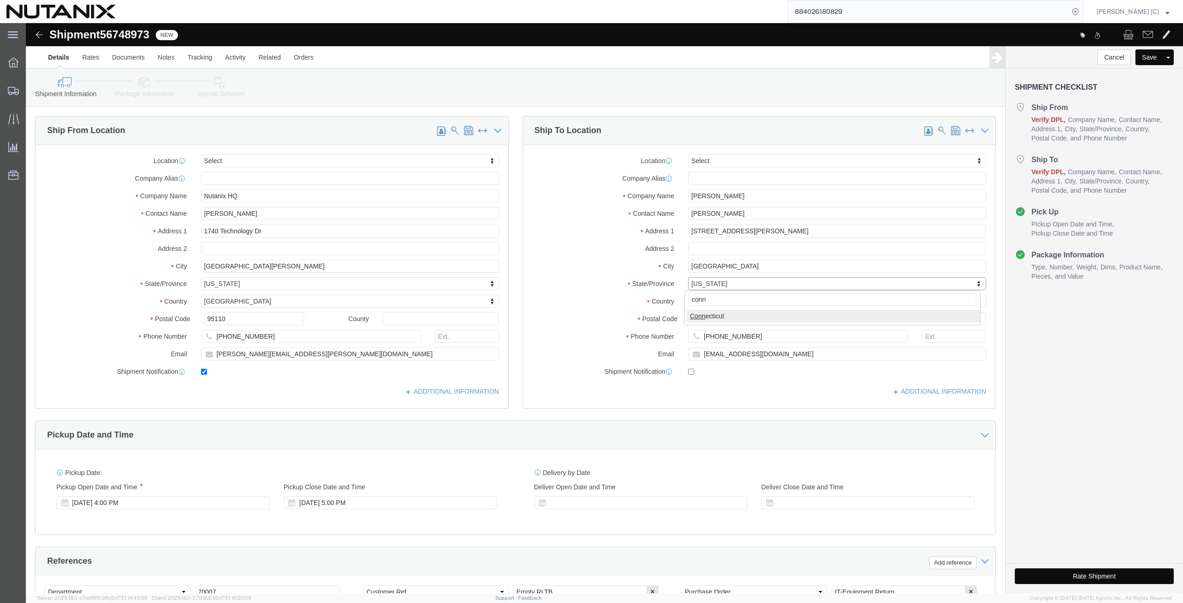
select select "CT"
drag, startPoint x: 668, startPoint y: 296, endPoint x: 662, endPoint y: 296, distance: 6.0
click input "11767"
paste input "06488"
type input "06488"
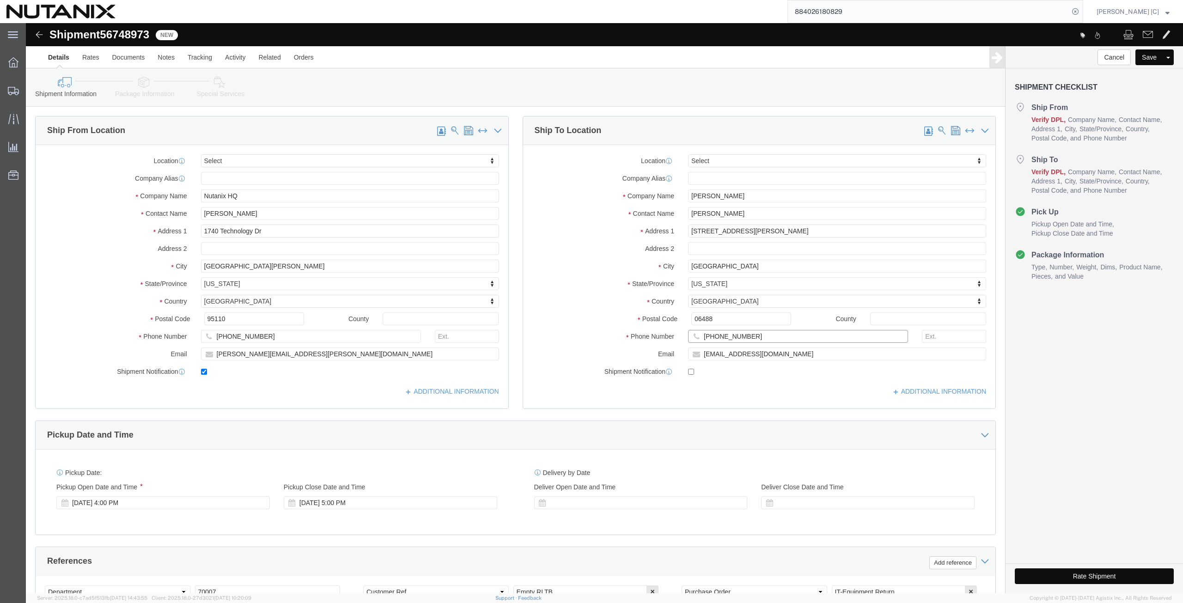
drag, startPoint x: 726, startPoint y: 315, endPoint x: 622, endPoint y: 328, distance: 105.3
click div "Location Select Select My Profile Location [GEOGRAPHIC_DATA] - [GEOGRAPHIC_DATA…"
paste input "[PHONE_NUMBER]"
type input "[PHONE_NUMBER]"
drag, startPoint x: 742, startPoint y: 330, endPoint x: 494, endPoint y: 333, distance: 247.7
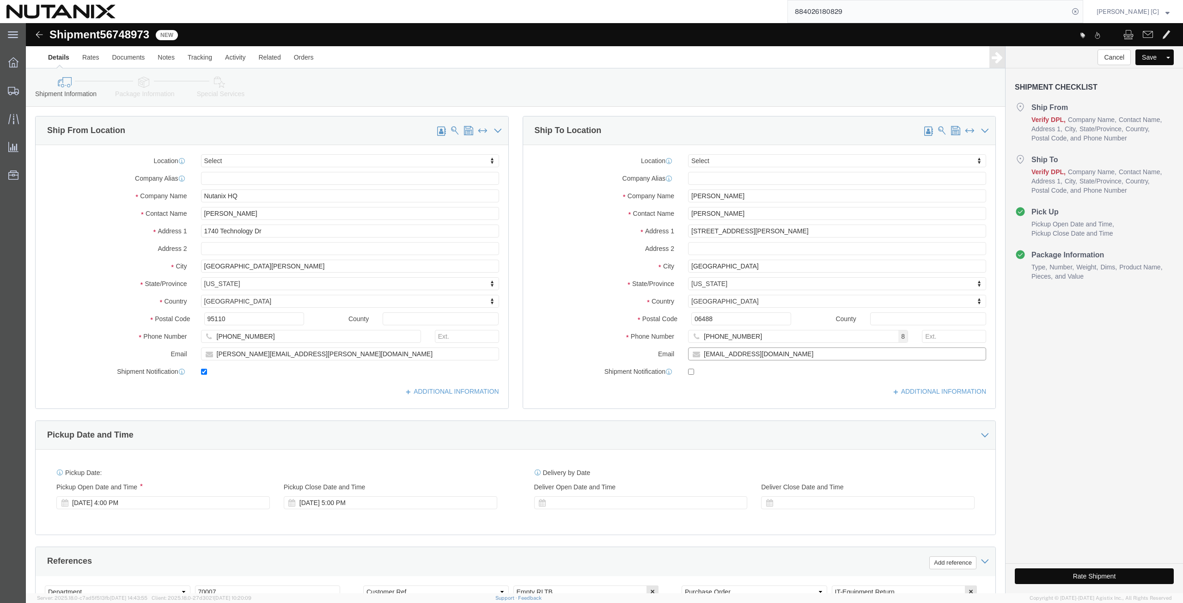
click div "Ship To Location Location Select Select My Profile Location [GEOGRAPHIC_DATA] -…"
paste input "rob.fallon@nutanix"
type input "[EMAIL_ADDRESS][DOMAIN_NAME]"
click input "checkbox"
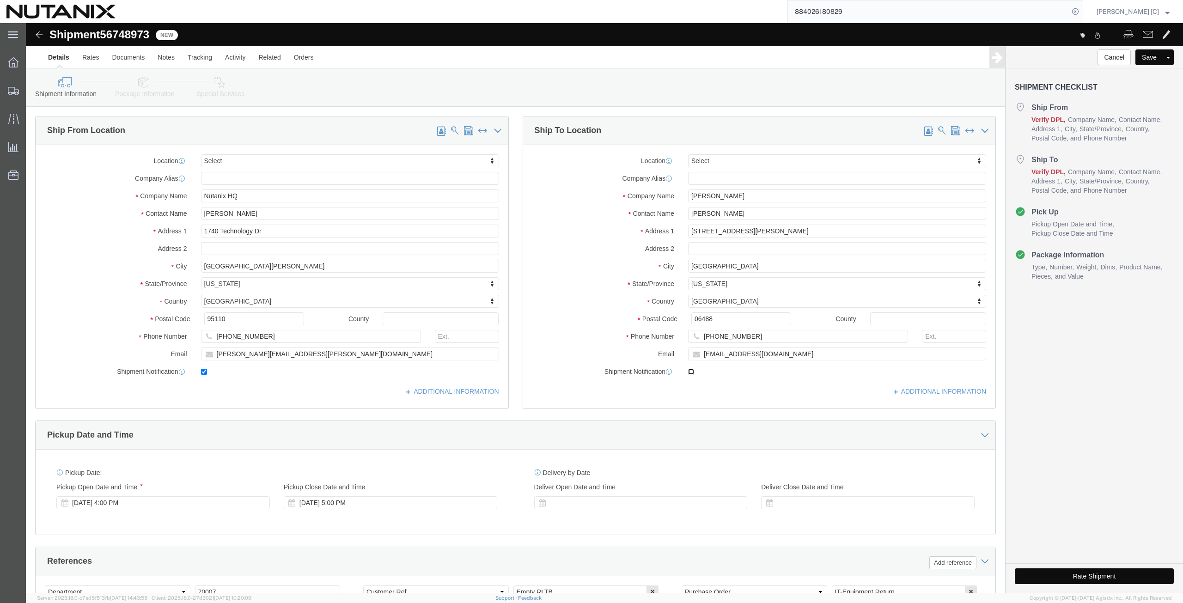
checkbox input "true"
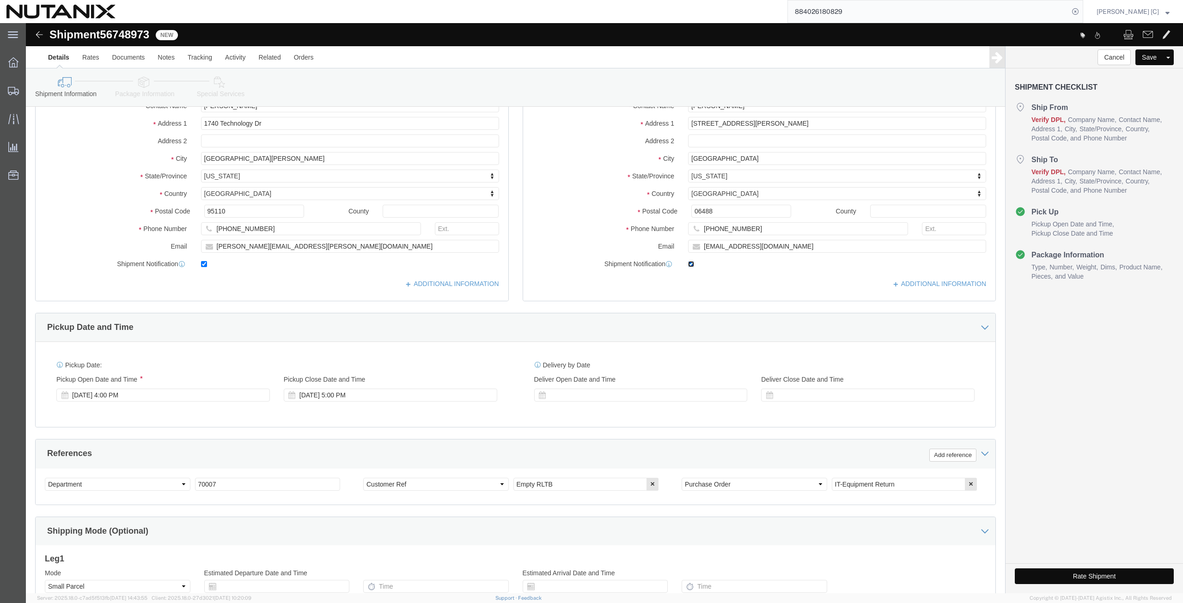
scroll to position [223, 0]
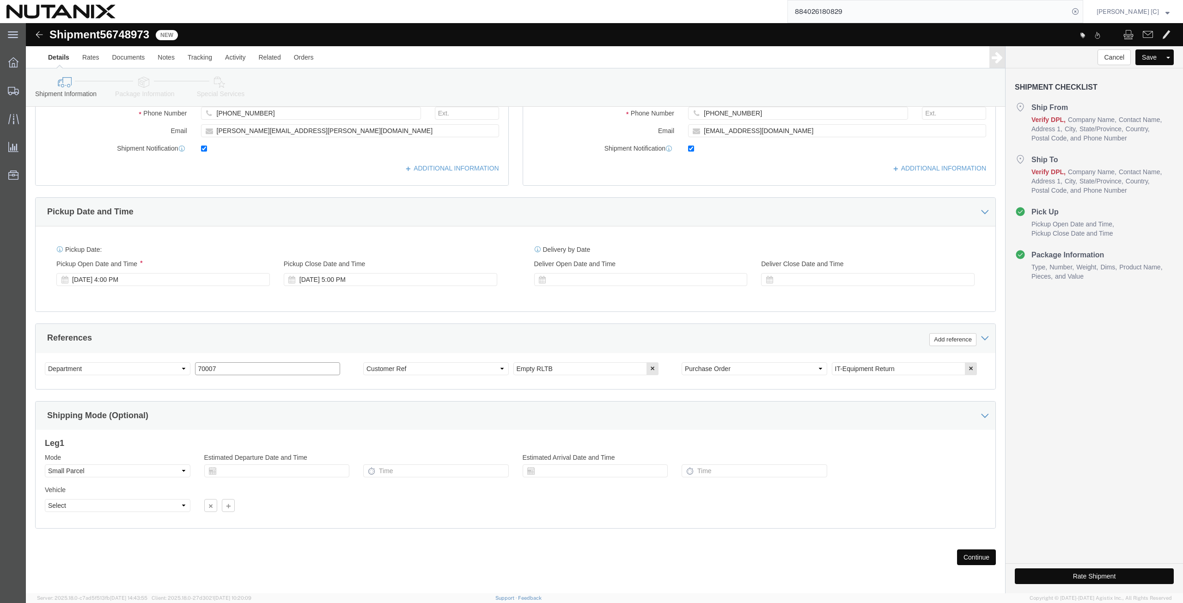
drag, startPoint x: 194, startPoint y: 344, endPoint x: 155, endPoint y: 343, distance: 38.8
click div "Select Account Type Activity ID Airline Appointment Number ASN Batch Request # …"
type input "79101"
click div "Shipping Mode (Optional)"
click button "Continue"
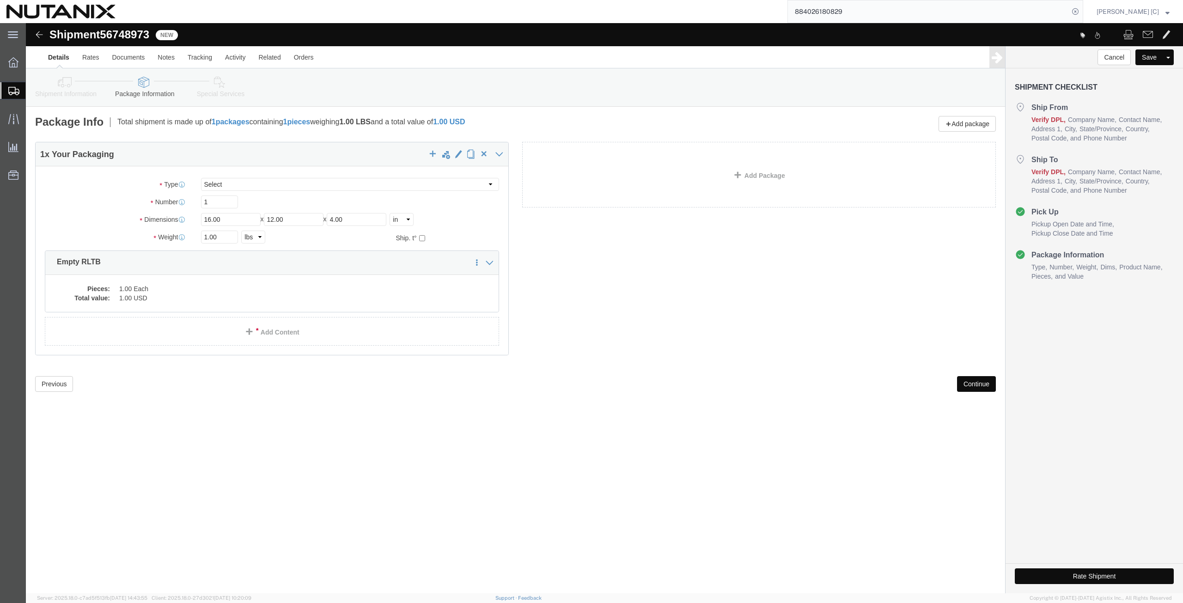
click button "Continue"
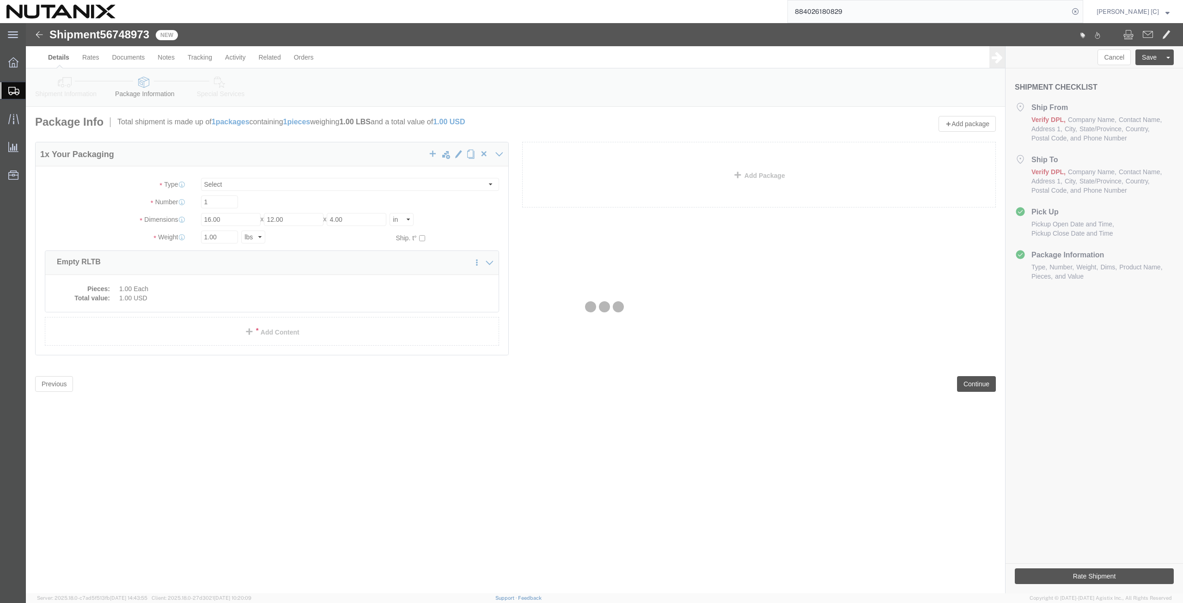
select select
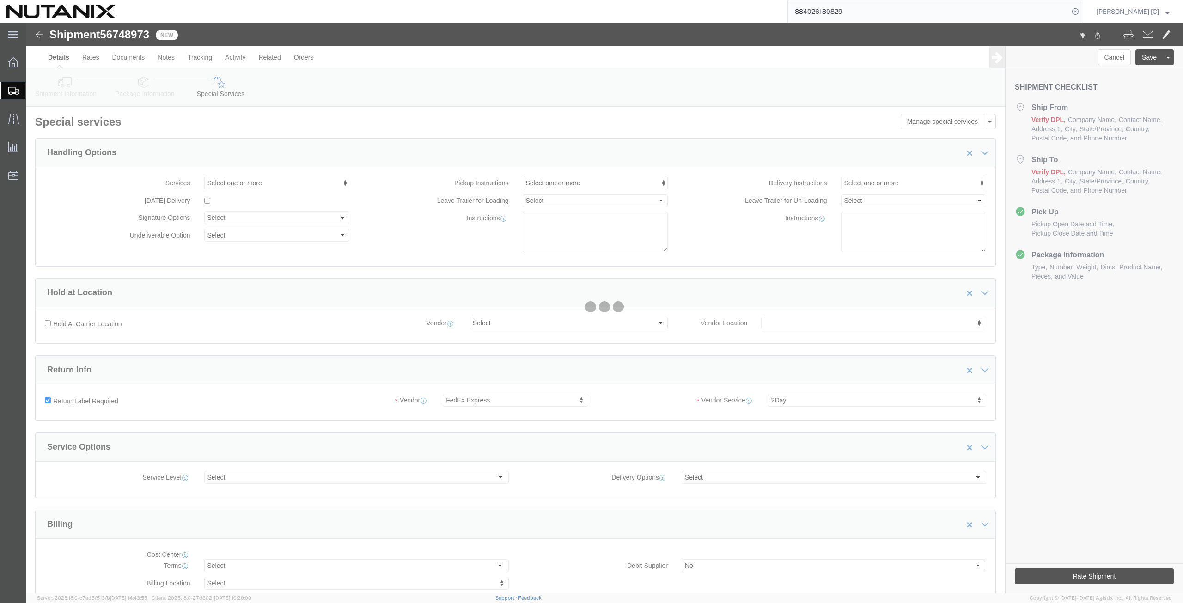
select select "COSTCENTER"
select select "59656"
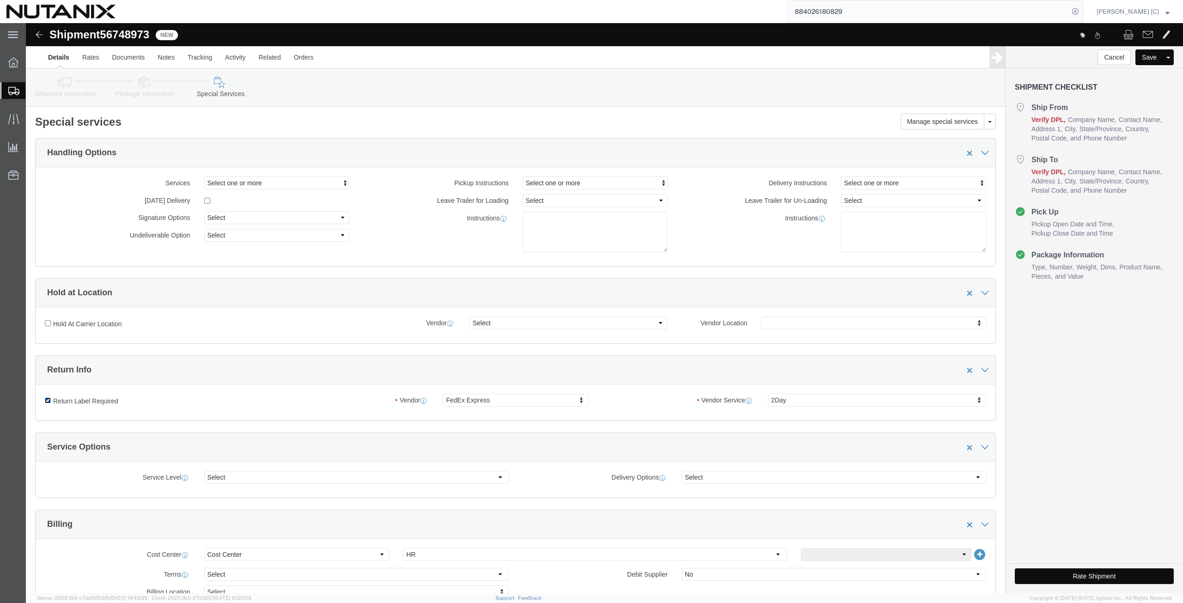
click input "Return Label Required"
checkbox input "false"
select select
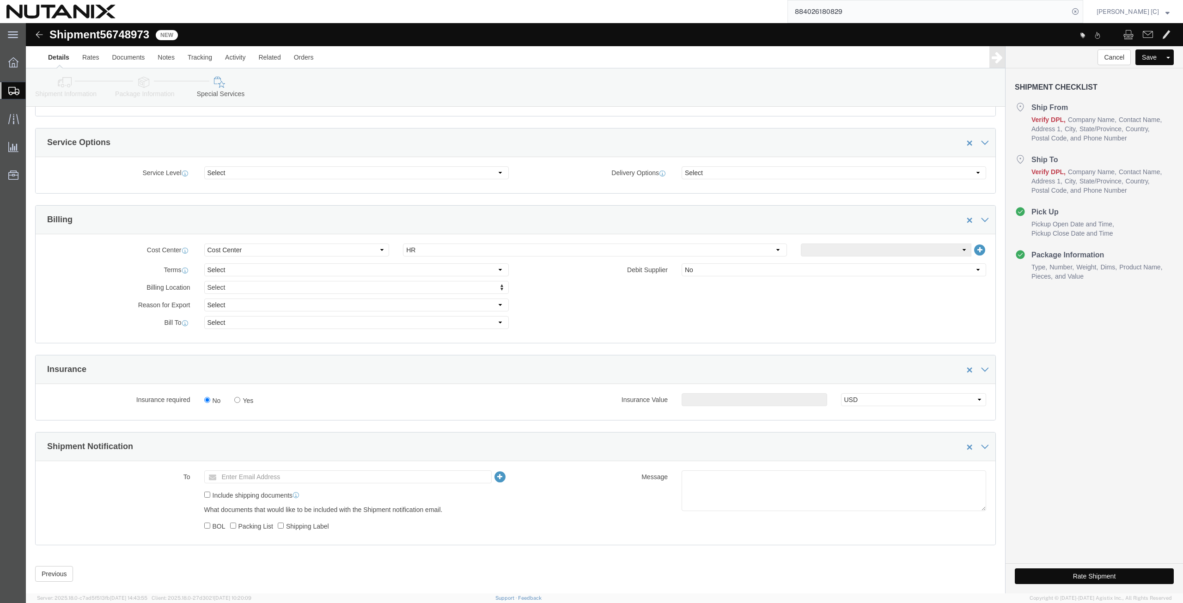
scroll to position [321, 0]
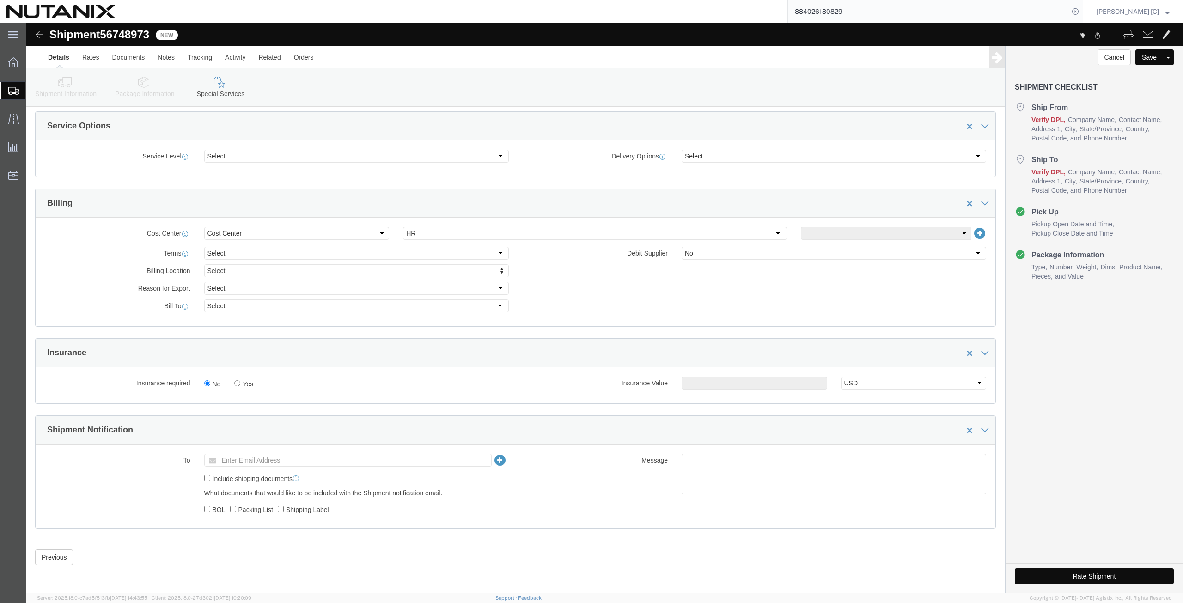
click icon
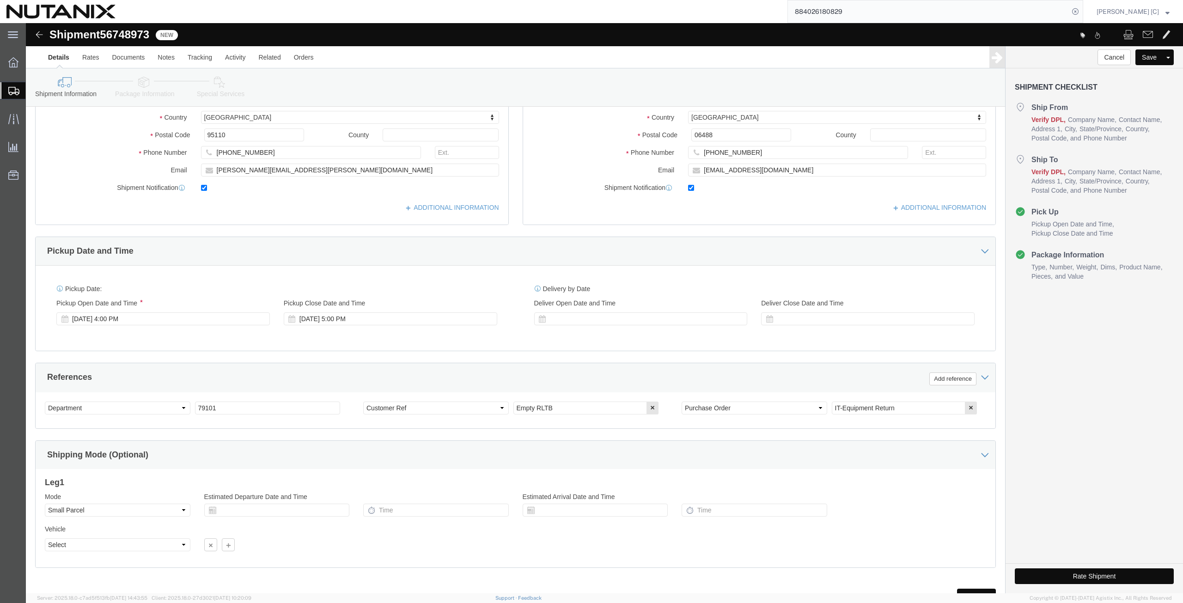
scroll to position [223, 0]
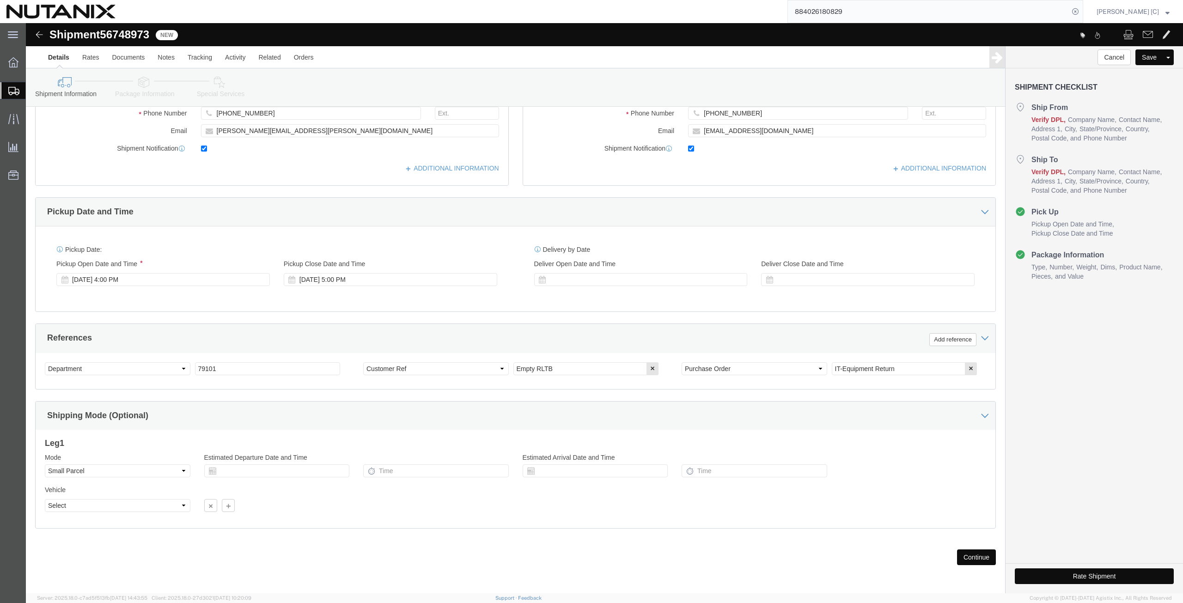
click button "Rate Shipment"
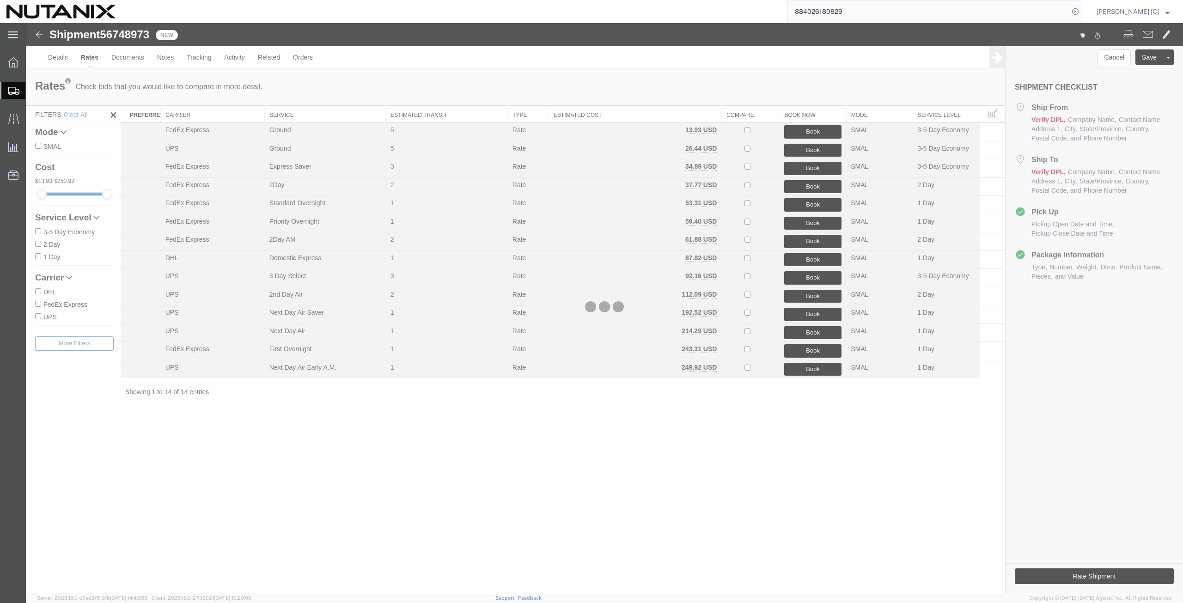
scroll to position [0, 0]
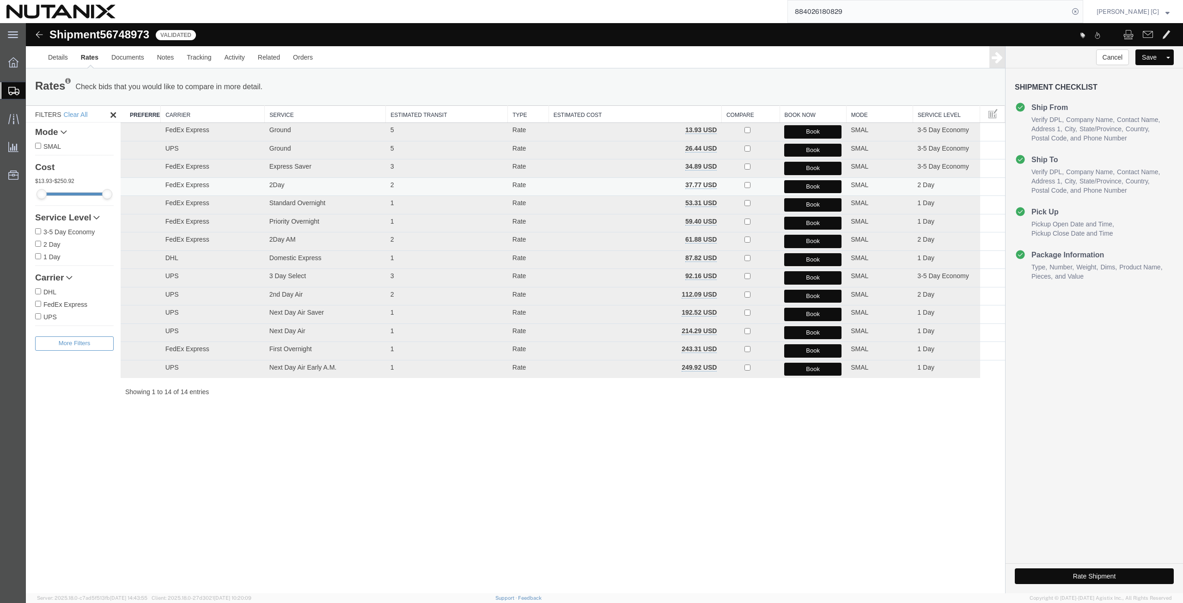
click at [803, 186] on button "Book" at bounding box center [812, 186] width 57 height 13
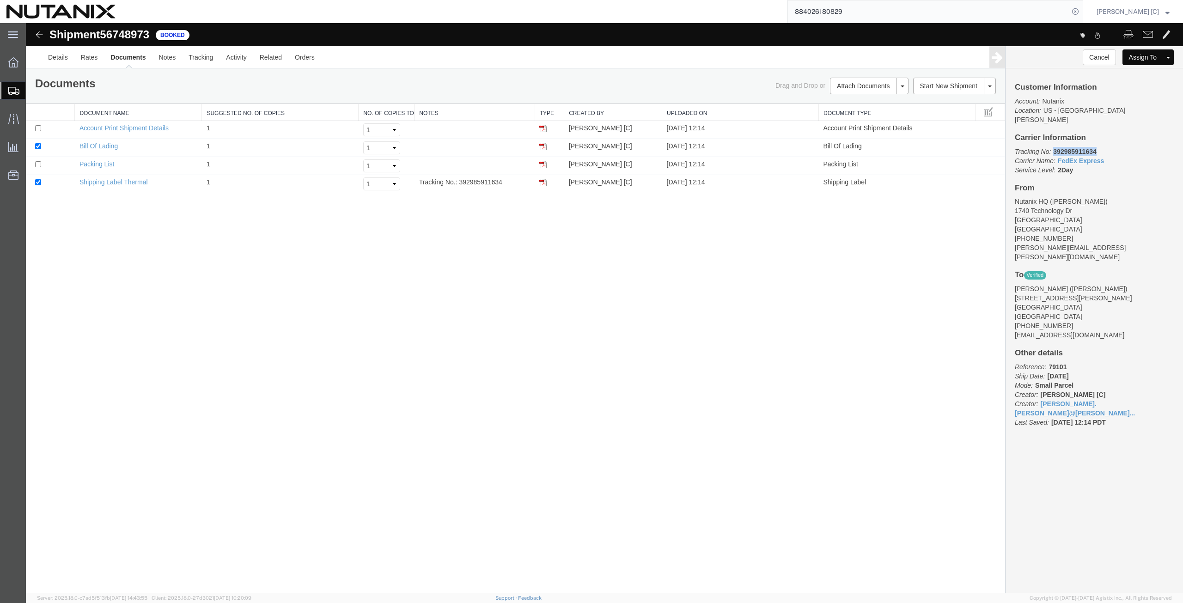
drag, startPoint x: 1100, startPoint y: 141, endPoint x: 1054, endPoint y: 142, distance: 46.7
click at [1054, 147] on p "Tracking No: 392985911634 Carrier Name: FedEx Express FedEx Express Service Lev…" at bounding box center [1094, 161] width 159 height 28
copy b "392985911634"
drag, startPoint x: 546, startPoint y: 181, endPoint x: 548, endPoint y: 188, distance: 7.1
click at [546, 181] on img at bounding box center [542, 182] width 7 height 7
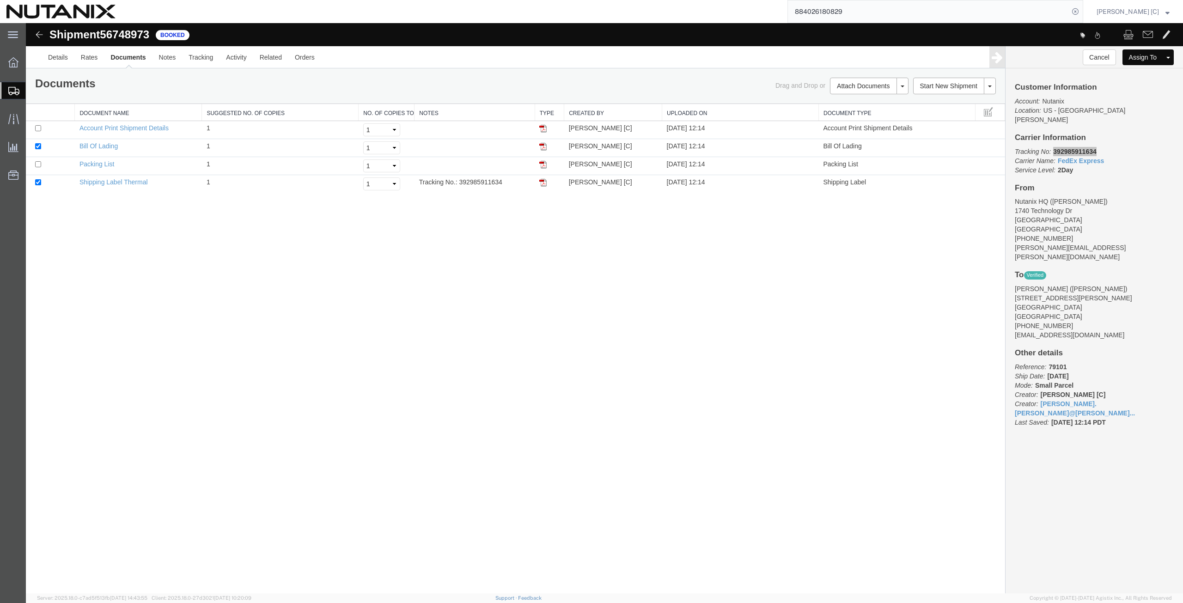
click at [0, 0] on span "Create from Template" at bounding box center [0, 0] width 0 height 0
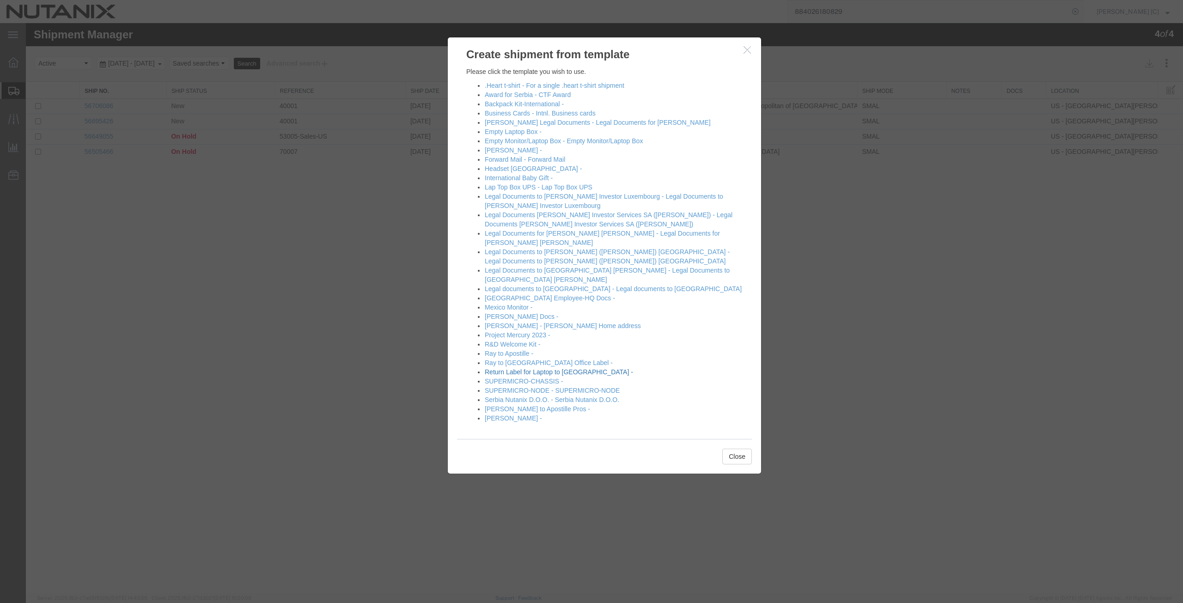
click at [506, 368] on link "Return Label for Laptop to [GEOGRAPHIC_DATA] -" at bounding box center [559, 371] width 148 height 7
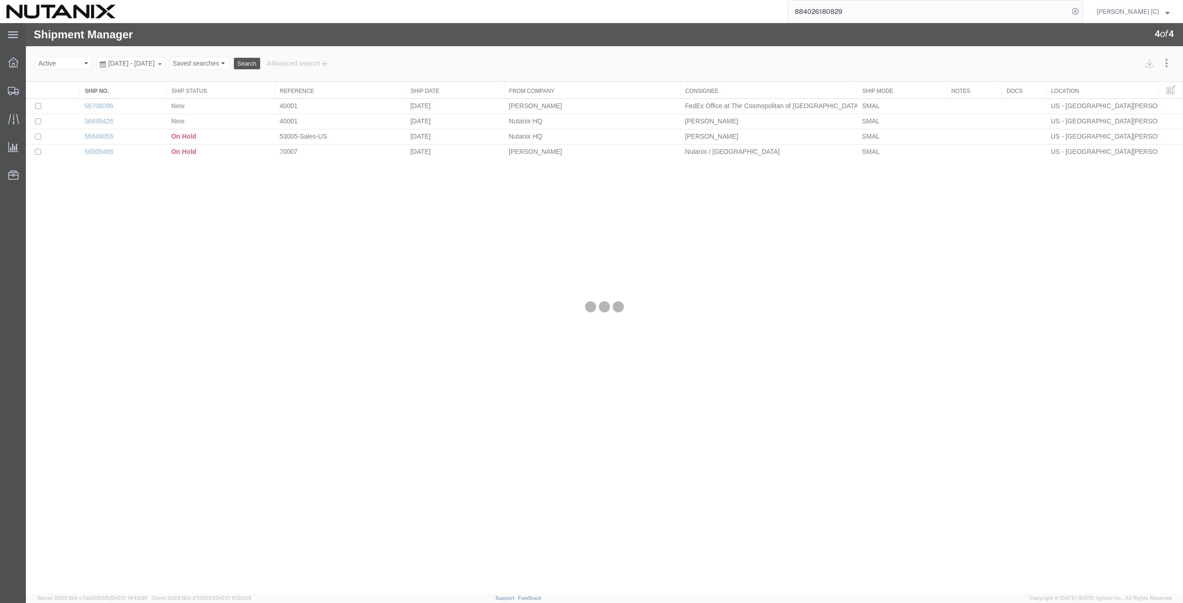
select select "46554"
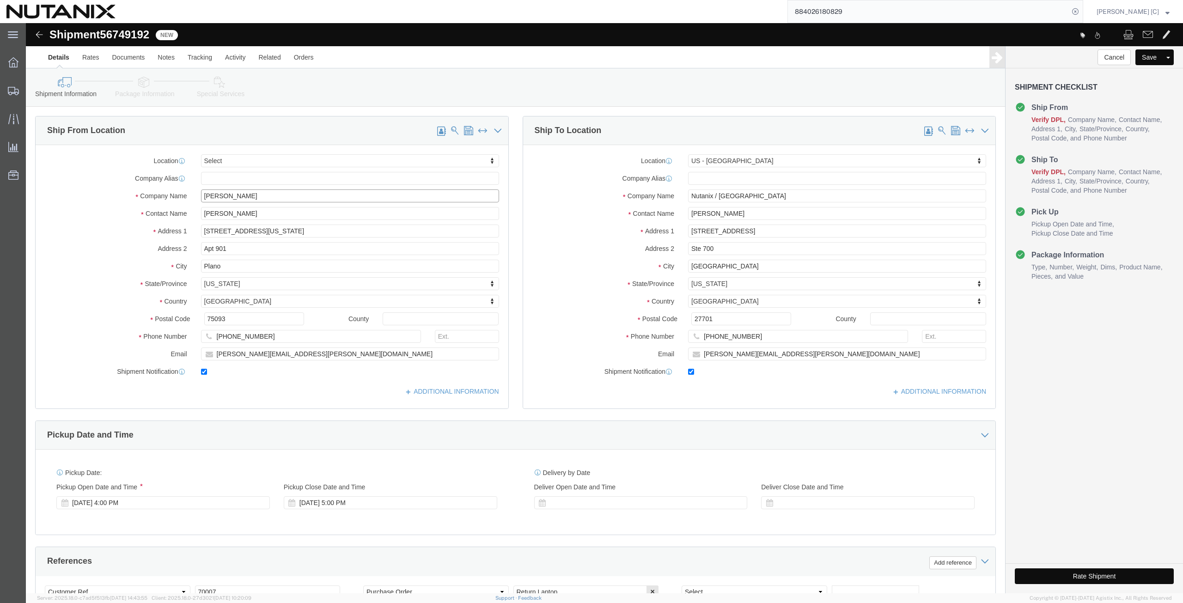
drag, startPoint x: 199, startPoint y: 171, endPoint x: 128, endPoint y: 172, distance: 70.7
click div "Company Name [PERSON_NAME]"
paste input "[PERSON_NAME]"
type input "[PERSON_NAME]"
drag, startPoint x: 228, startPoint y: 193, endPoint x: 119, endPoint y: 186, distance: 108.8
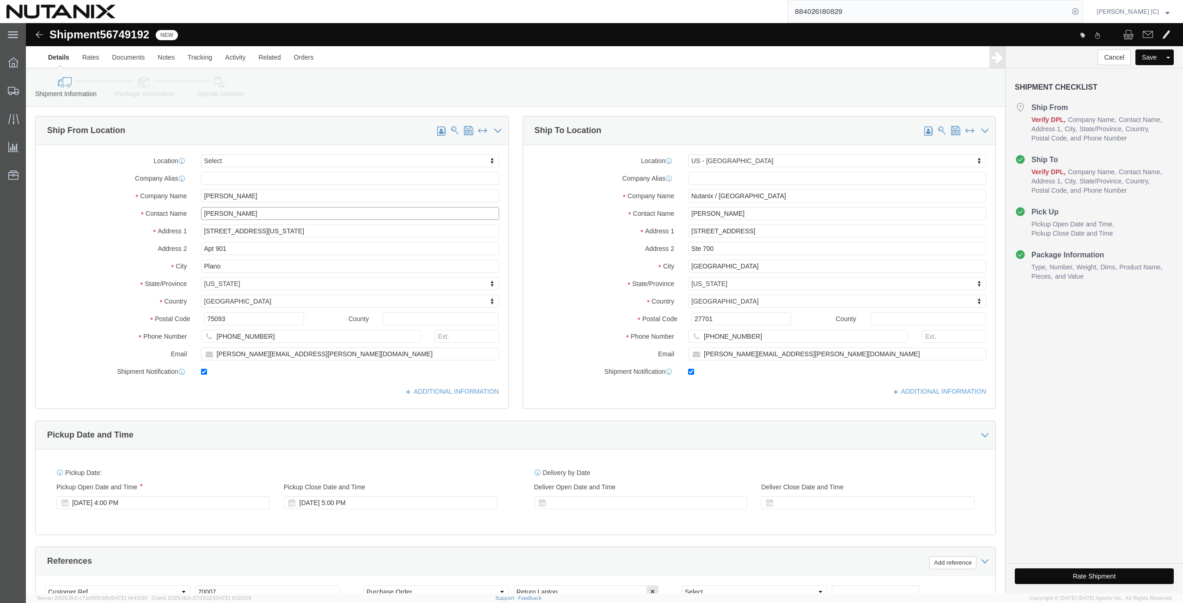
click div "Contact Name [PERSON_NAME]"
paste input "[PERSON_NAME]"
type input "[PERSON_NAME]"
drag, startPoint x: 218, startPoint y: 207, endPoint x: 118, endPoint y: 208, distance: 99.8
click div "Address [STREET_ADDRESS][US_STATE]"
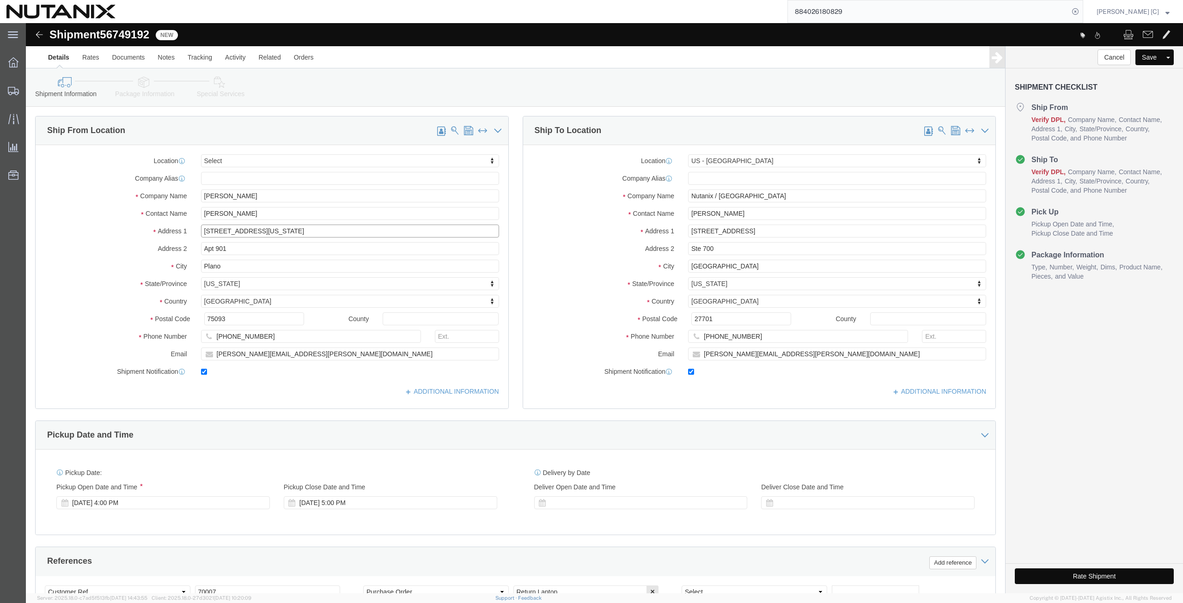
paste input "[STREET_ADDRESS][PERSON_NAME]"
type input "[STREET_ADDRESS][PERSON_NAME]"
drag, startPoint x: 206, startPoint y: 226, endPoint x: 126, endPoint y: 237, distance: 80.3
click div "Location Select Select My Profile Location [GEOGRAPHIC_DATA] - [GEOGRAPHIC_DATA…"
drag, startPoint x: 203, startPoint y: 239, endPoint x: 150, endPoint y: 240, distance: 52.7
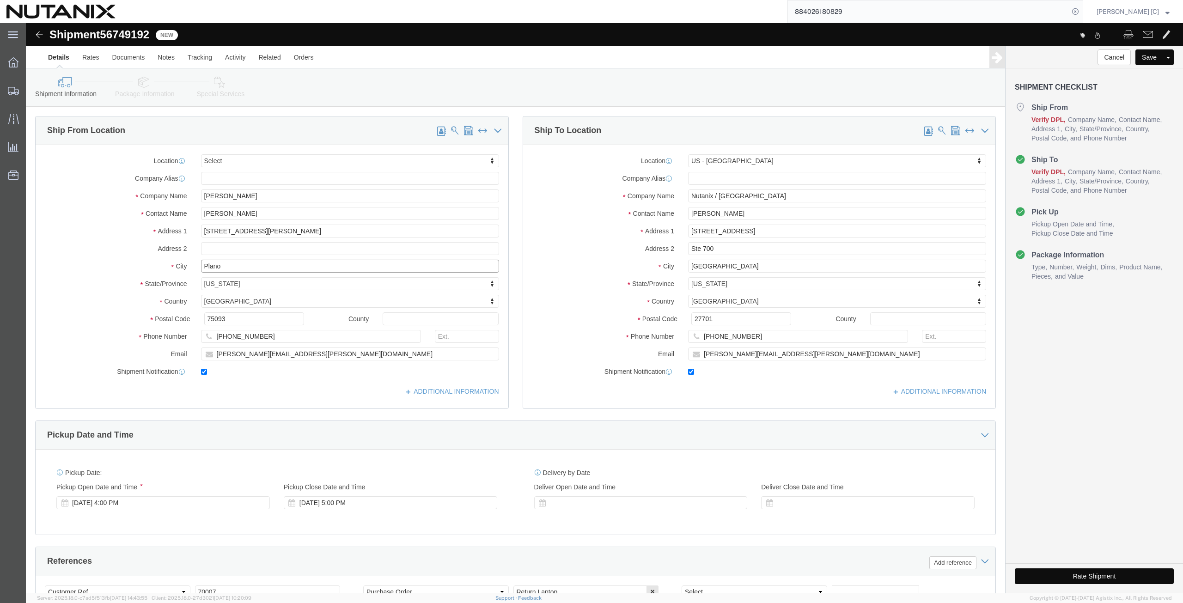
click div "City Plano"
paste input "[GEOGRAPHIC_DATA]"
type input "[GEOGRAPHIC_DATA]"
type input "conn"
select select "CT"
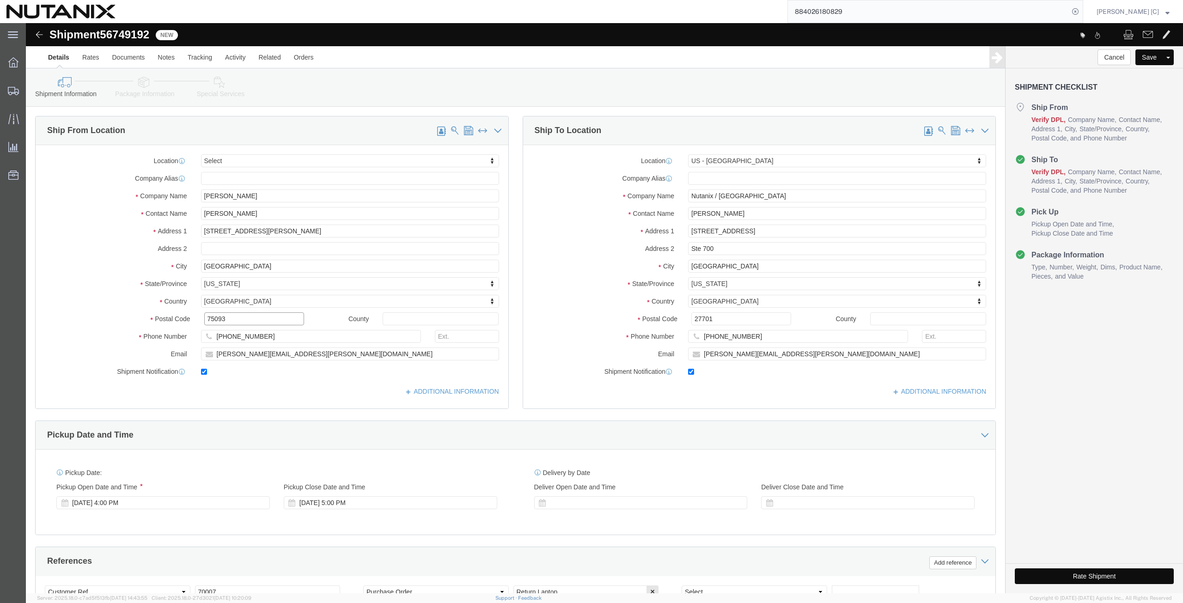
drag, startPoint x: 219, startPoint y: 294, endPoint x: 174, endPoint y: 299, distance: 44.6
click div "75093"
paste input "06488"
type input "06488"
drag, startPoint x: 236, startPoint y: 314, endPoint x: 42, endPoint y: 289, distance: 196.1
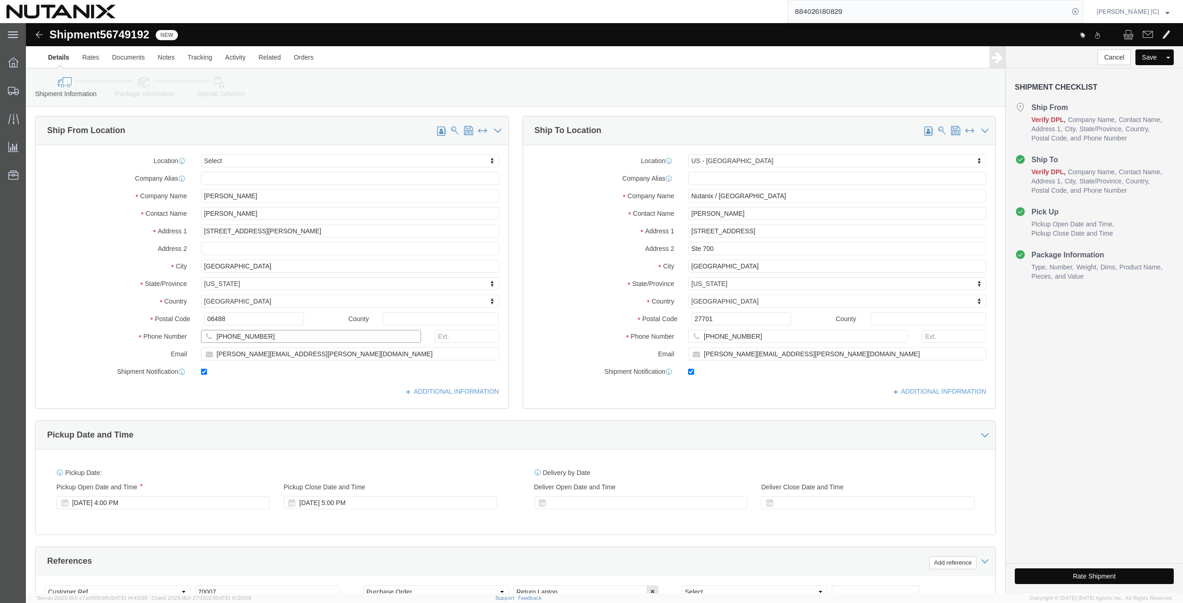
click div "Location Select Select My Profile Location [GEOGRAPHIC_DATA] - [GEOGRAPHIC_DATA…"
paste input "[PHONE_NUMBER]"
type input "[PHONE_NUMBER]"
click div "Email [PERSON_NAME][EMAIL_ADDRESS][PERSON_NAME][DOMAIN_NAME]"
paste input "rob.fallon"
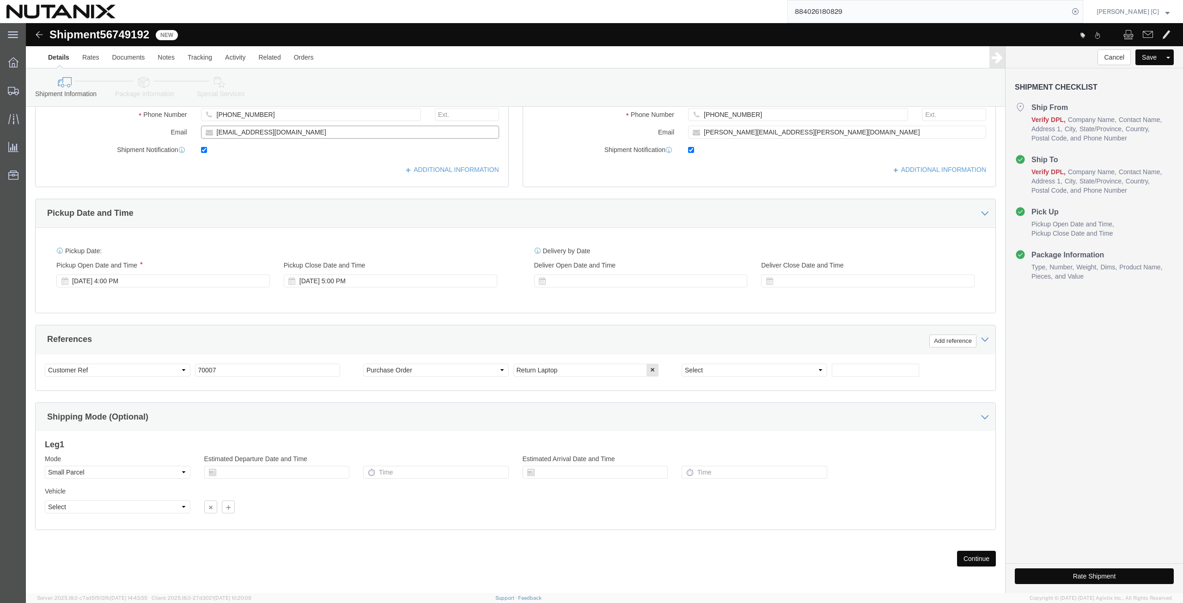
scroll to position [223, 0]
type input "[EMAIL_ADDRESS][DOMAIN_NAME]"
drag, startPoint x: 195, startPoint y: 345, endPoint x: 88, endPoint y: 342, distance: 107.7
click div "Select Account Type Activity ID Airline Appointment Number ASN Batch Request # …"
type input "79101"
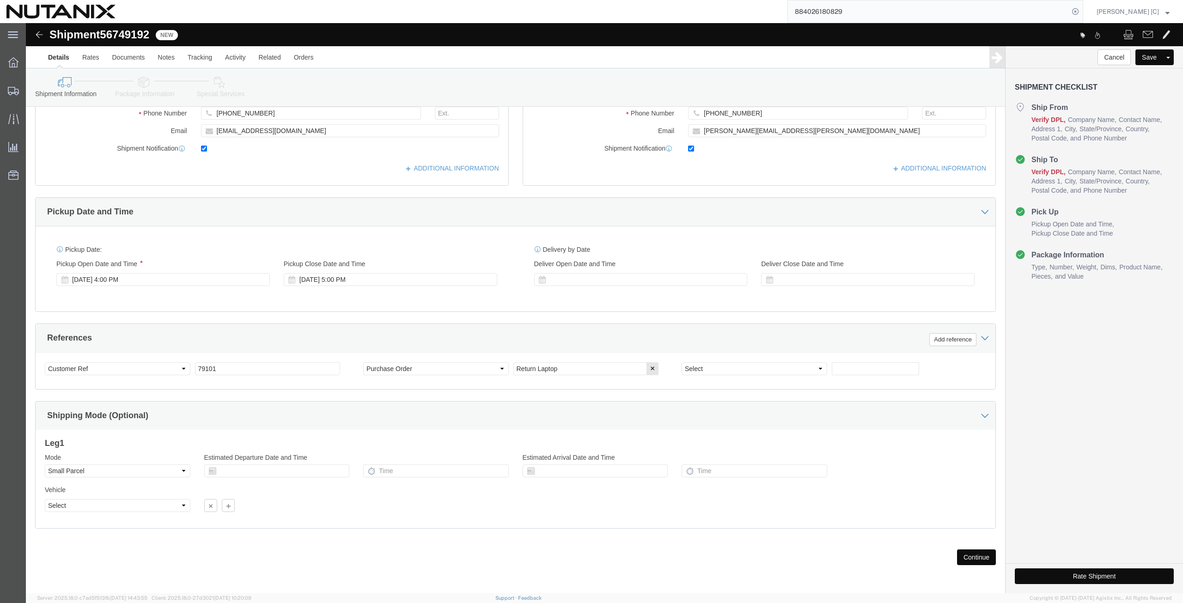
click button "Continue"
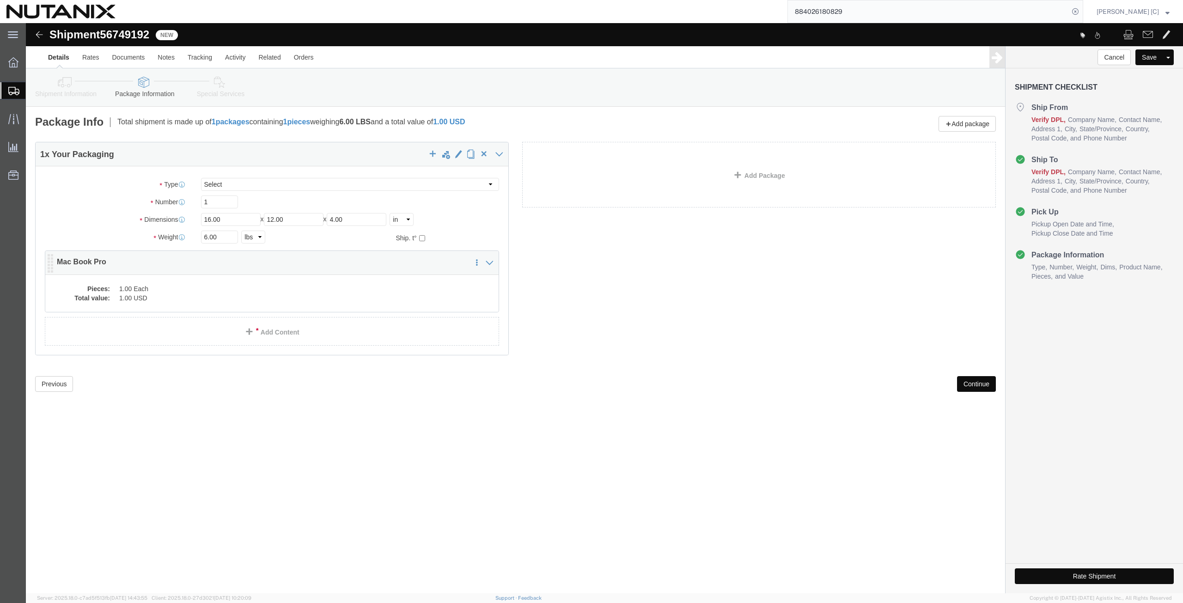
click dd "1.00 USD"
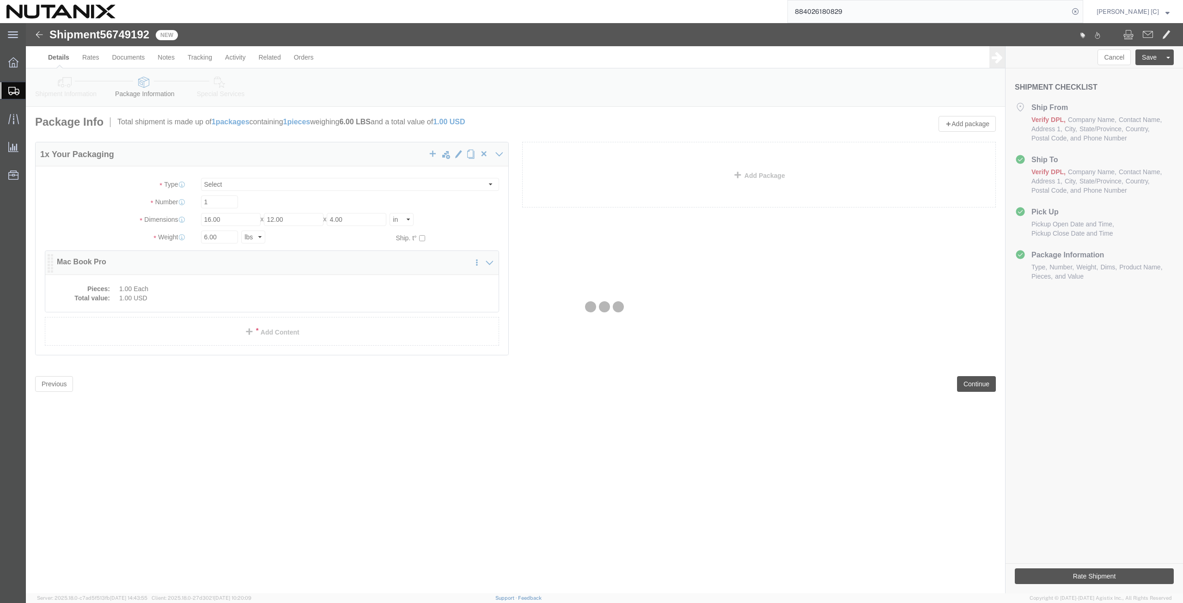
click div
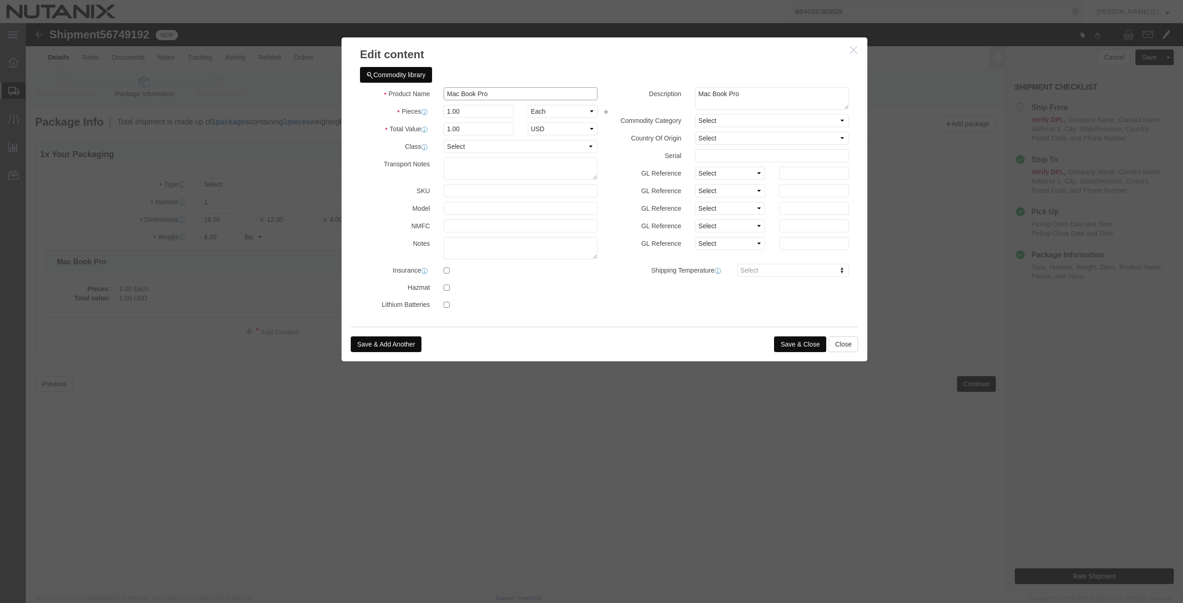
drag, startPoint x: 471, startPoint y: 73, endPoint x: 374, endPoint y: 82, distance: 97.1
click div "Product Name Mac Book Pro Pieces 1.00 Select Bag Barrels 100Board Feet Bottle B…"
drag, startPoint x: 465, startPoint y: 70, endPoint x: 362, endPoint y: 83, distance: 103.4
click div "Product Name Lenovo Laptop Pieces 1.00 Select Bag Barrels 100Board Feet Bottle …"
type input "Lenovo Laptop"
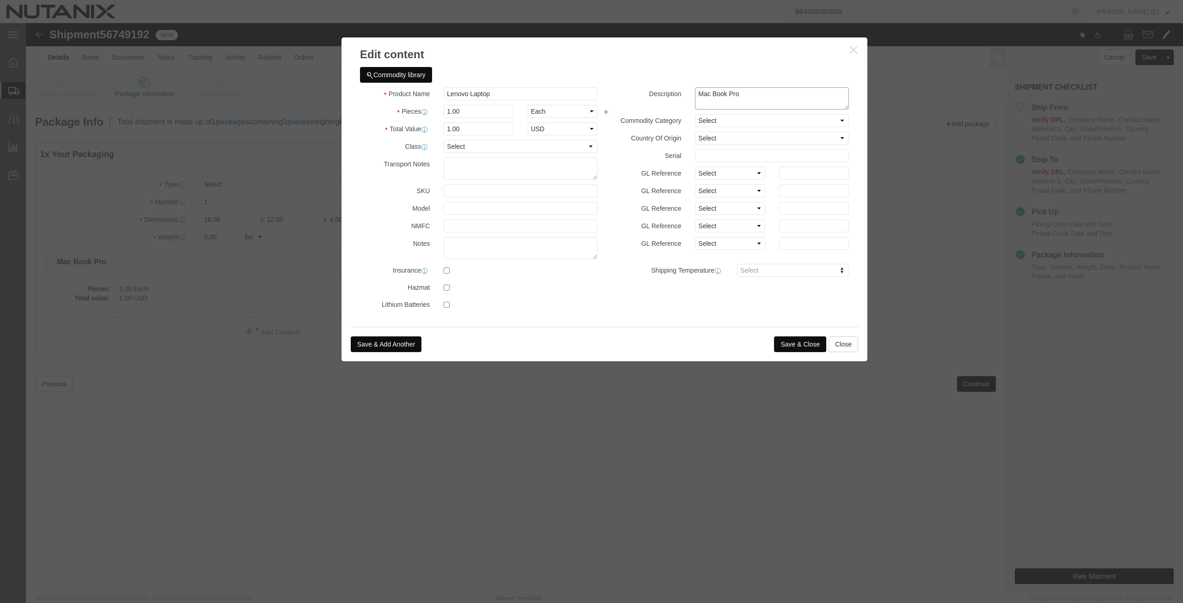
drag, startPoint x: 723, startPoint y: 75, endPoint x: 627, endPoint y: 79, distance: 95.7
click div "Description Mac Book Pro"
paste textarea "Lenovo Laptop"
type textarea "Lenovo Laptop"
drag, startPoint x: 451, startPoint y: 108, endPoint x: 366, endPoint y: 97, distance: 84.8
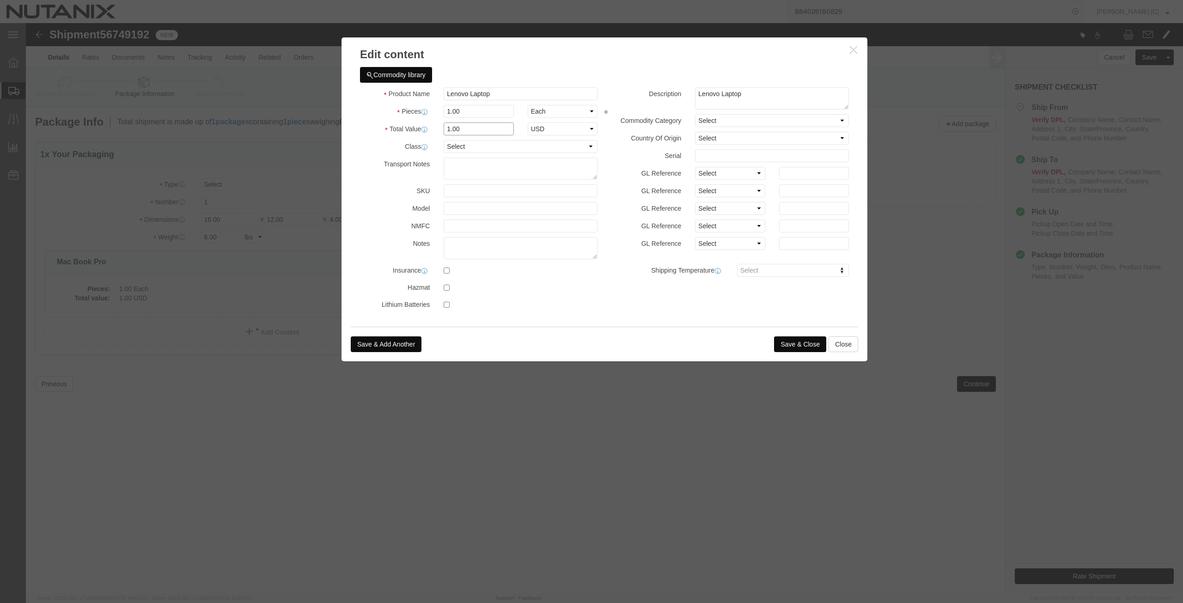
click div "Product Name Lenovo Laptop Pieces 1.00 Select Bag Barrels 100Board Feet Bottle …"
type input "1000"
drag, startPoint x: 334, startPoint y: 174, endPoint x: 339, endPoint y: 177, distance: 5.6
click div "SKU"
click button "Save & Close"
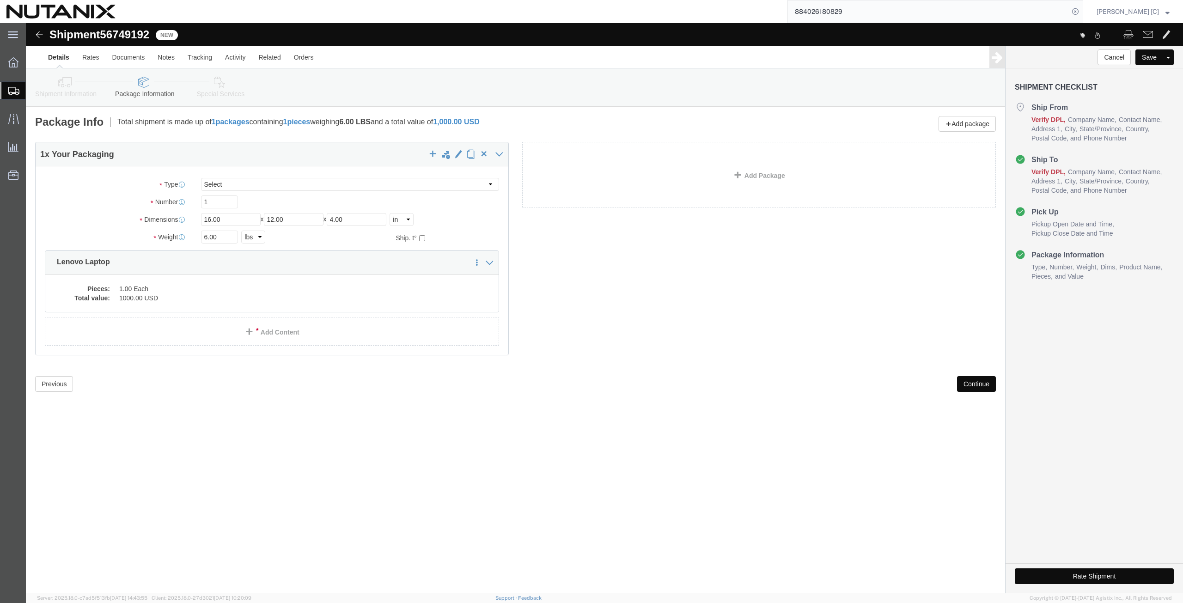
click button "Continue"
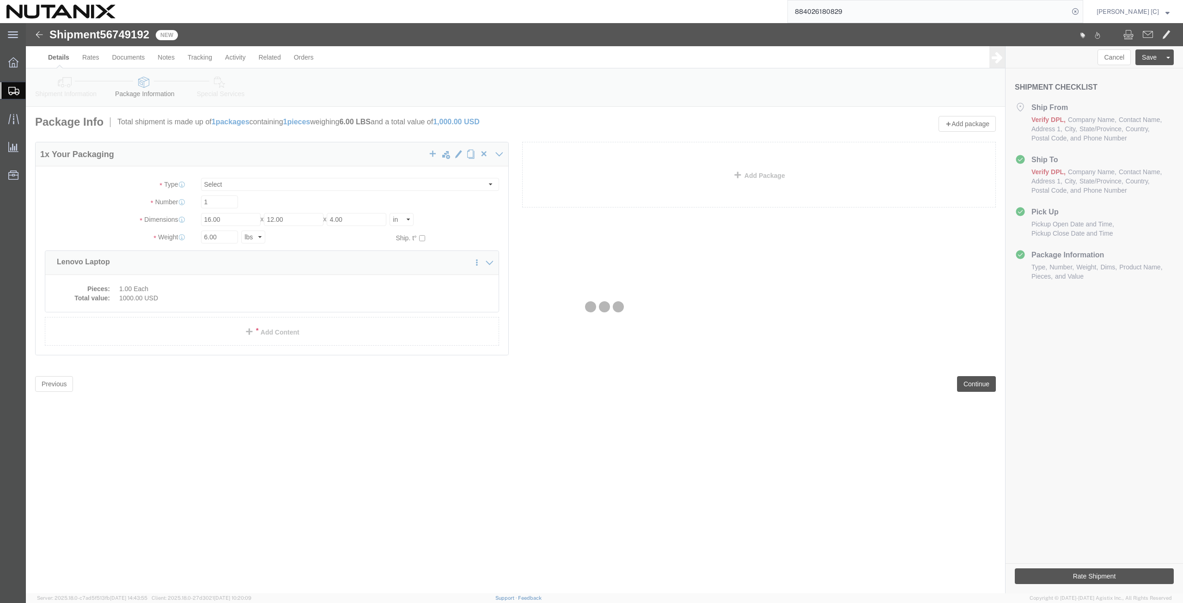
select select
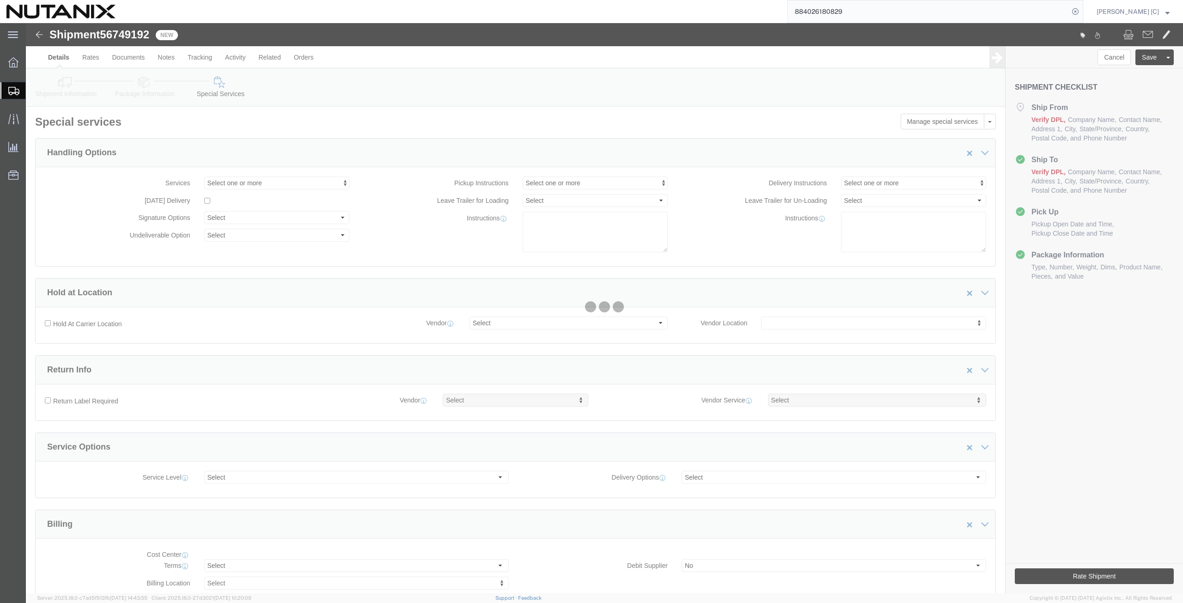
select select "COSTCENTER"
select select "48694"
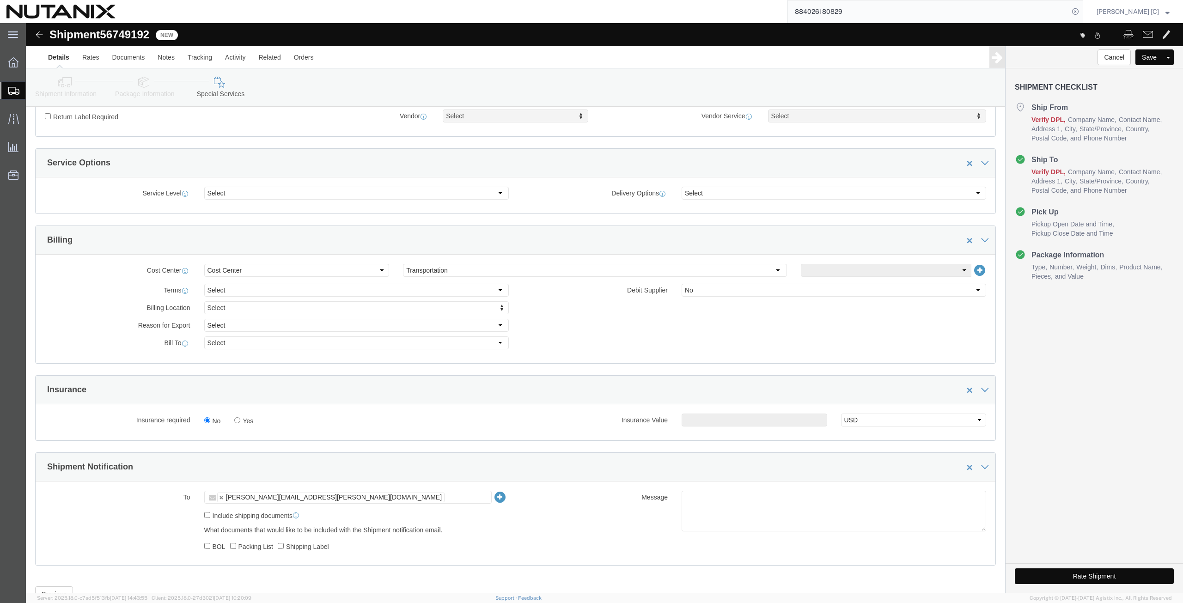
scroll to position [321, 0]
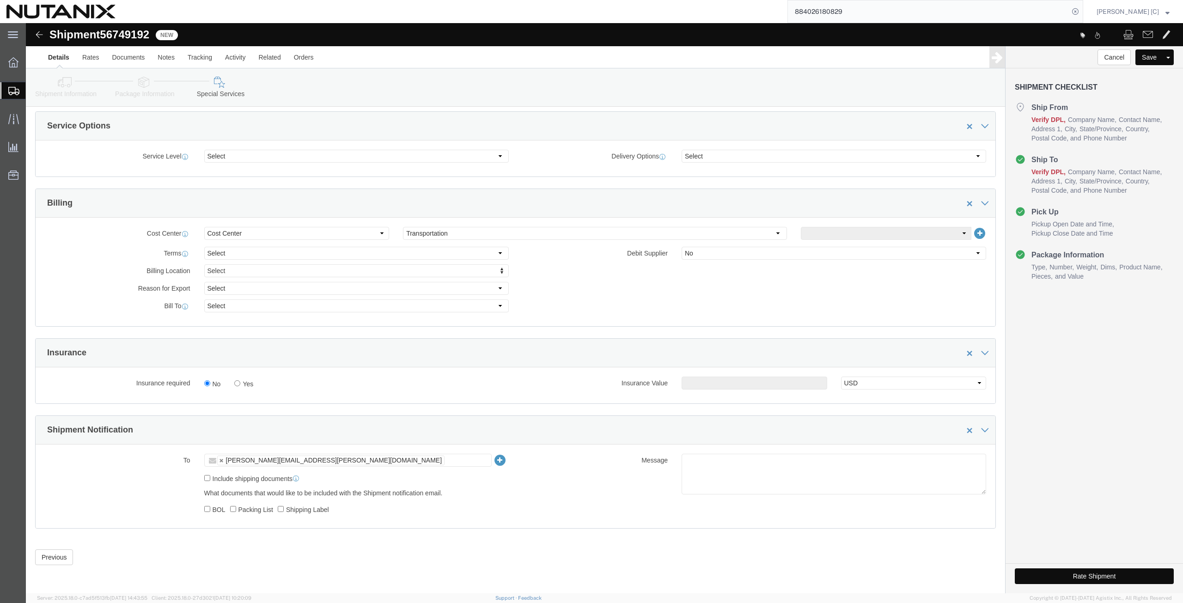
click button "Rate Shipment"
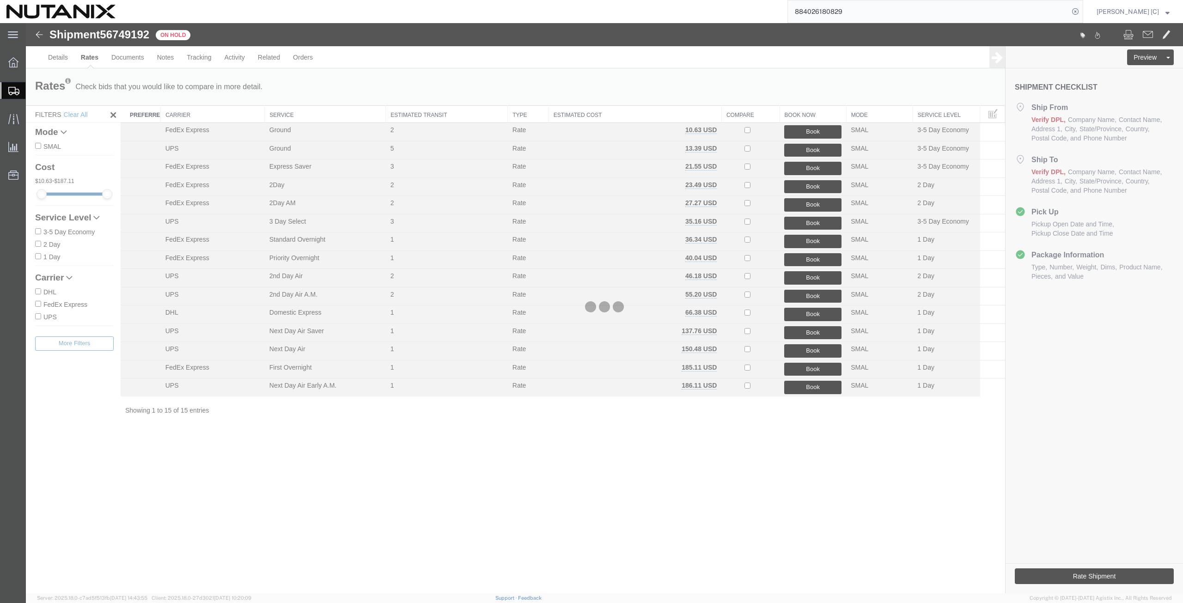
scroll to position [0, 0]
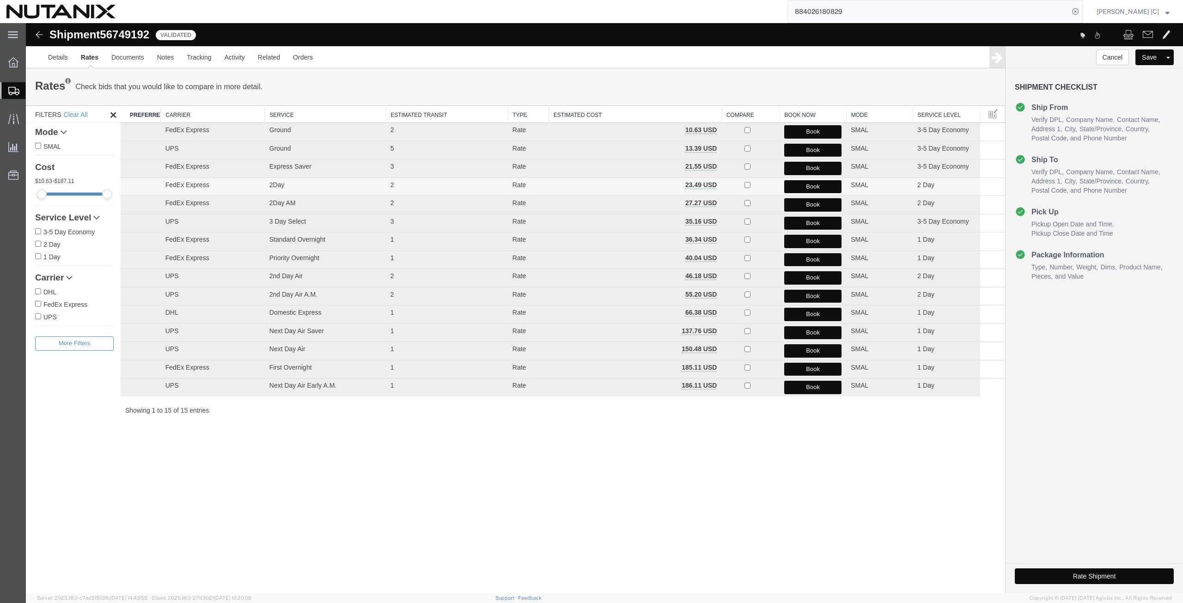
click at [799, 187] on button "Book" at bounding box center [812, 186] width 57 height 13
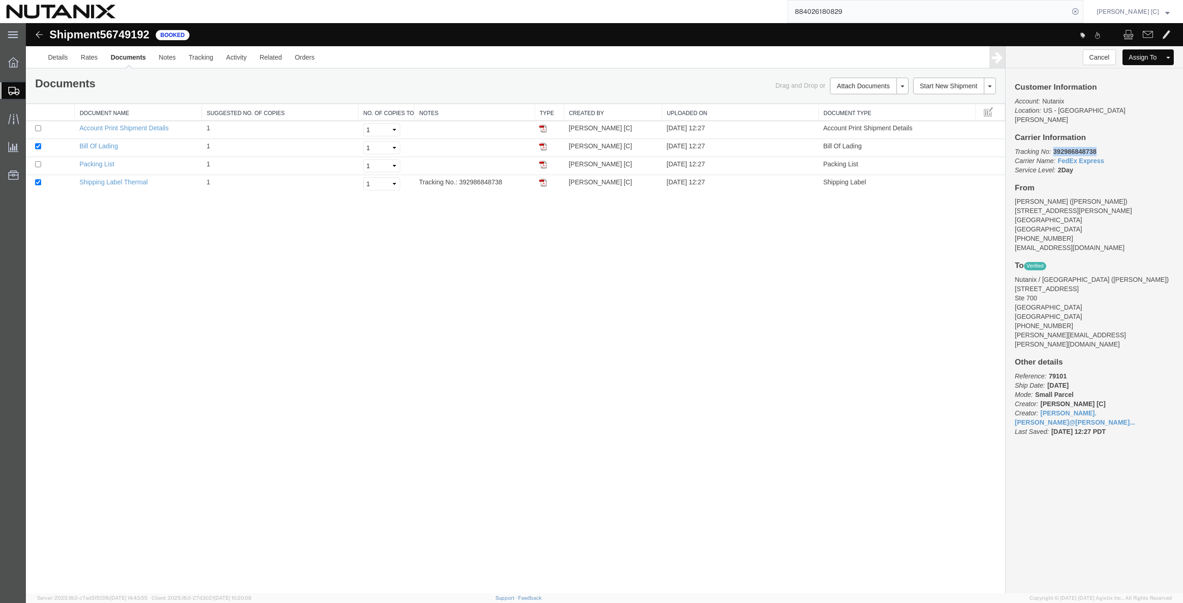
drag, startPoint x: 1100, startPoint y: 139, endPoint x: 1055, endPoint y: 145, distance: 46.1
click at [1055, 147] on p "Tracking No: 392986848738 Carrier Name: FedEx Express FedEx Express Service Lev…" at bounding box center [1094, 161] width 159 height 28
copy b "392986848738"
drag, startPoint x: 543, startPoint y: 180, endPoint x: 514, endPoint y: 256, distance: 80.9
click at [543, 180] on img at bounding box center [542, 182] width 7 height 7
